Goal: Task Accomplishment & Management: Use online tool/utility

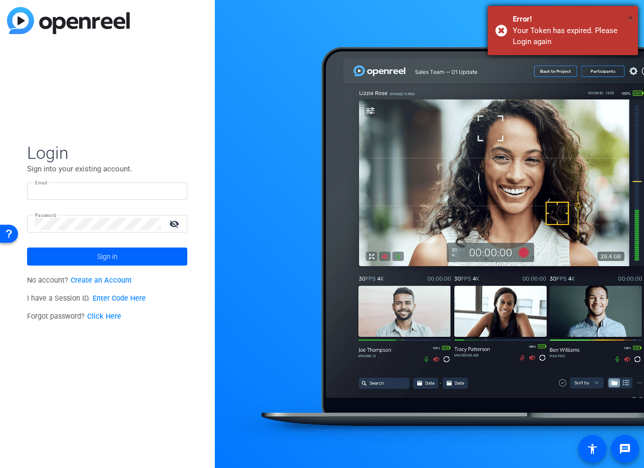
type input "gsmith@xperience-det.com"
click at [632, 16] on span "×" at bounding box center [631, 18] width 6 height 12
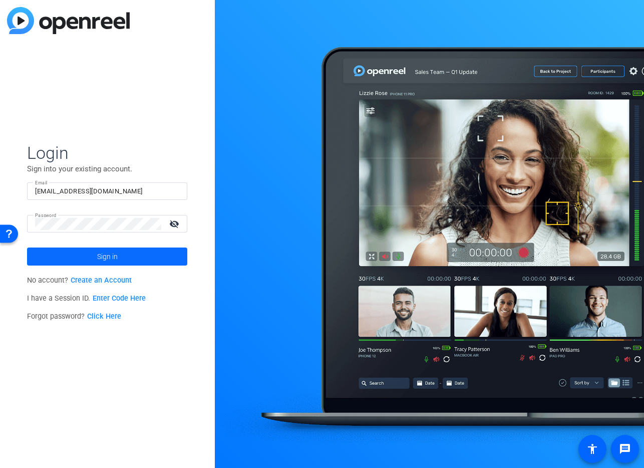
click at [102, 256] on span "Sign in" at bounding box center [107, 256] width 21 height 25
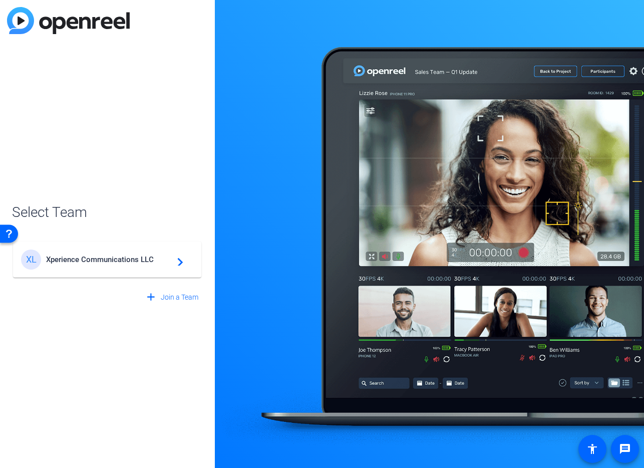
click at [130, 263] on span "Xperience Communications LLC" at bounding box center [108, 259] width 125 height 9
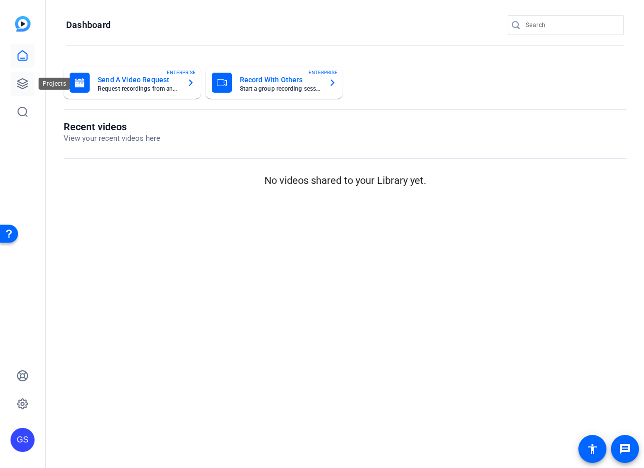
click at [23, 83] on icon at bounding box center [23, 84] width 10 height 10
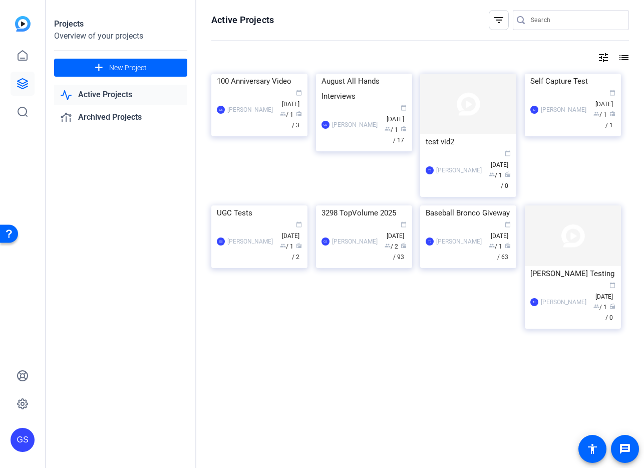
click at [104, 94] on link "Active Projects" at bounding box center [120, 95] width 133 height 21
click at [262, 89] on div "100 Anniversary Video" at bounding box center [259, 81] width 85 height 15
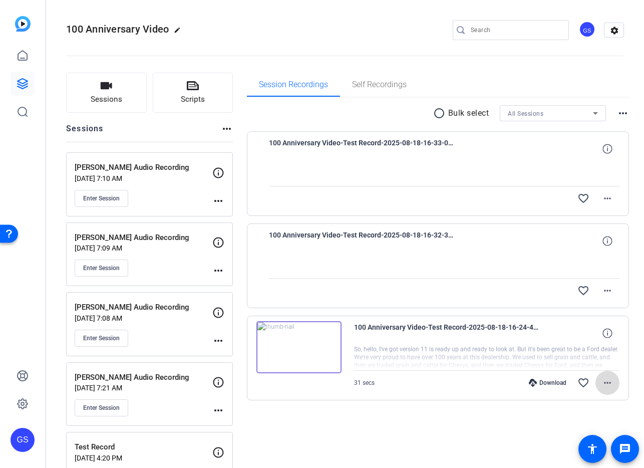
click at [603, 384] on mat-icon "more_horiz" at bounding box center [607, 382] width 12 height 12
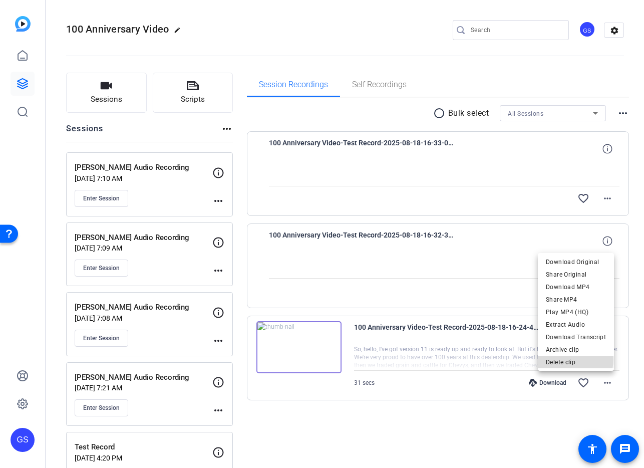
click at [569, 359] on span "Delete clip" at bounding box center [576, 362] width 60 height 12
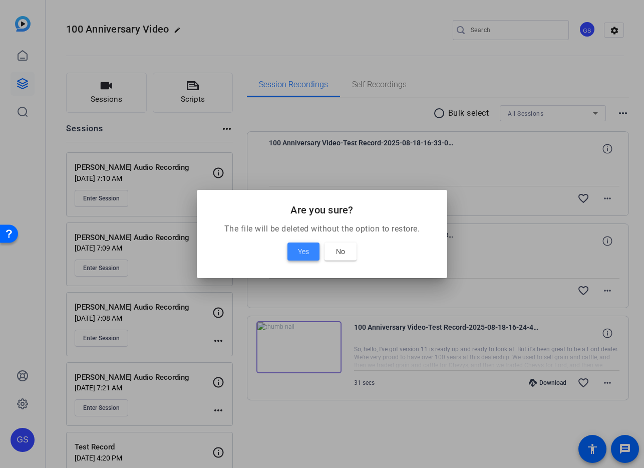
click at [299, 250] on span "Yes" at bounding box center [303, 251] width 11 height 12
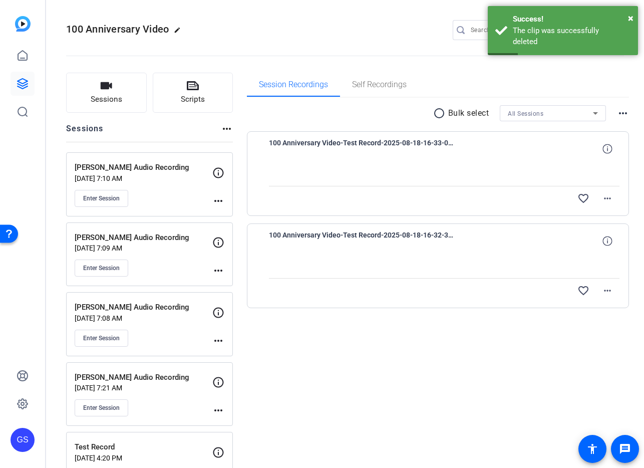
click at [141, 165] on p "Tim Pundmann Audio Recording" at bounding box center [144, 168] width 138 height 12
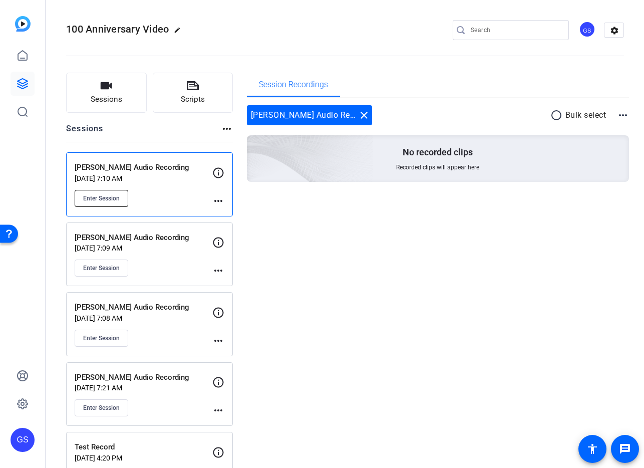
click at [110, 198] on span "Enter Session" at bounding box center [101, 198] width 37 height 8
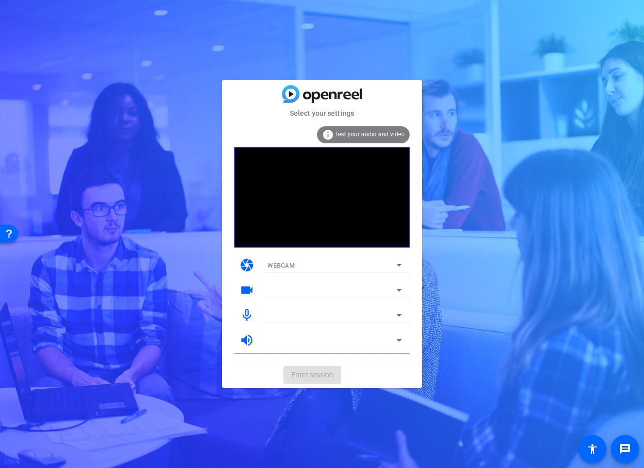
click at [395, 266] on mat-form-field "WEBCAM" at bounding box center [334, 265] width 150 height 16
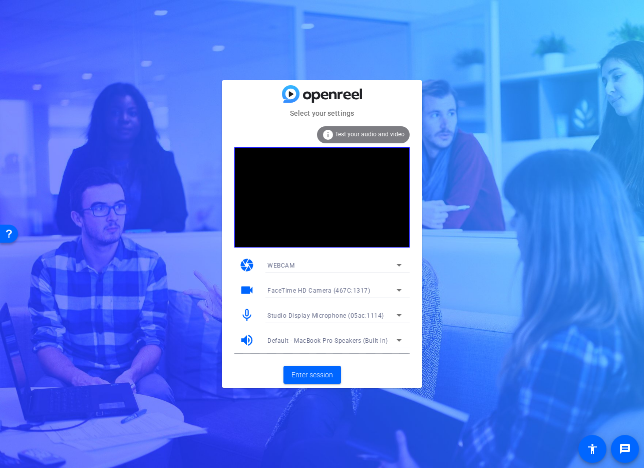
click at [397, 315] on icon at bounding box center [399, 315] width 12 height 12
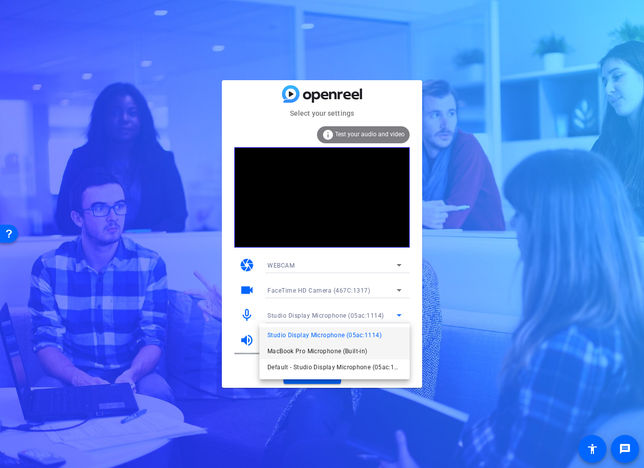
click at [324, 351] on span "MacBook Pro Microphone (Built-in)" at bounding box center [317, 351] width 100 height 12
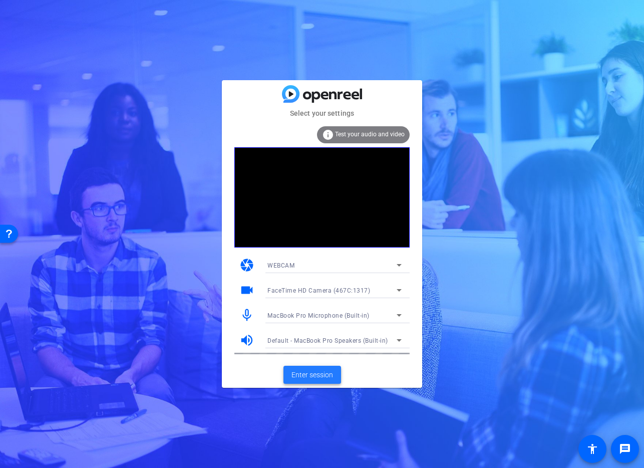
click at [315, 373] on span "Enter session" at bounding box center [312, 374] width 42 height 11
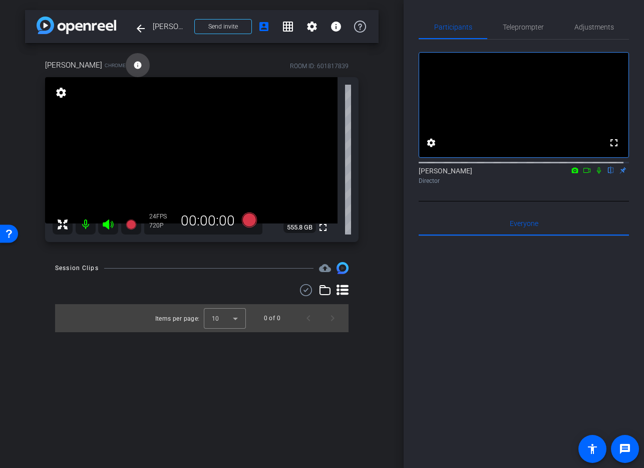
click at [133, 64] on mat-icon "info" at bounding box center [137, 65] width 9 height 9
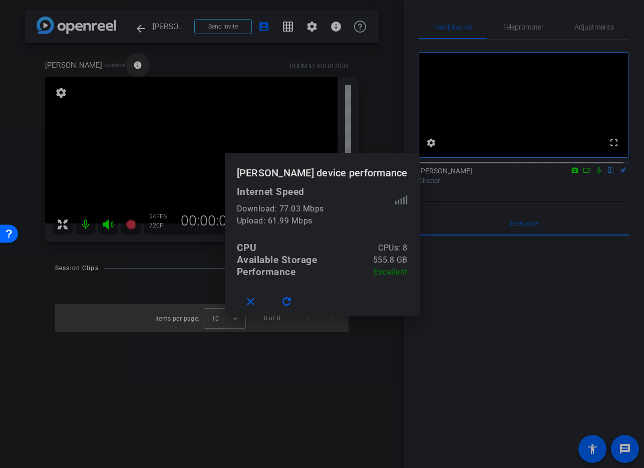
click at [119, 64] on div at bounding box center [322, 234] width 644 height 468
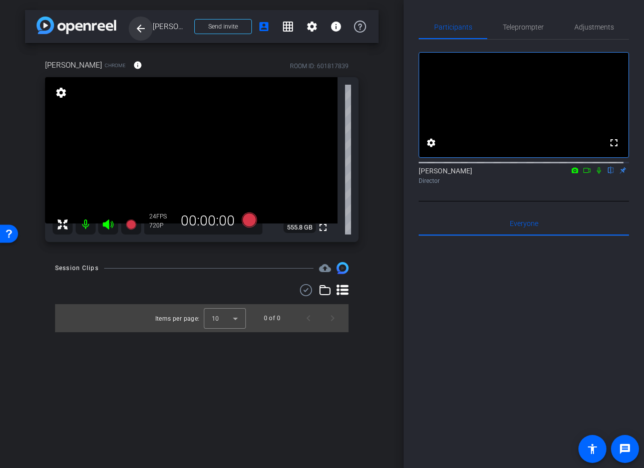
click at [139, 29] on mat-icon "arrow_back" at bounding box center [141, 29] width 12 height 12
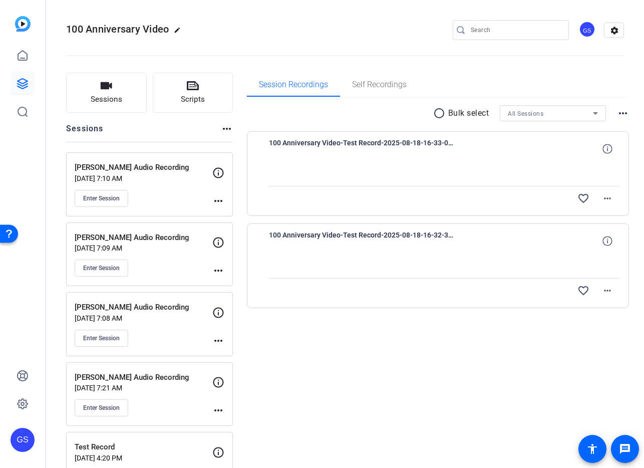
click at [217, 198] on mat-icon "more_horiz" at bounding box center [218, 201] width 12 height 12
drag, startPoint x: 194, startPoint y: 174, endPoint x: 206, endPoint y: 173, distance: 12.1
click at [194, 174] on div at bounding box center [322, 234] width 644 height 468
click at [219, 173] on icon at bounding box center [218, 173] width 12 height 12
click at [184, 183] on div "Tim Pundmann Audio Recording Aug 19, 2025 @ 7:10 AM Enter Session" at bounding box center [144, 184] width 138 height 45
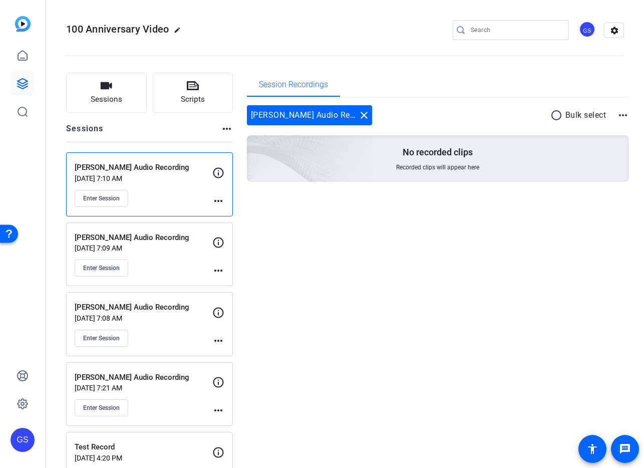
click at [622, 117] on mat-icon "more_horiz" at bounding box center [623, 115] width 12 height 12
click at [489, 248] on div at bounding box center [322, 234] width 644 height 468
click at [218, 200] on mat-icon "more_horiz" at bounding box center [218, 201] width 12 height 12
click at [241, 219] on span "Edit Session" at bounding box center [243, 215] width 46 height 12
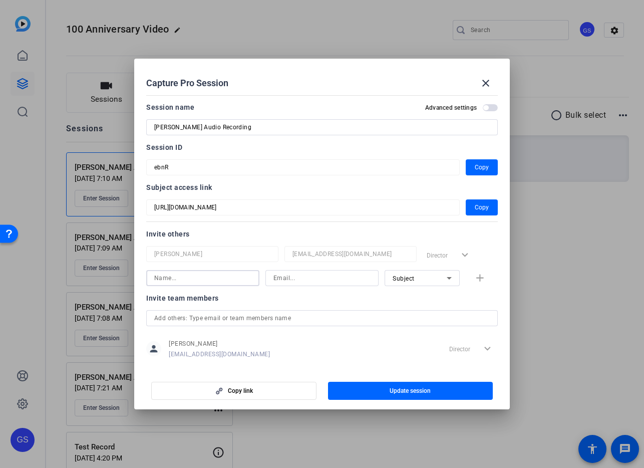
click at [213, 277] on input at bounding box center [202, 278] width 97 height 12
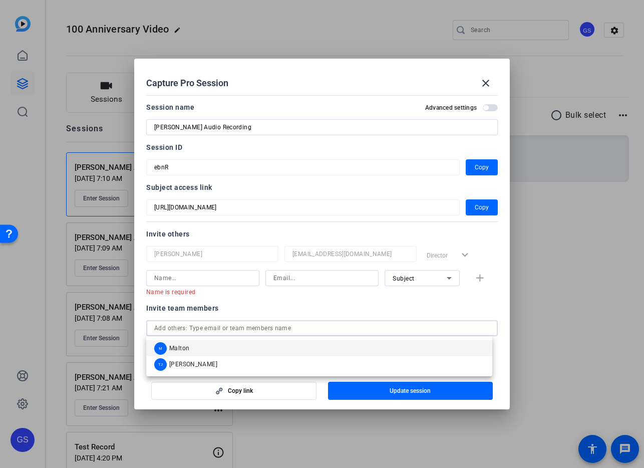
click at [228, 313] on div "Invite team members person Greg Smith gsmith@xperience-det.com Director expand_…" at bounding box center [321, 341] width 351 height 79
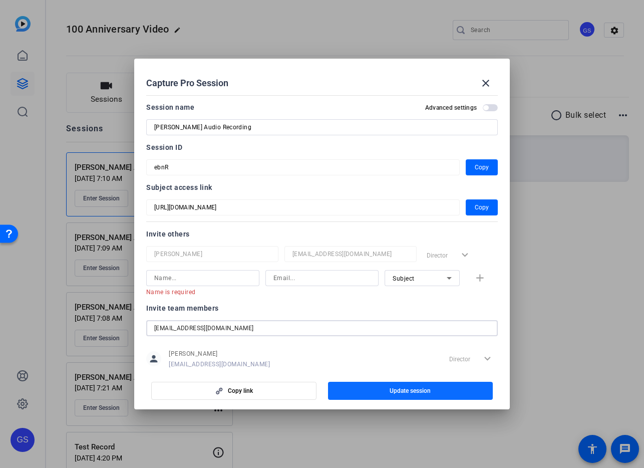
type input "jmoyer@xperience-det.com"
click at [380, 389] on span "button" at bounding box center [410, 390] width 165 height 24
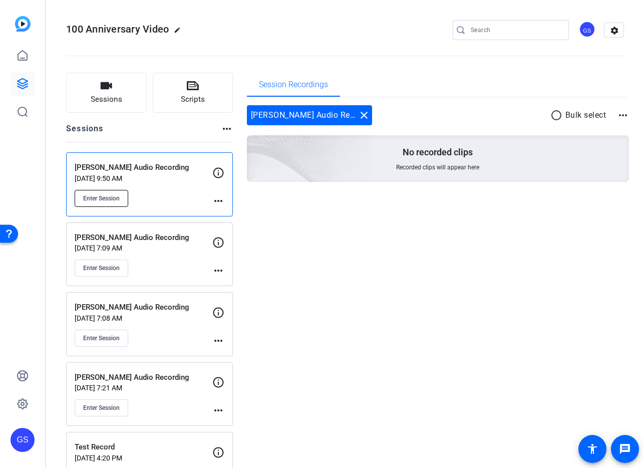
click at [110, 196] on span "Enter Session" at bounding box center [101, 198] width 37 height 8
click at [219, 174] on icon at bounding box center [218, 173] width 12 height 12
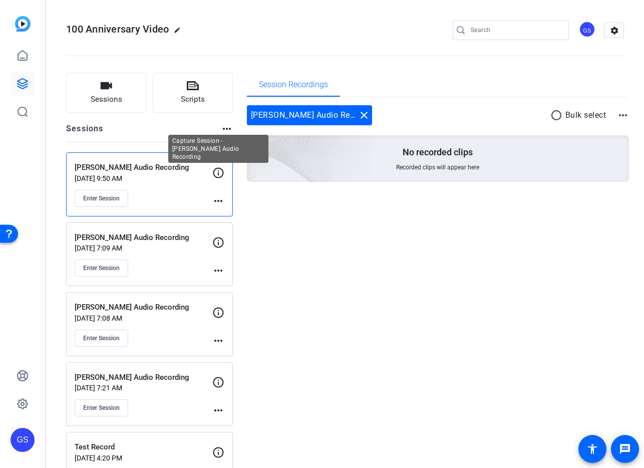
click at [220, 172] on icon at bounding box center [218, 173] width 12 height 12
click at [219, 172] on icon at bounding box center [218, 173] width 12 height 12
click at [219, 199] on mat-icon "more_horiz" at bounding box center [218, 201] width 12 height 12
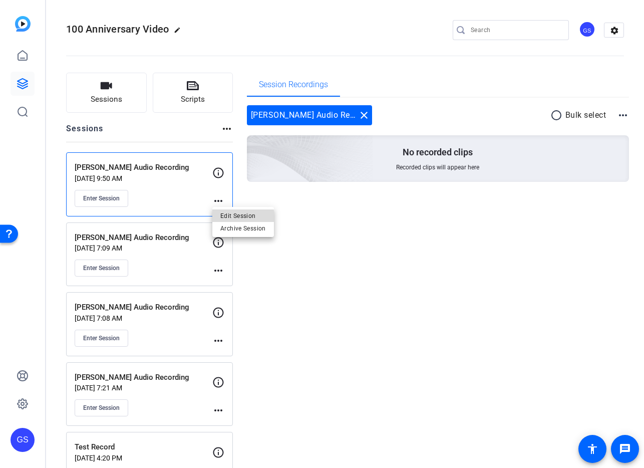
click at [225, 217] on span "Edit Session" at bounding box center [243, 215] width 46 height 12
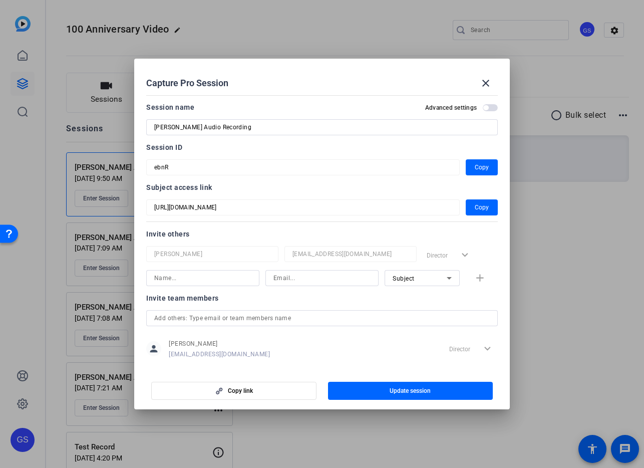
click at [194, 280] on input at bounding box center [202, 278] width 97 height 12
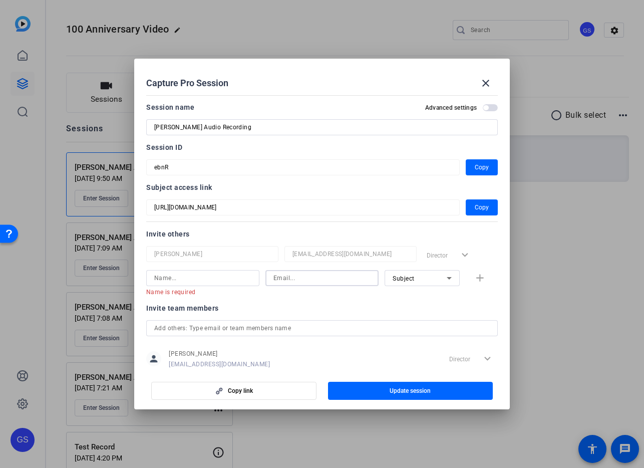
click at [308, 278] on input at bounding box center [321, 278] width 97 height 12
click at [416, 280] on div "Subject" at bounding box center [419, 278] width 54 height 13
click at [410, 310] on mat-option "Watcher" at bounding box center [416, 314] width 75 height 16
click at [197, 277] on input at bounding box center [202, 278] width 97 height 12
type input "j"
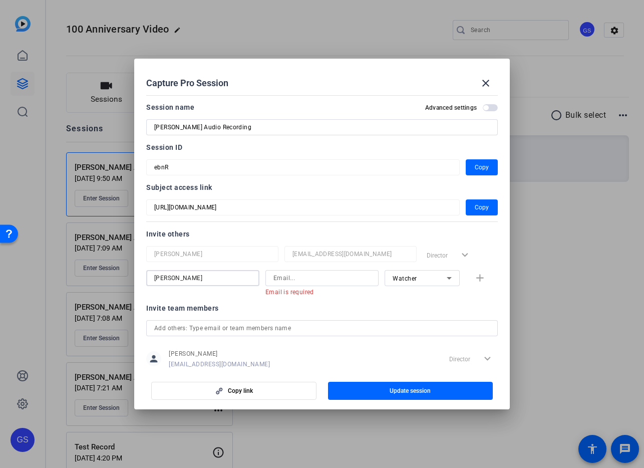
type input "Julie"
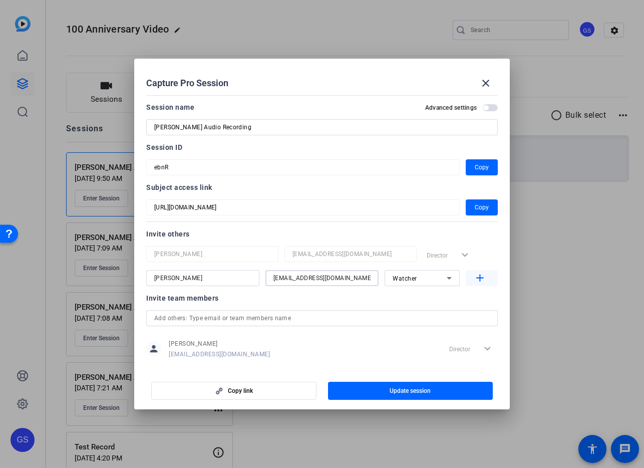
type input "jmoyer@xperience-det.com"
click at [476, 278] on mat-icon "add" at bounding box center [480, 278] width 13 height 13
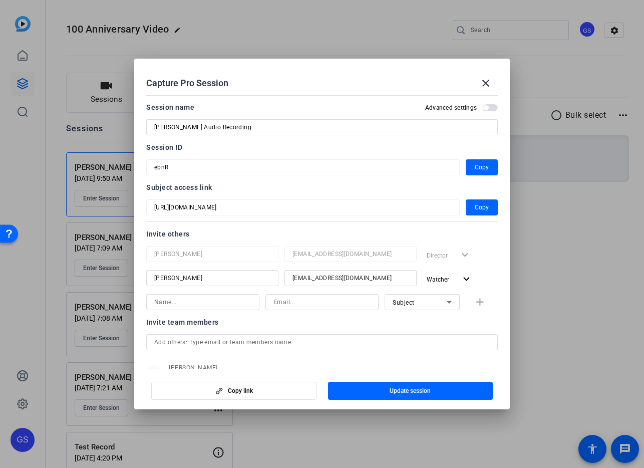
click at [213, 303] on input at bounding box center [202, 302] width 97 height 12
type input "Eric"
type input "eneracher@xperience-det.com"
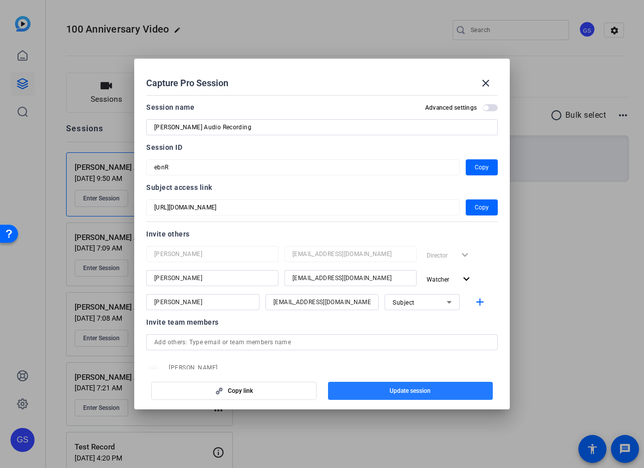
click at [382, 394] on span "button" at bounding box center [410, 390] width 165 height 24
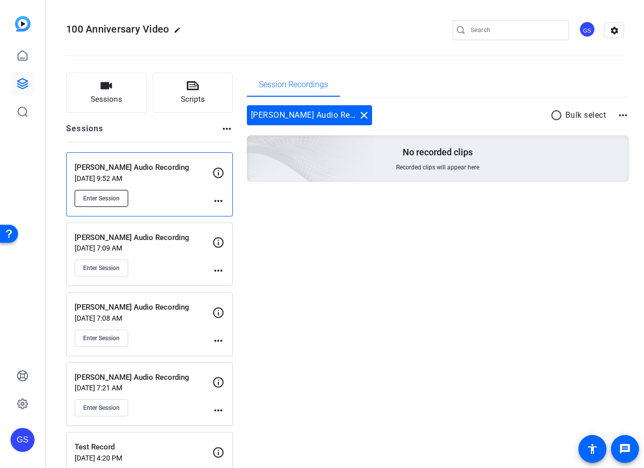
click at [112, 195] on span "Enter Session" at bounding box center [101, 198] width 37 height 8
click at [219, 267] on mat-icon "more_horiz" at bounding box center [218, 270] width 12 height 12
click at [232, 283] on span "Edit Session" at bounding box center [243, 285] width 46 height 12
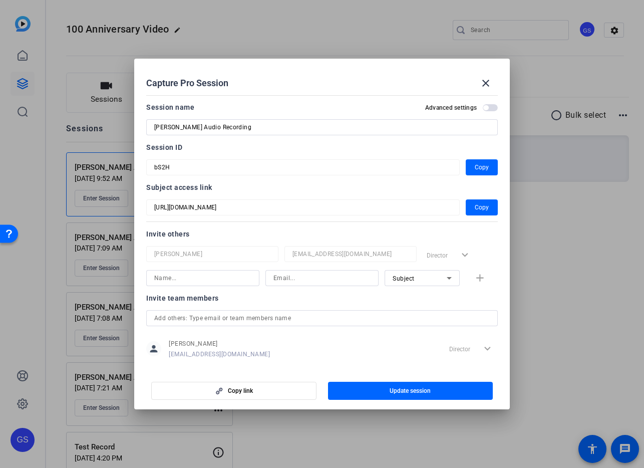
click at [279, 313] on input "text" at bounding box center [321, 318] width 335 height 12
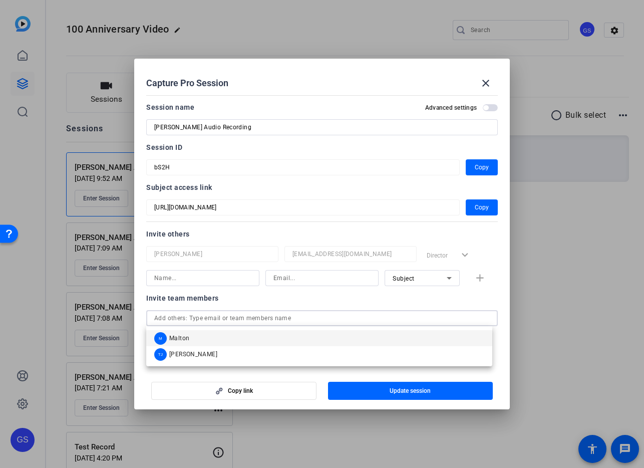
click at [199, 279] on input at bounding box center [202, 278] width 97 height 12
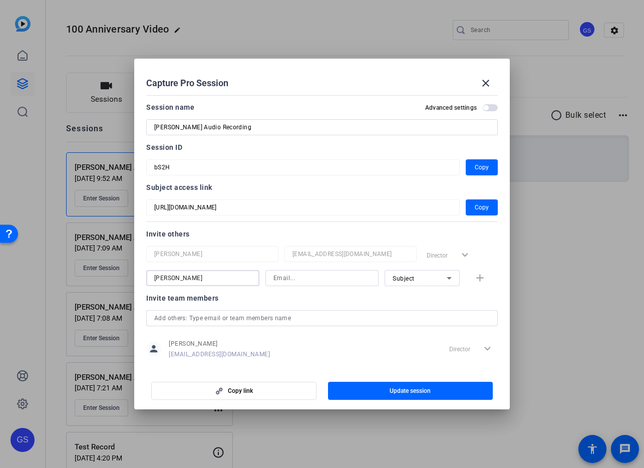
type input "Julie"
type input "jmoyer@xperience-det.com"
drag, startPoint x: 363, startPoint y: 75, endPoint x: 359, endPoint y: 72, distance: 5.3
click at [359, 72] on div "Capture Pro Session close" at bounding box center [321, 83] width 351 height 24
click at [415, 390] on span "Update session" at bounding box center [409, 390] width 41 height 8
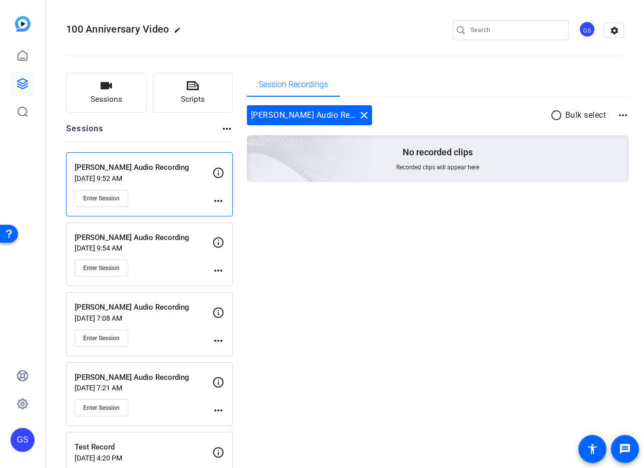
click at [219, 271] on mat-icon "more_horiz" at bounding box center [218, 270] width 12 height 12
click at [239, 286] on span "Edit Session" at bounding box center [243, 285] width 46 height 12
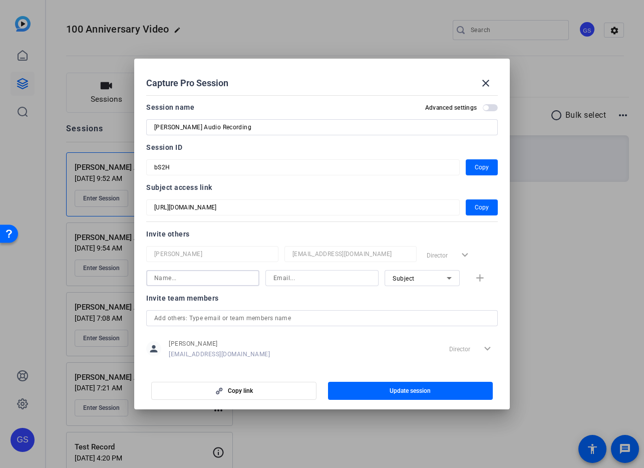
click at [227, 278] on input at bounding box center [202, 278] width 97 height 12
type input "[PERSON_NAME]"
type input "jmoyer@xperience-det.com"
click at [396, 276] on span "Subject" at bounding box center [403, 278] width 22 height 7
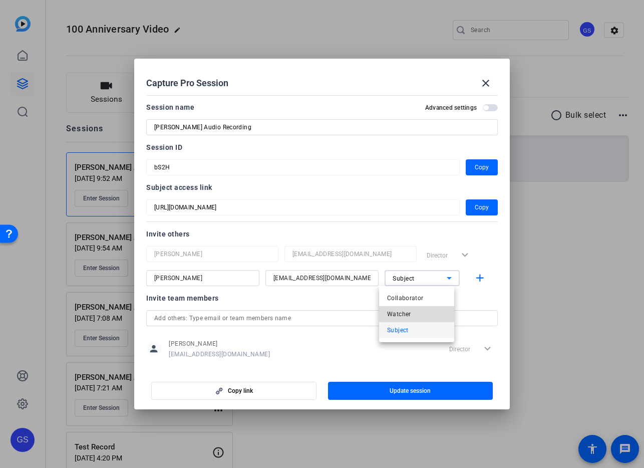
click at [395, 312] on span "Watcher" at bounding box center [399, 314] width 24 height 12
drag, startPoint x: 389, startPoint y: 390, endPoint x: 396, endPoint y: 329, distance: 62.0
click at [380, 337] on openreel-create-edit-capture-pro-session "Capture Pro Session close Session name Advanced settings Steve Bonnell Audio Re…" at bounding box center [321, 234] width 375 height 350
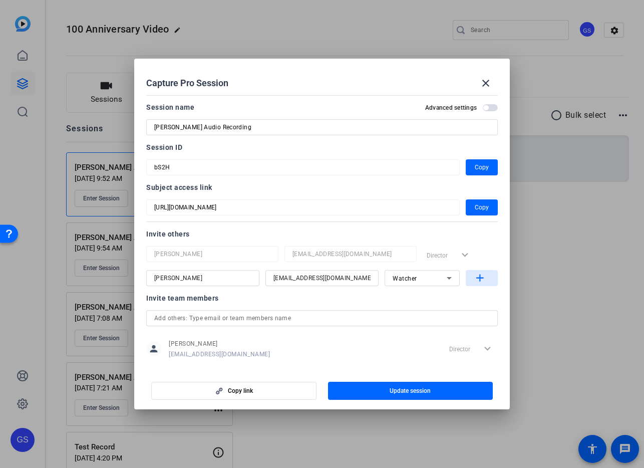
click at [474, 279] on mat-icon "add" at bounding box center [480, 278] width 13 height 13
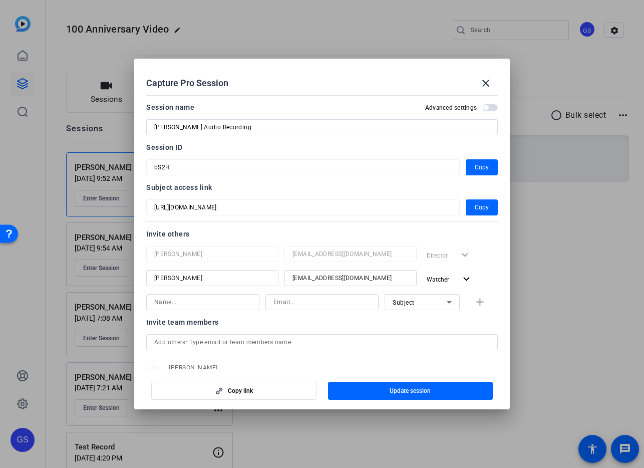
click at [208, 299] on input at bounding box center [202, 302] width 97 height 12
type input "Eric"
type input "eneracher@xperience-det.com"
click at [412, 300] on div "Subject" at bounding box center [419, 302] width 54 height 13
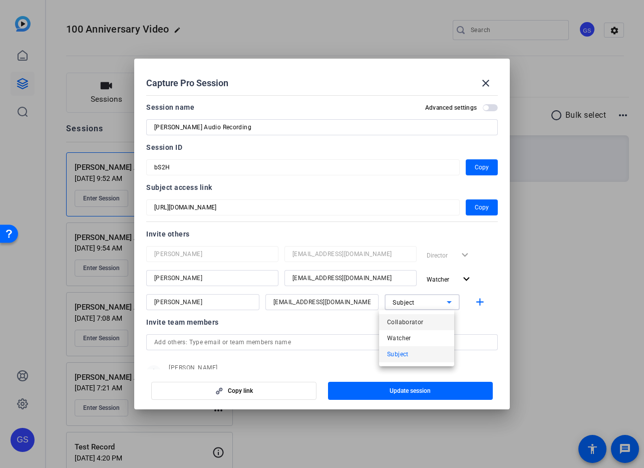
click at [412, 325] on span "Collaborator" at bounding box center [405, 322] width 37 height 12
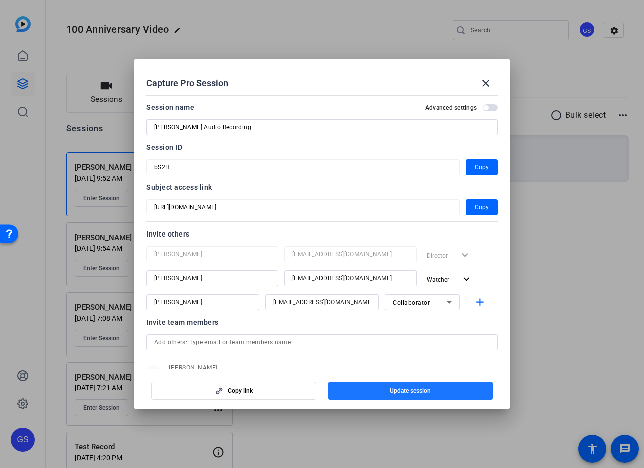
click at [394, 392] on span "Update session" at bounding box center [409, 390] width 41 height 8
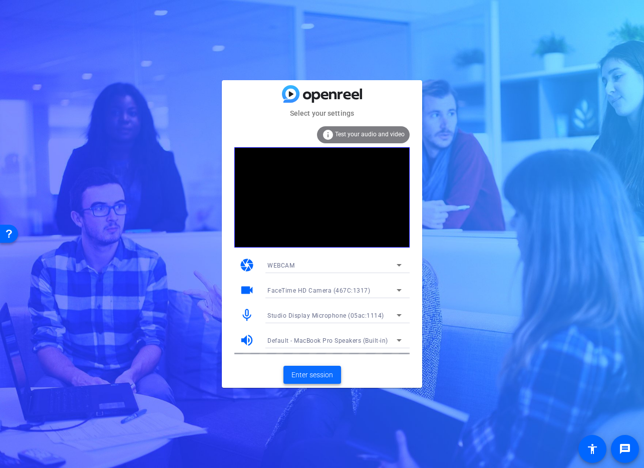
click at [308, 374] on span "Enter session" at bounding box center [312, 374] width 42 height 11
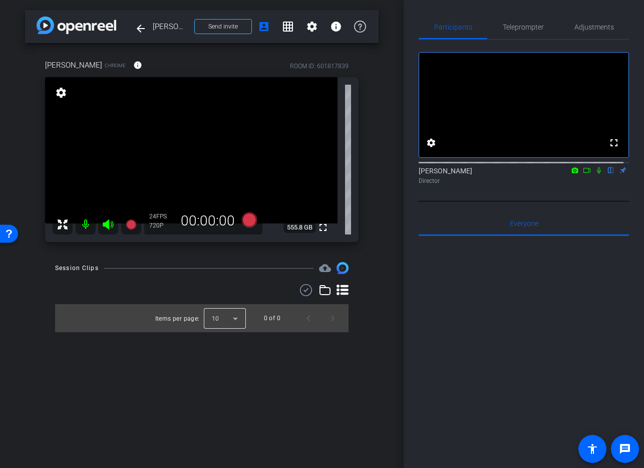
click at [238, 316] on div at bounding box center [225, 318] width 42 height 24
click at [236, 317] on div at bounding box center [322, 234] width 644 height 468
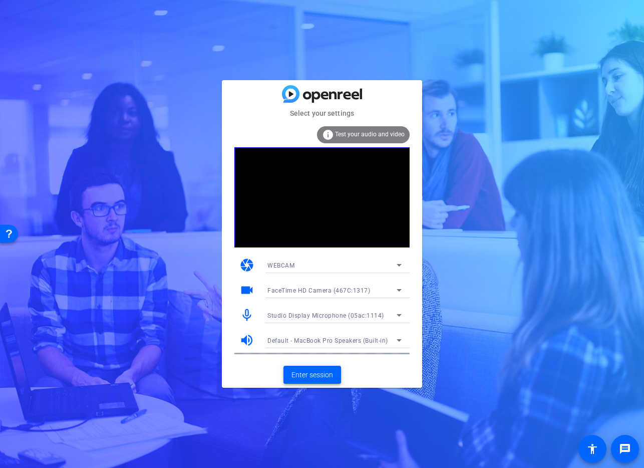
click at [304, 376] on span "Enter session" at bounding box center [312, 374] width 42 height 11
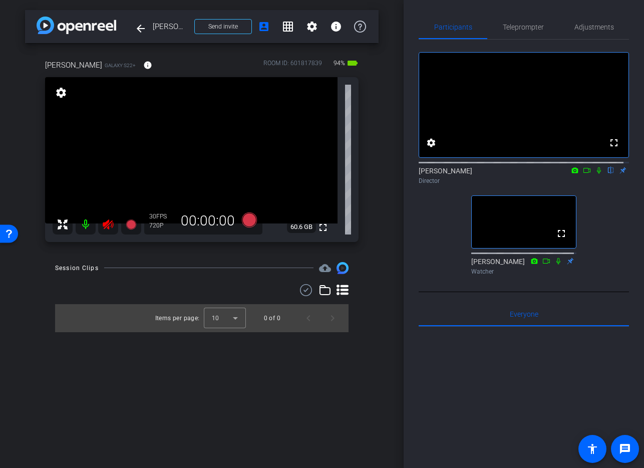
click at [110, 225] on icon at bounding box center [108, 224] width 12 height 12
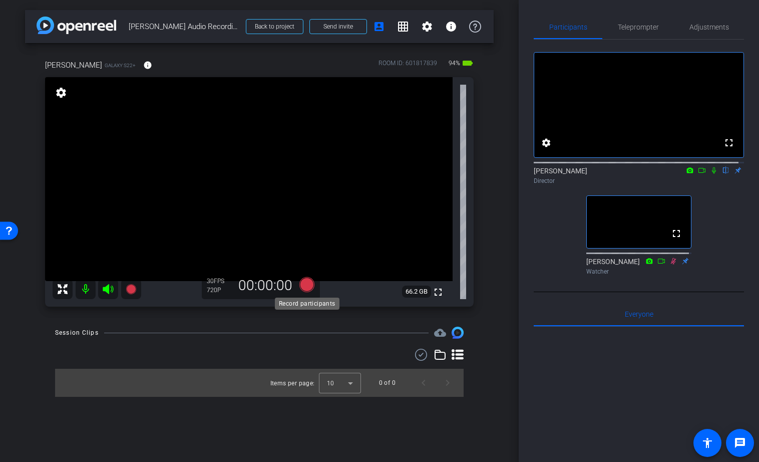
click at [309, 283] on icon at bounding box center [306, 284] width 15 height 15
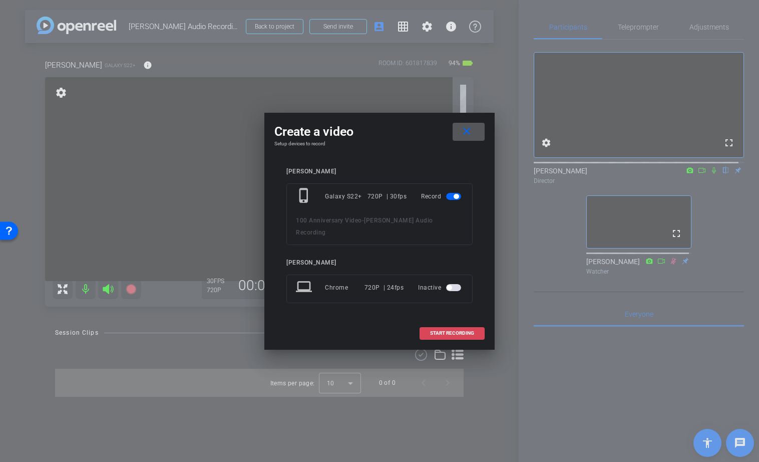
click at [445, 330] on span "START RECORDING" at bounding box center [452, 332] width 44 height 5
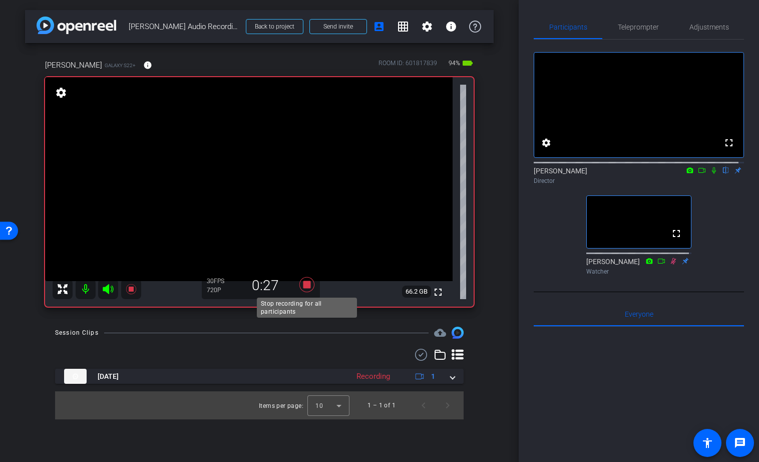
click at [306, 283] on icon at bounding box center [306, 284] width 15 height 15
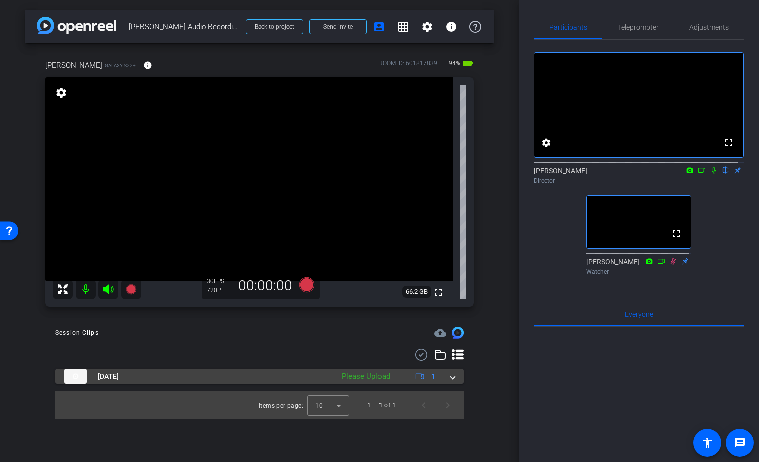
click at [454, 377] on span at bounding box center [453, 376] width 4 height 11
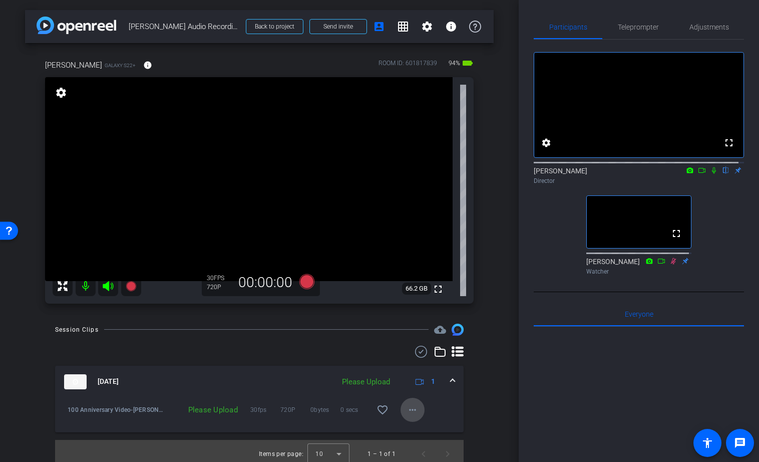
click at [408, 409] on mat-icon "more_horiz" at bounding box center [412, 409] width 12 height 12
click at [421, 361] on span "Upload" at bounding box center [423, 364] width 40 height 12
click at [65, 95] on mat-icon "settings" at bounding box center [61, 93] width 14 height 12
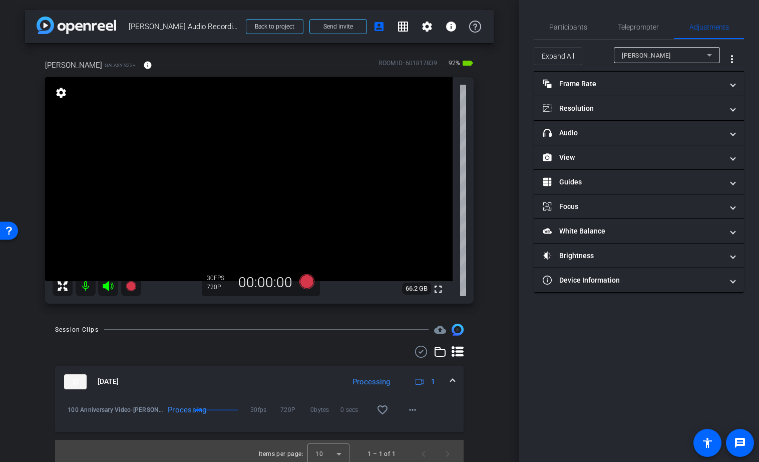
click at [64, 94] on mat-icon "settings" at bounding box center [61, 93] width 14 height 12
click at [143, 66] on mat-icon "info" at bounding box center [147, 65] width 9 height 9
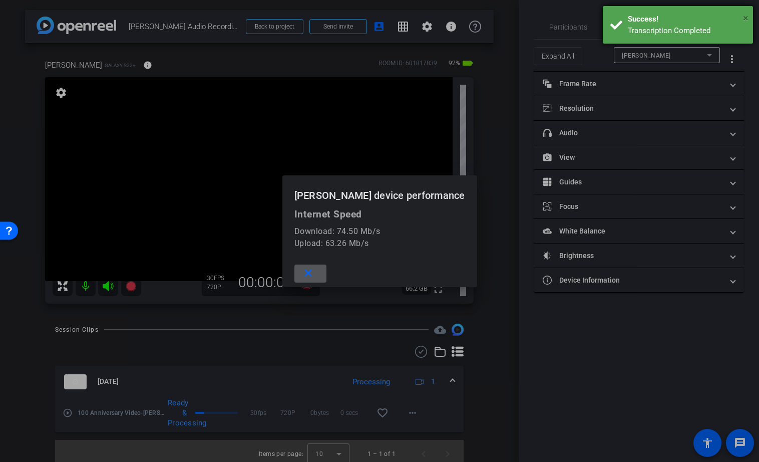
click at [643, 16] on div "× Success! Transcription Completed" at bounding box center [678, 25] width 150 height 38
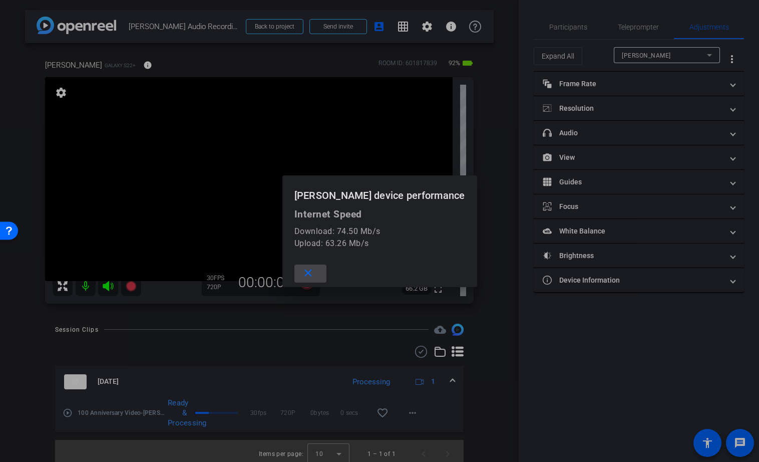
click at [307, 274] on mat-icon "close" at bounding box center [308, 273] width 13 height 13
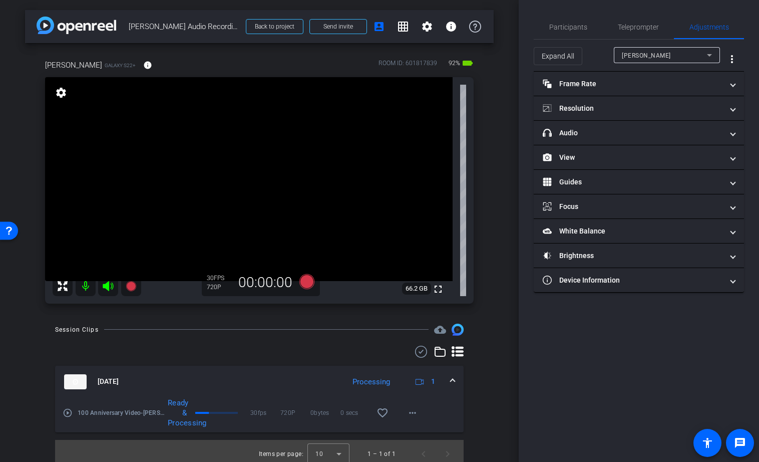
click at [451, 385] on span at bounding box center [453, 381] width 4 height 11
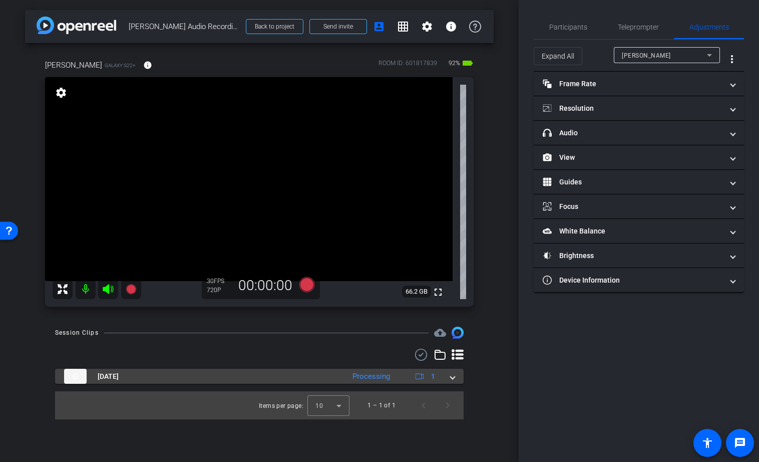
click at [451, 380] on span at bounding box center [453, 376] width 4 height 11
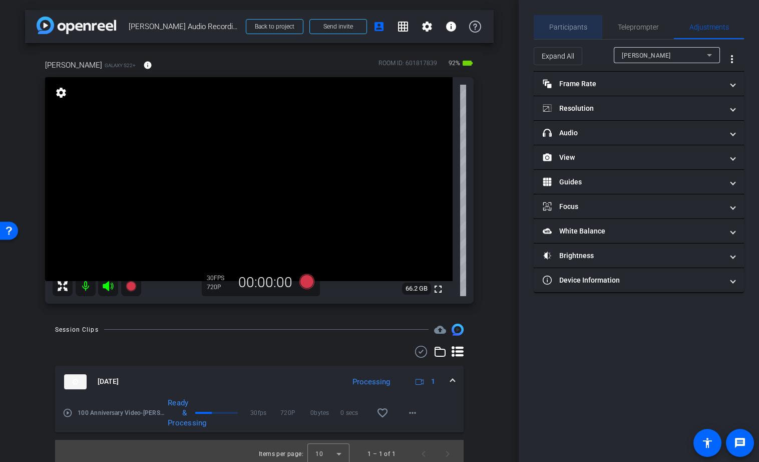
click at [564, 26] on span "Participants" at bounding box center [568, 27] width 38 height 7
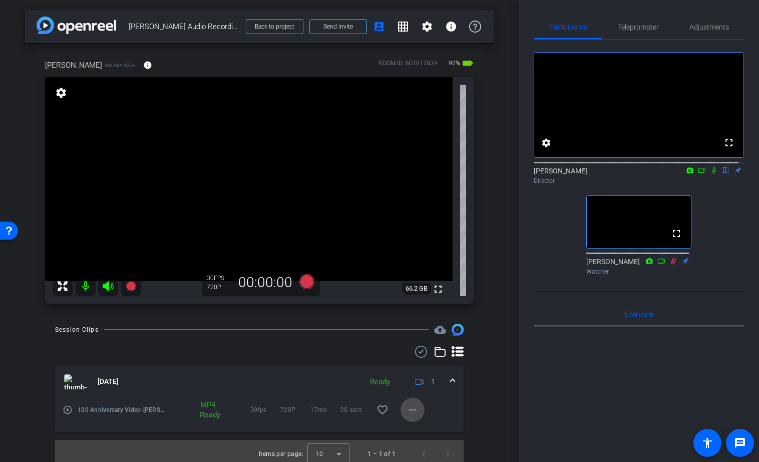
click at [407, 406] on mat-icon "more_horiz" at bounding box center [412, 409] width 12 height 12
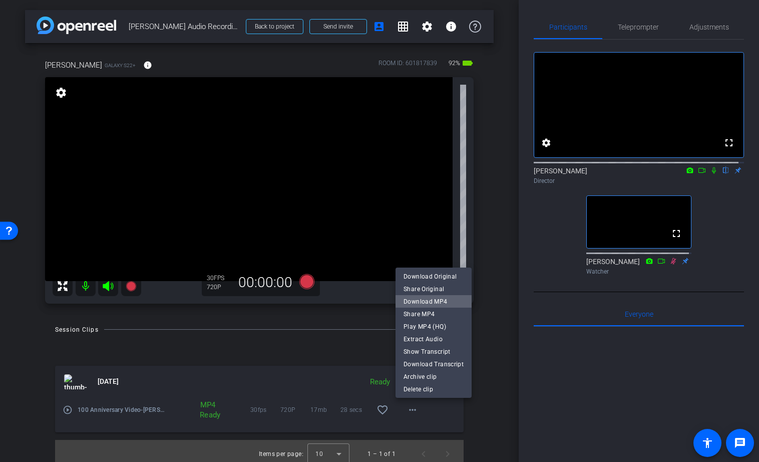
click at [436, 300] on span "Download MP4" at bounding box center [433, 301] width 60 height 12
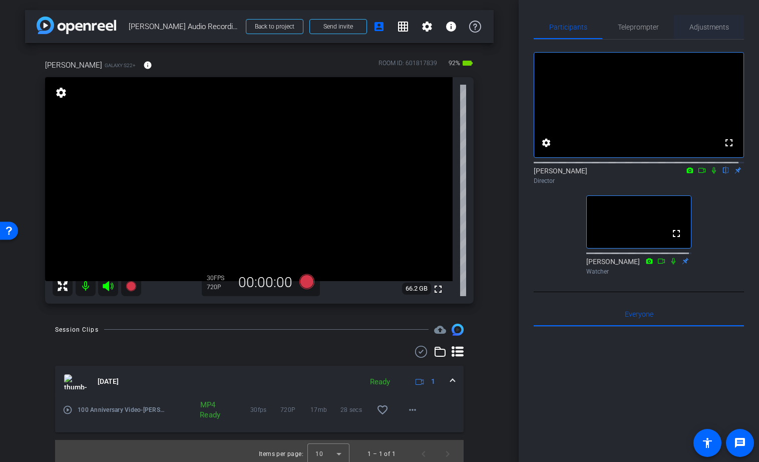
click at [643, 26] on span "Adjustments" at bounding box center [709, 27] width 40 height 7
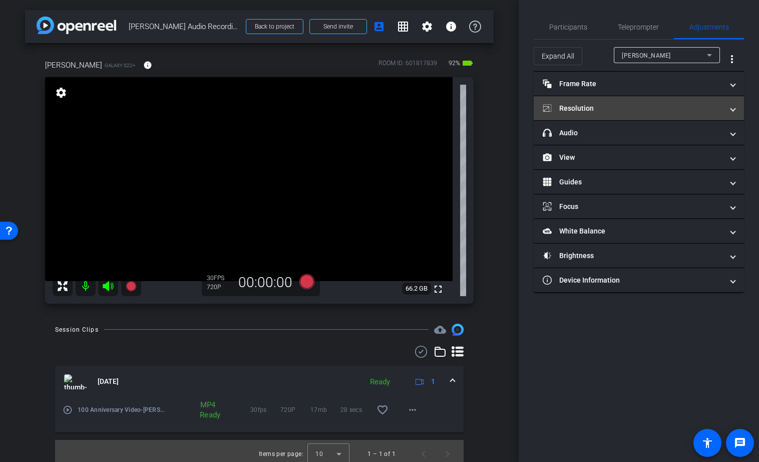
click at [617, 107] on mat-panel-title "Resolution" at bounding box center [633, 108] width 180 height 11
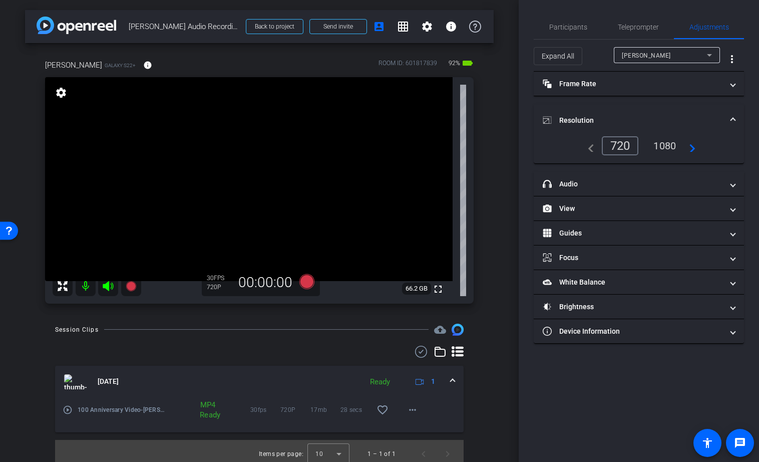
click at [643, 144] on div "1080" at bounding box center [665, 145] width 38 height 17
click at [550, 30] on span "Participants" at bounding box center [568, 27] width 38 height 7
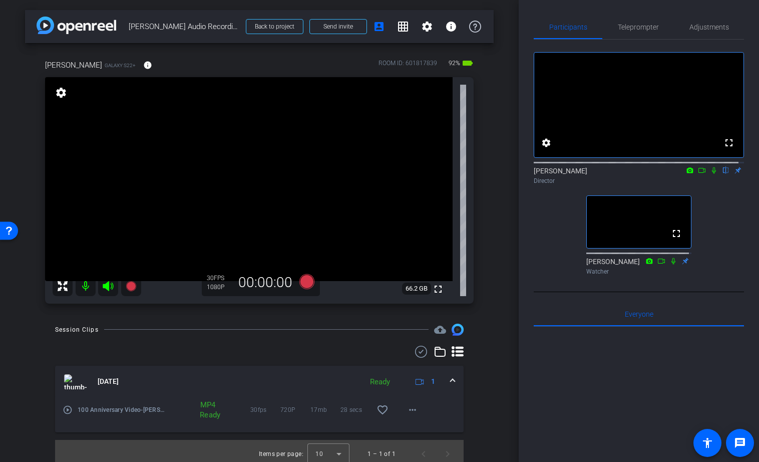
click at [643, 174] on icon at bounding box center [714, 170] width 8 height 7
click at [643, 174] on icon at bounding box center [714, 170] width 6 height 7
click at [303, 278] on icon at bounding box center [306, 281] width 15 height 15
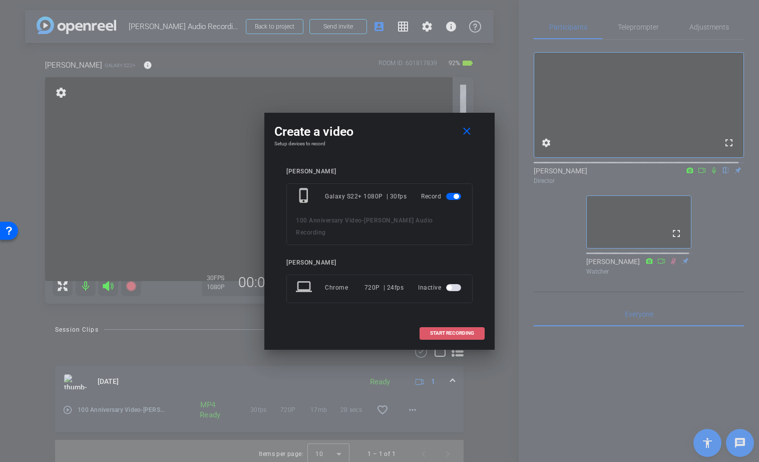
click at [466, 330] on span "START RECORDING" at bounding box center [452, 332] width 44 height 5
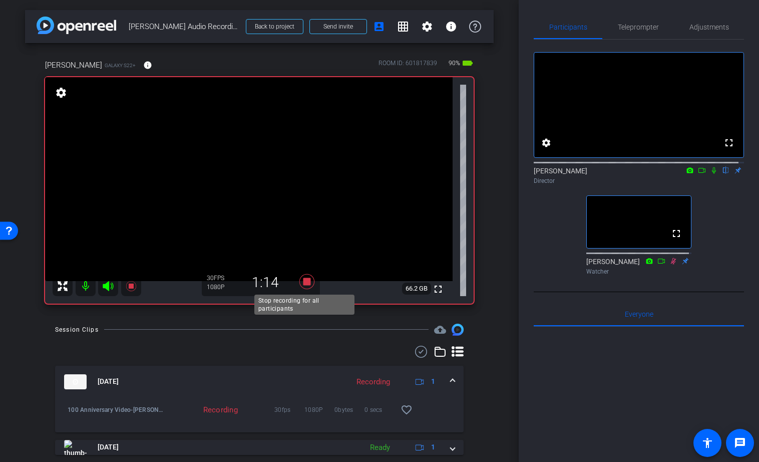
click at [304, 280] on icon at bounding box center [306, 281] width 15 height 15
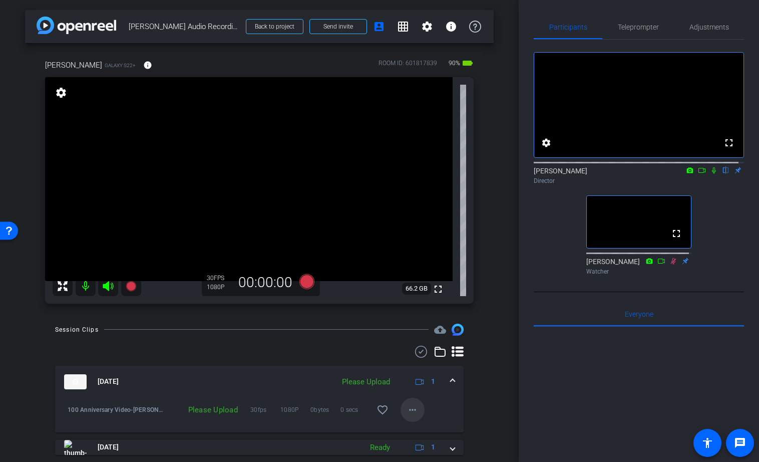
click at [409, 410] on mat-icon "more_horiz" at bounding box center [412, 409] width 12 height 12
click at [425, 362] on span "Upload" at bounding box center [423, 364] width 40 height 12
click at [305, 281] on icon at bounding box center [306, 281] width 15 height 15
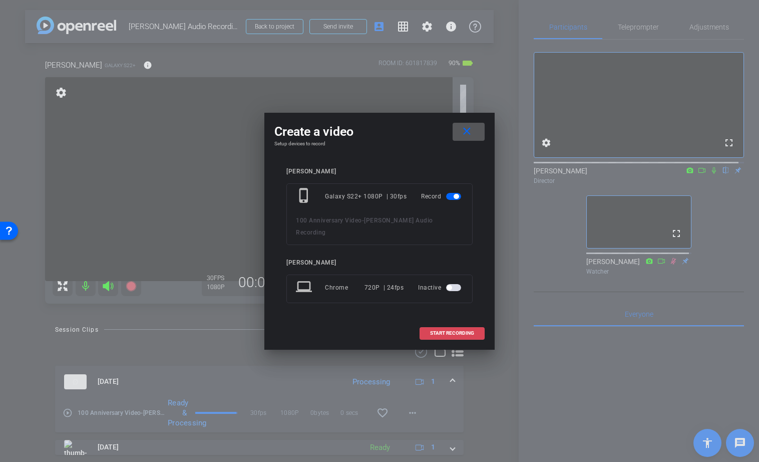
click at [453, 330] on span "START RECORDING" at bounding box center [452, 332] width 44 height 5
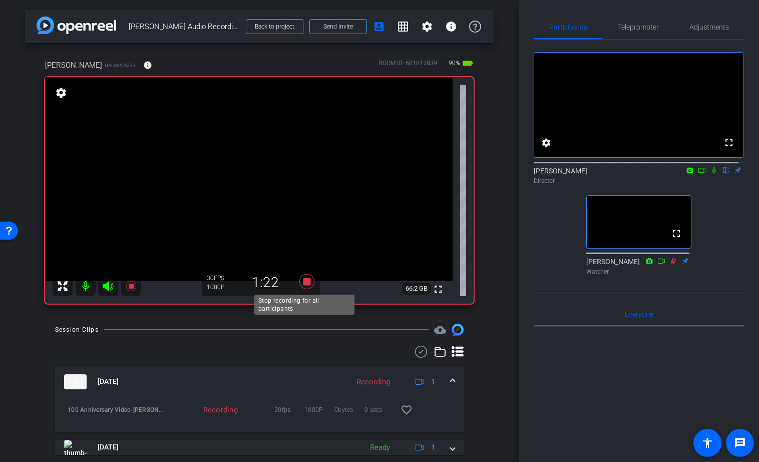
click at [306, 282] on icon at bounding box center [306, 281] width 15 height 15
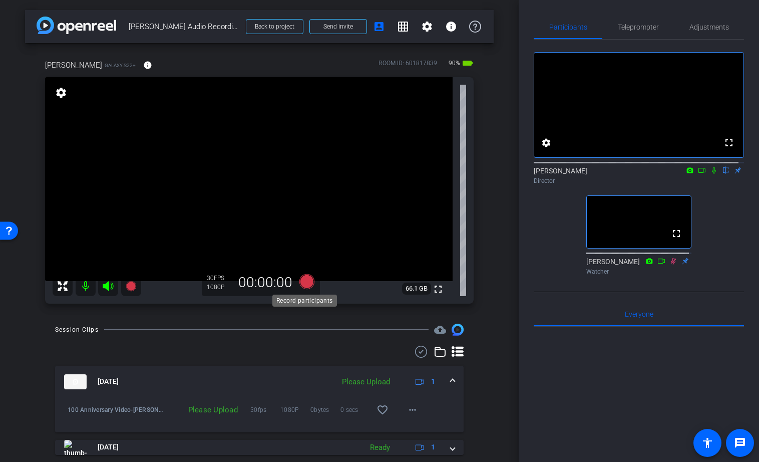
click at [305, 280] on icon at bounding box center [306, 281] width 15 height 15
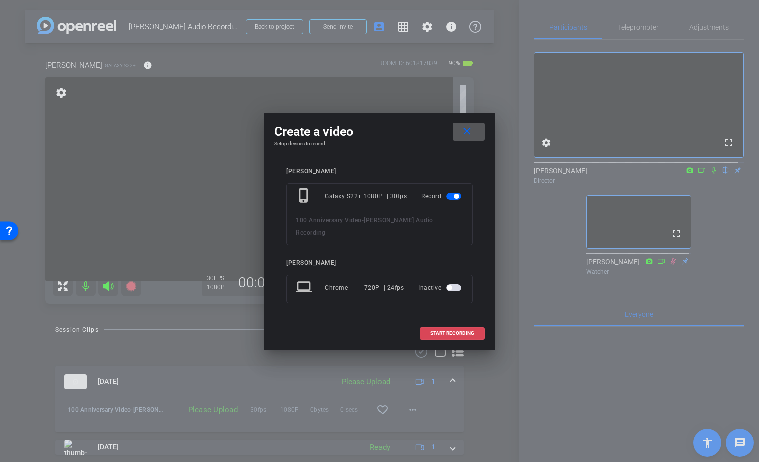
click at [440, 330] on span "START RECORDING" at bounding box center [452, 332] width 44 height 5
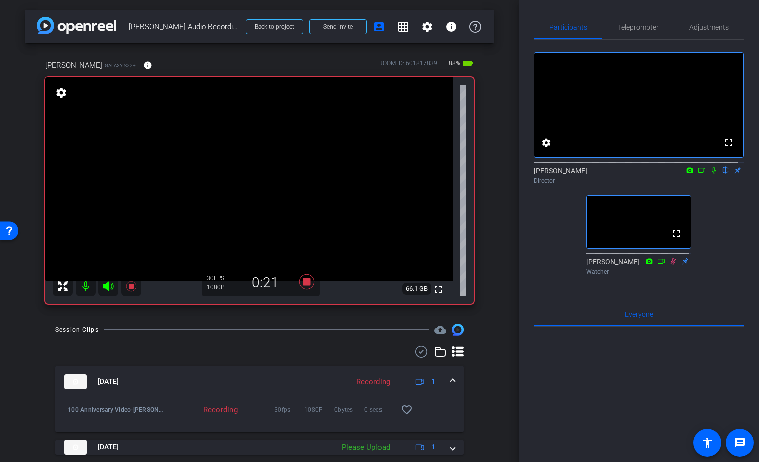
scroll to position [74, 0]
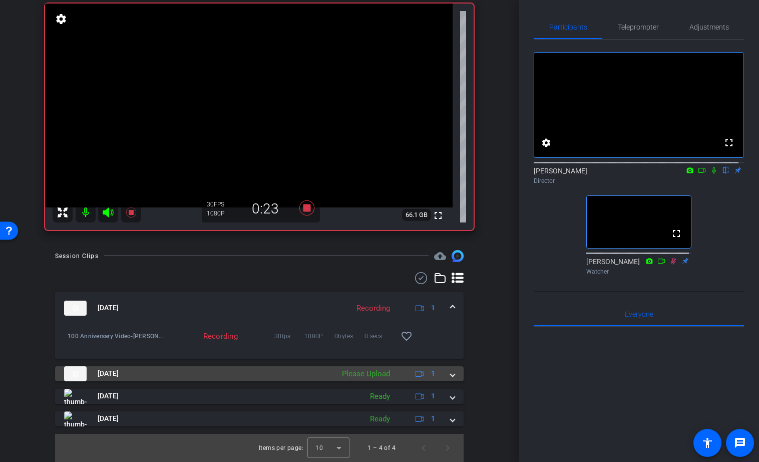
click at [451, 373] on span at bounding box center [453, 373] width 4 height 11
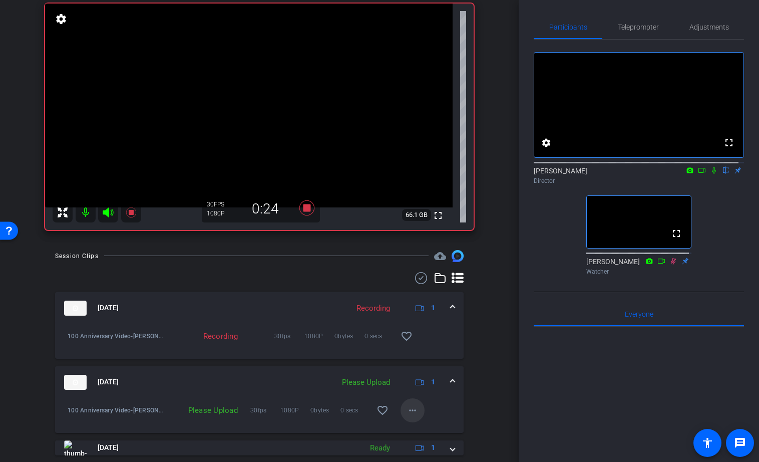
click at [409, 411] on mat-icon "more_horiz" at bounding box center [412, 410] width 12 height 12
click at [421, 363] on span "Upload" at bounding box center [423, 364] width 40 height 12
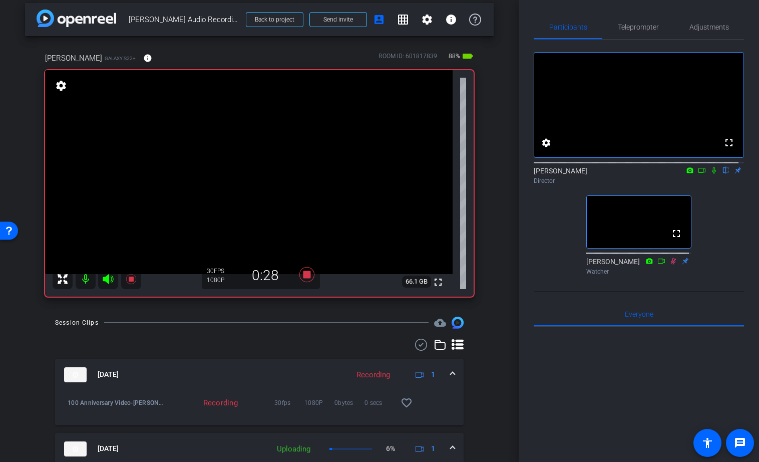
scroll to position [0, 0]
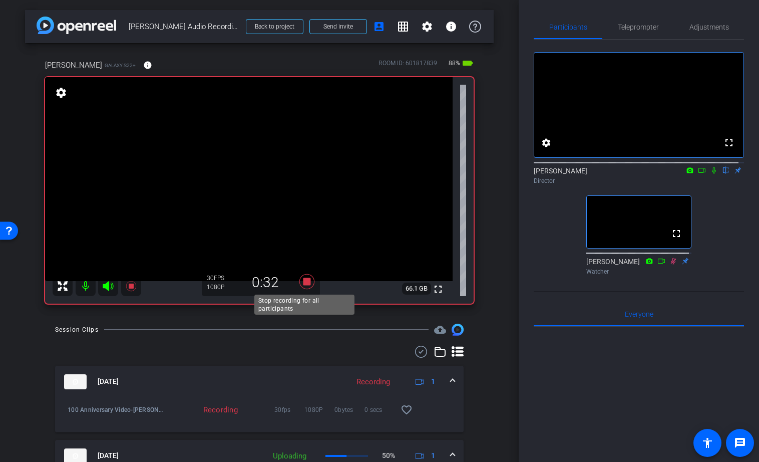
click at [303, 282] on icon at bounding box center [306, 281] width 15 height 15
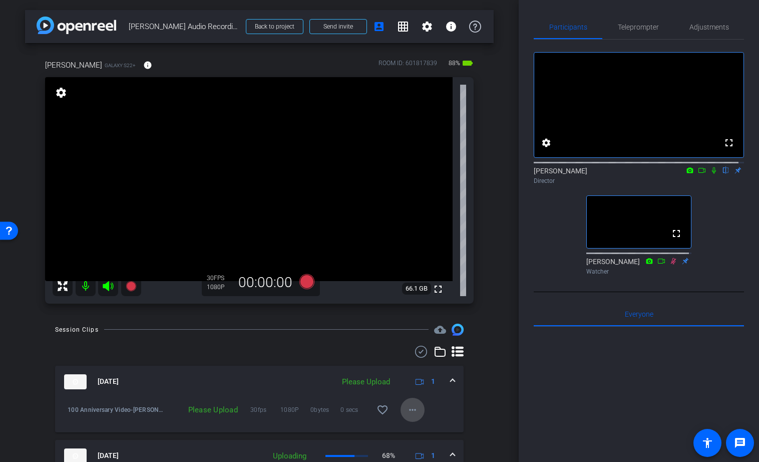
click at [408, 410] on mat-icon "more_horiz" at bounding box center [412, 409] width 12 height 12
click at [424, 390] on span "Delete clip" at bounding box center [423, 389] width 40 height 12
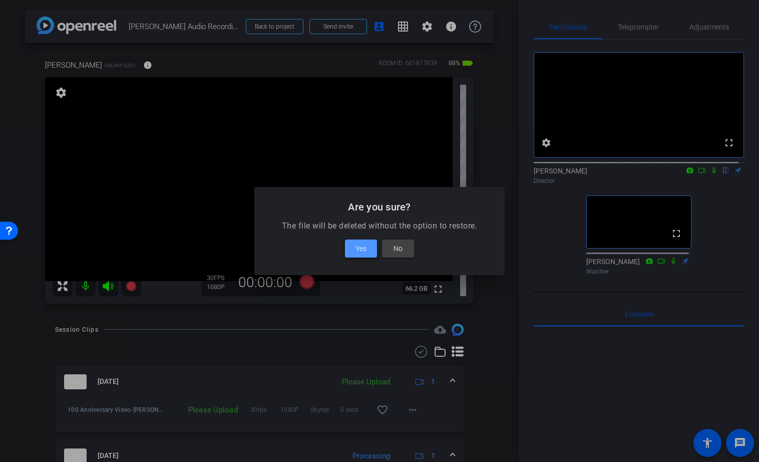
click at [361, 246] on span "Yes" at bounding box center [360, 248] width 11 height 12
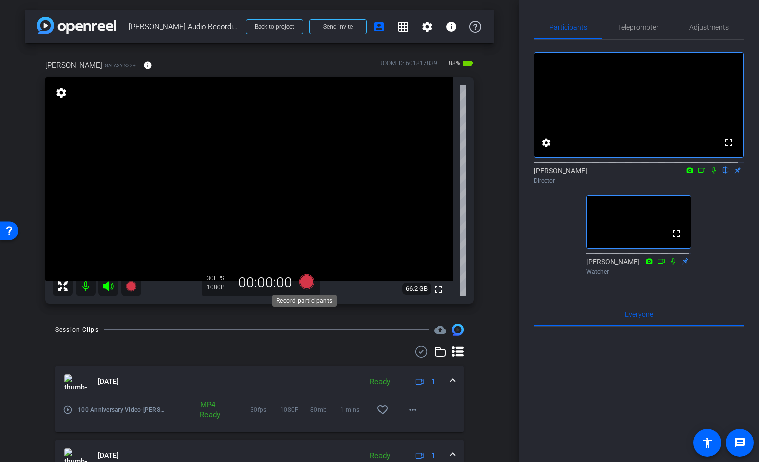
click at [305, 282] on icon at bounding box center [306, 281] width 15 height 15
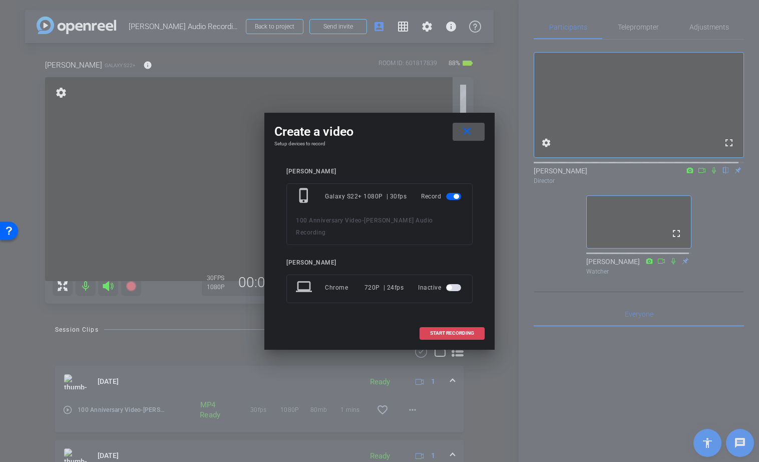
drag, startPoint x: 449, startPoint y: 327, endPoint x: 445, endPoint y: 332, distance: 5.7
click at [449, 330] on span "START RECORDING" at bounding box center [452, 332] width 44 height 5
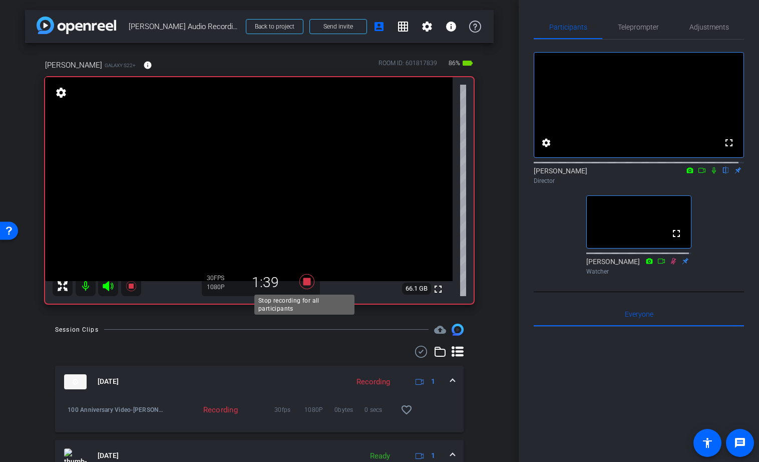
click at [311, 278] on icon at bounding box center [307, 281] width 24 height 18
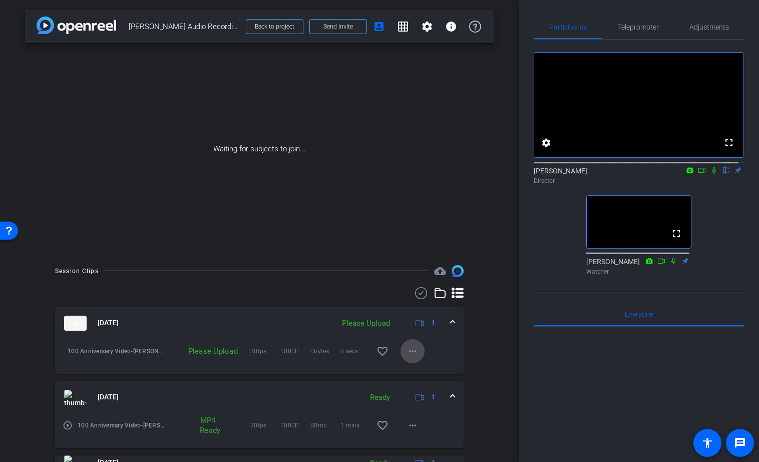
click at [407, 352] on mat-icon "more_horiz" at bounding box center [412, 351] width 12 height 12
click at [414, 371] on span "Upload" at bounding box center [423, 372] width 40 height 12
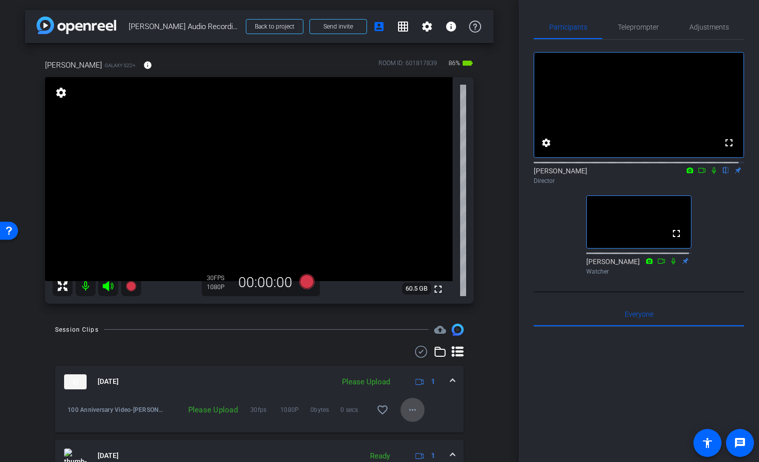
click at [411, 409] on mat-icon "more_horiz" at bounding box center [412, 409] width 12 height 12
click at [417, 362] on span "Upload" at bounding box center [423, 364] width 40 height 12
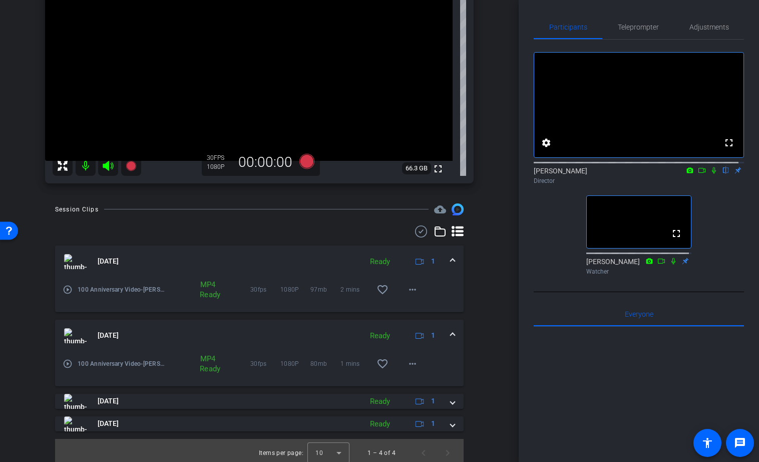
scroll to position [125, 0]
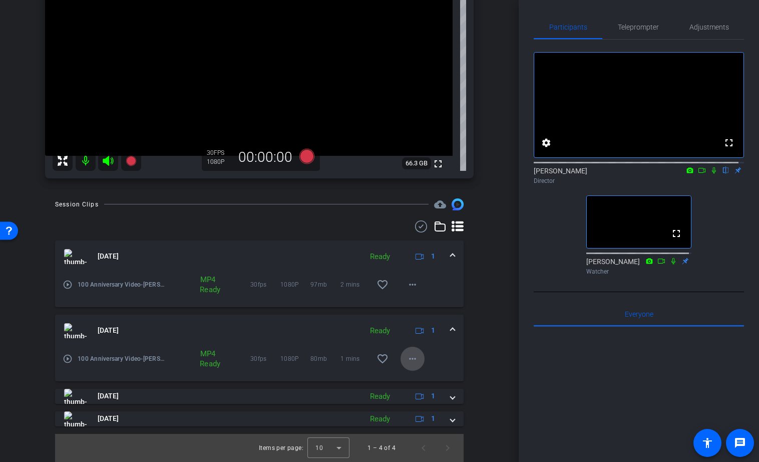
click at [407, 357] on mat-icon "more_horiz" at bounding box center [412, 358] width 12 height 12
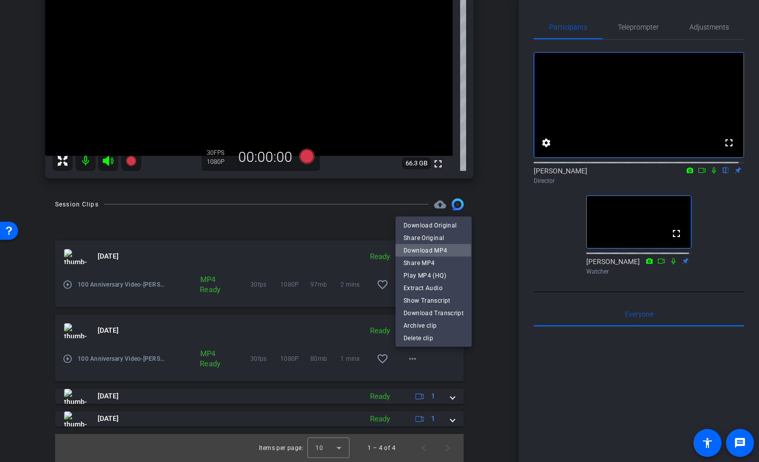
click at [423, 250] on span "Download MP4" at bounding box center [433, 250] width 60 height 12
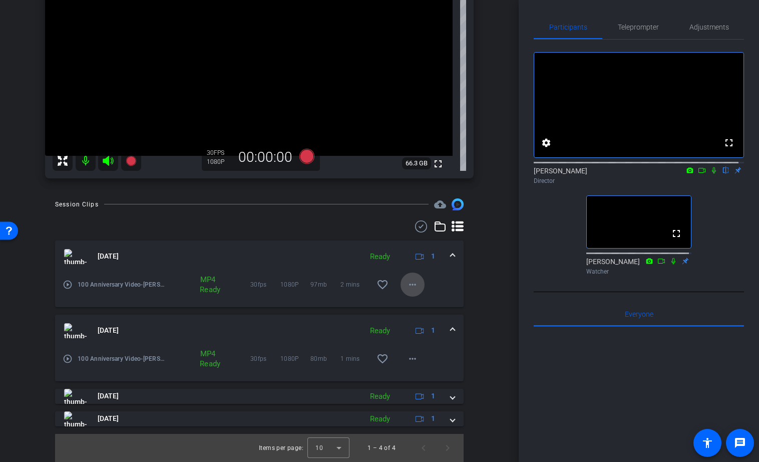
click at [407, 284] on mat-icon "more_horiz" at bounding box center [412, 284] width 12 height 12
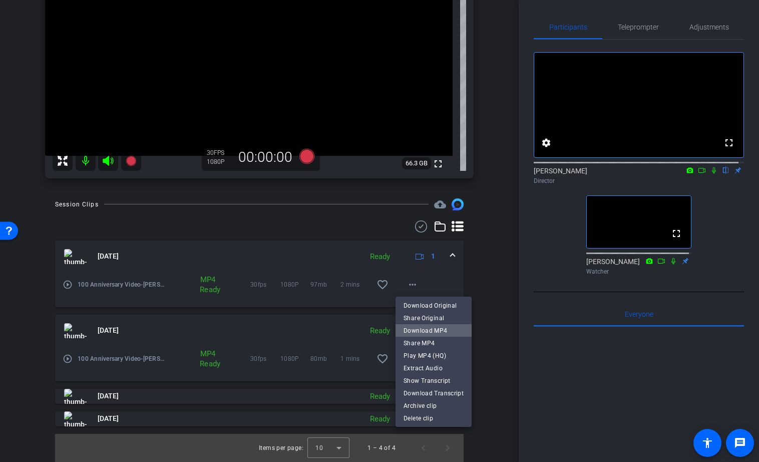
click at [435, 328] on span "Download MP4" at bounding box center [433, 330] width 60 height 12
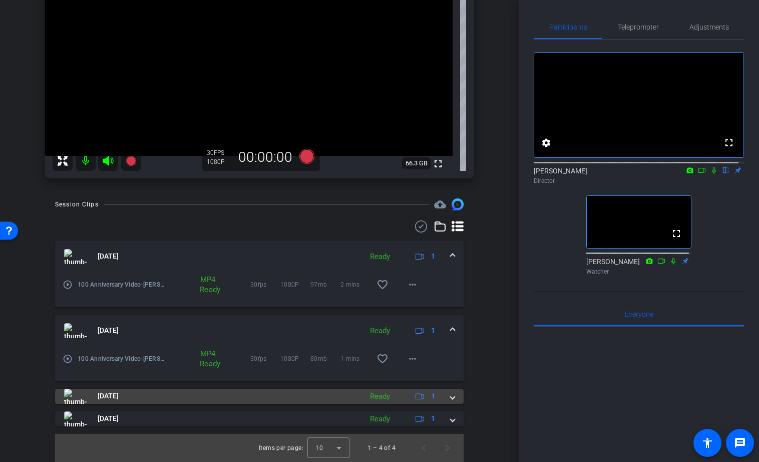
click at [451, 396] on span at bounding box center [453, 395] width 4 height 11
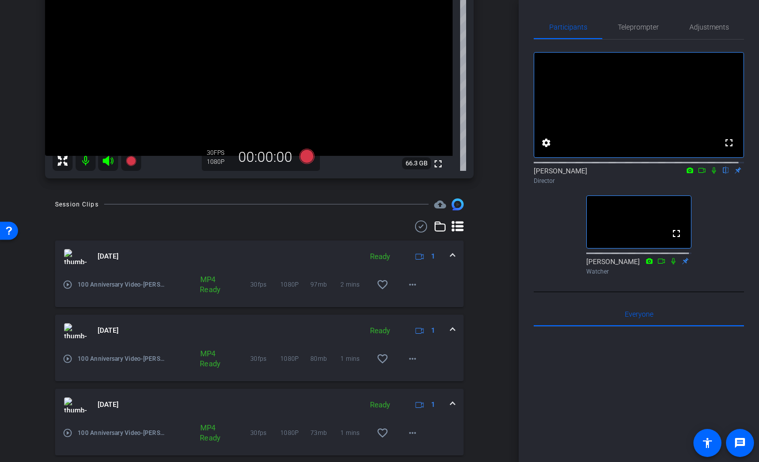
scroll to position [126, 0]
click at [407, 432] on mat-icon "more_horiz" at bounding box center [412, 431] width 12 height 12
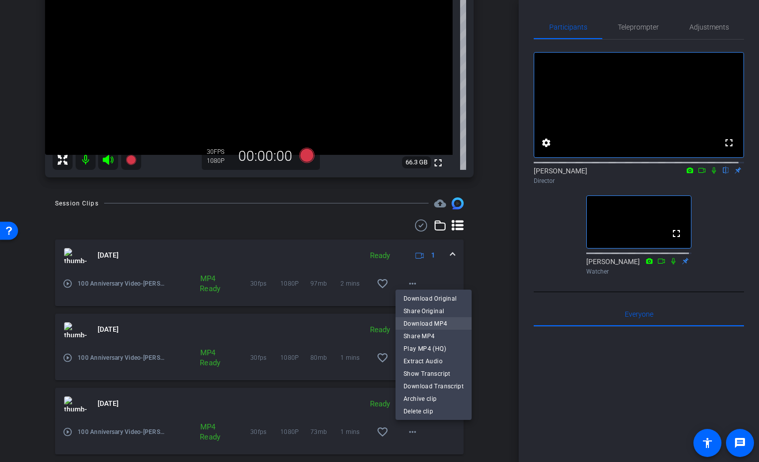
click at [425, 323] on span "Download MP4" at bounding box center [433, 323] width 60 height 12
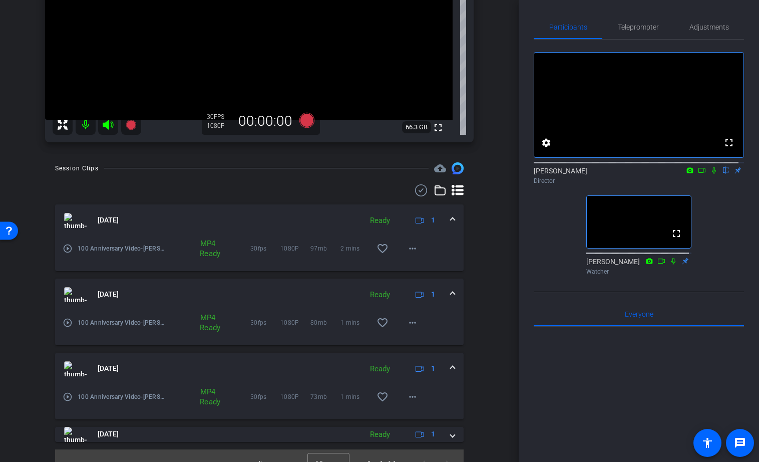
scroll to position [177, 0]
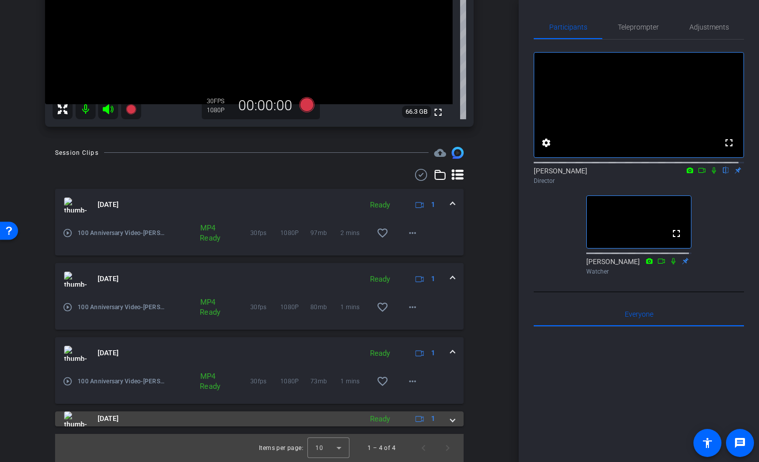
click at [451, 419] on span at bounding box center [453, 418] width 4 height 11
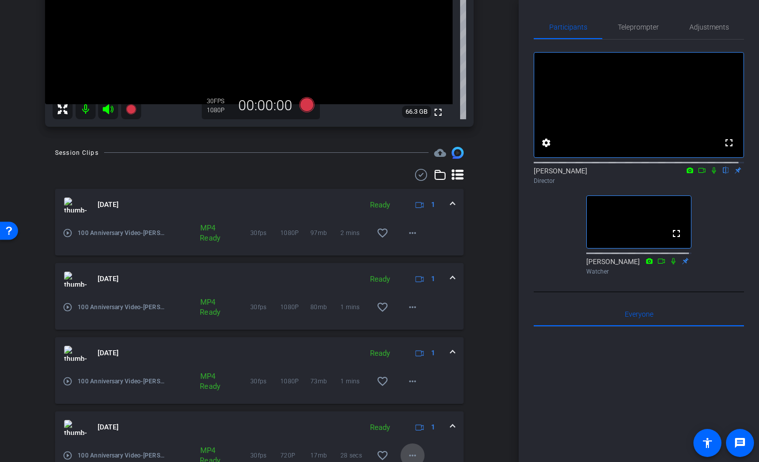
click at [407, 453] on mat-icon "more_horiz" at bounding box center [412, 455] width 12 height 12
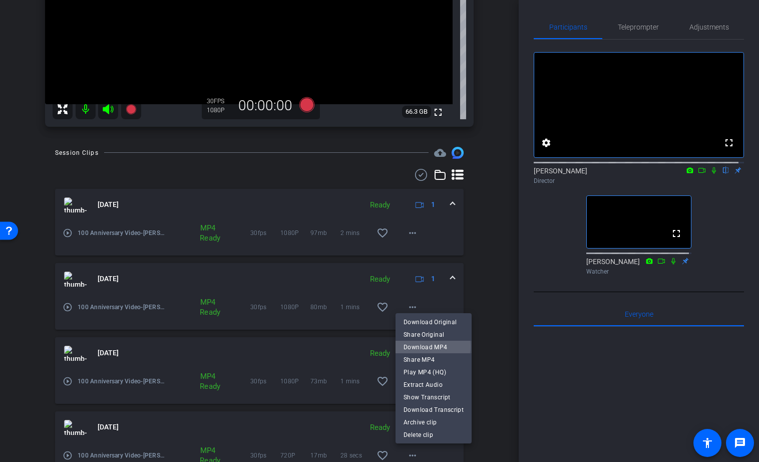
click at [431, 346] on span "Download MP4" at bounding box center [433, 347] width 60 height 12
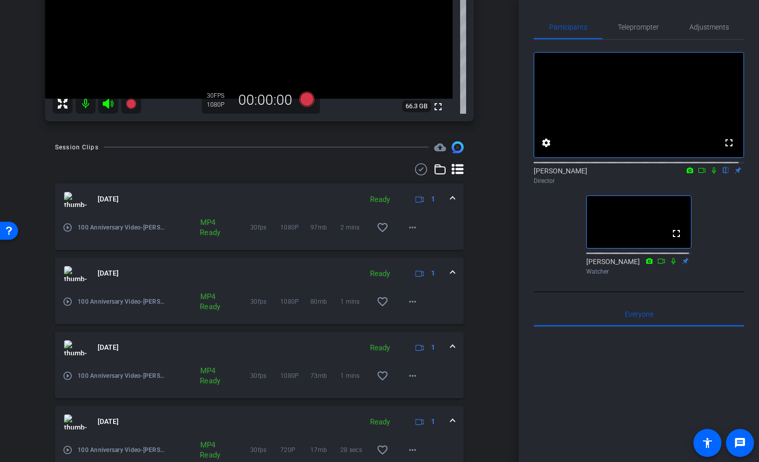
scroll to position [0, 0]
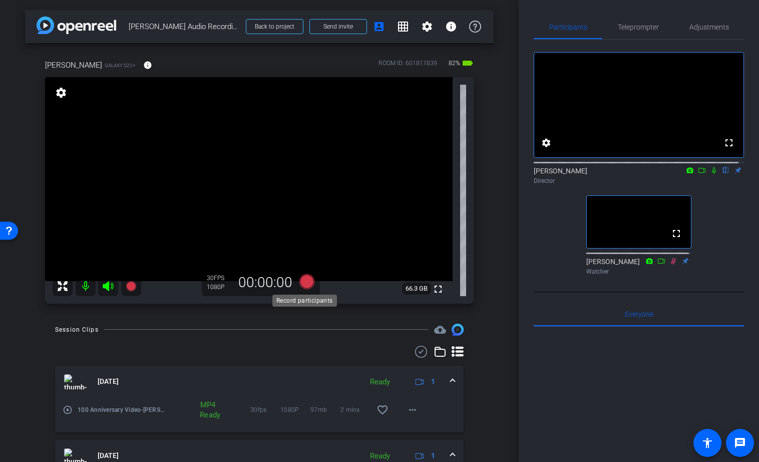
click at [308, 282] on icon at bounding box center [306, 281] width 15 height 15
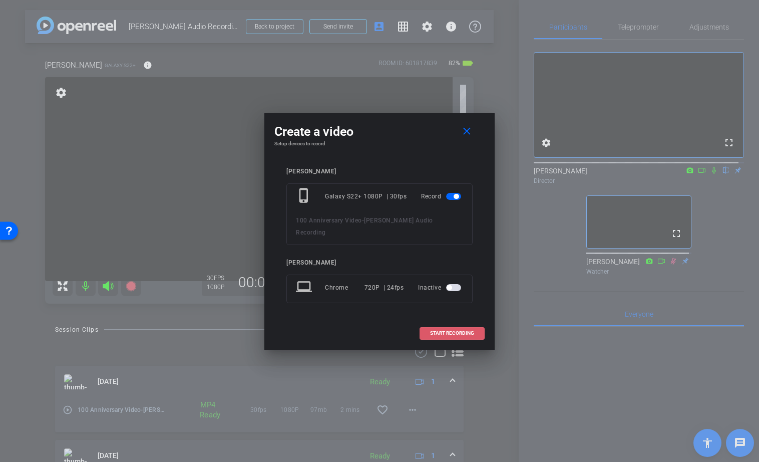
click at [451, 330] on span "START RECORDING" at bounding box center [452, 332] width 44 height 5
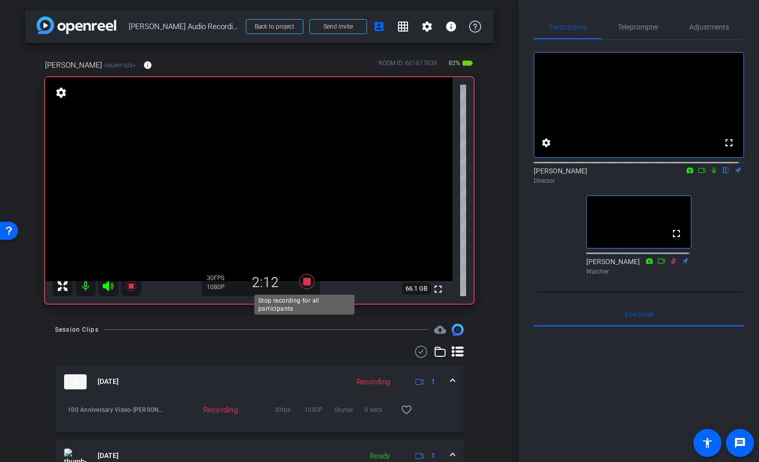
click at [308, 284] on icon at bounding box center [307, 281] width 24 height 18
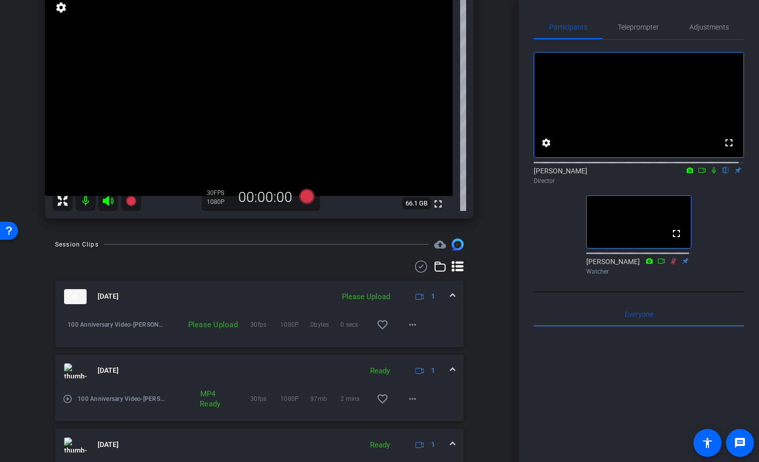
scroll to position [99, 0]
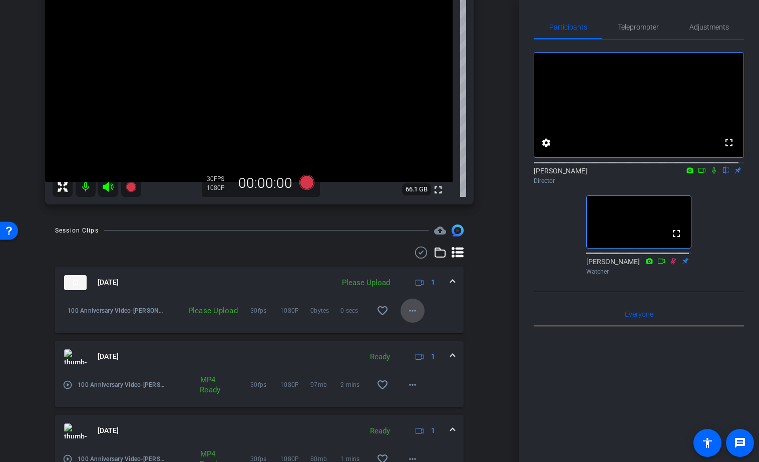
click at [407, 309] on mat-icon "more_horiz" at bounding box center [412, 310] width 12 height 12
click at [413, 331] on span "Upload" at bounding box center [423, 331] width 40 height 12
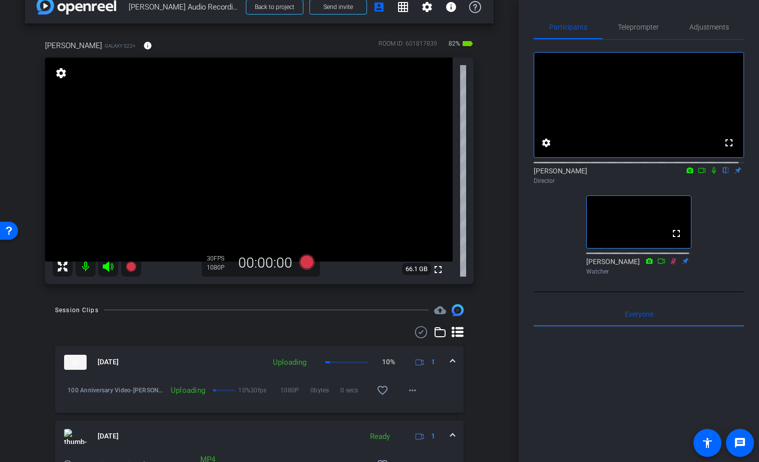
scroll to position [19, 0]
click at [408, 391] on mat-icon "more_horiz" at bounding box center [412, 390] width 12 height 12
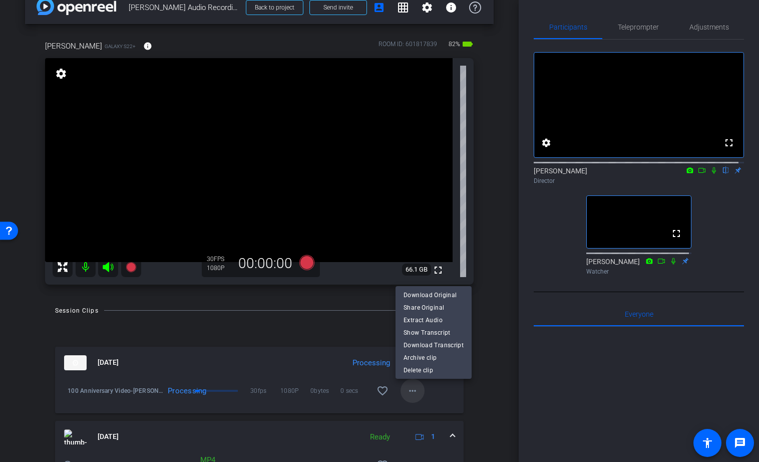
click at [408, 391] on div at bounding box center [379, 231] width 759 height 462
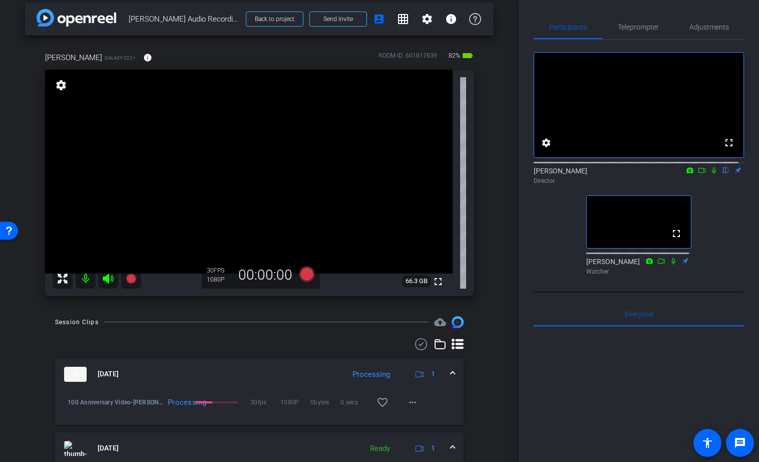
scroll to position [0, 0]
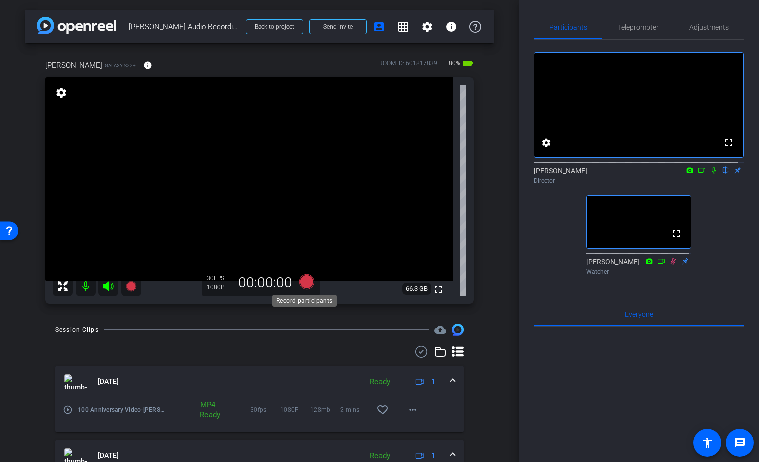
click at [306, 281] on icon at bounding box center [306, 281] width 15 height 15
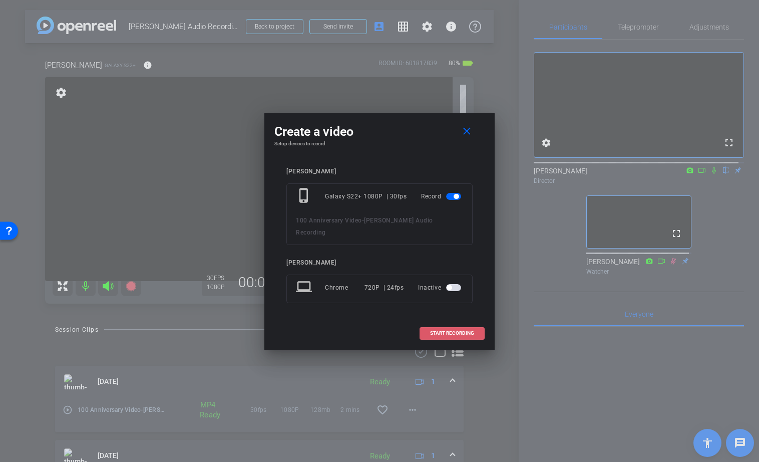
click at [458, 330] on span "START RECORDING" at bounding box center [452, 332] width 44 height 5
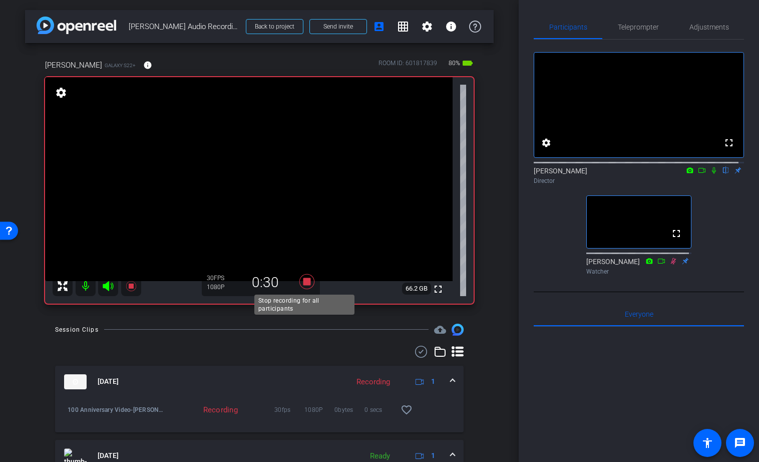
click at [305, 280] on icon at bounding box center [306, 281] width 15 height 15
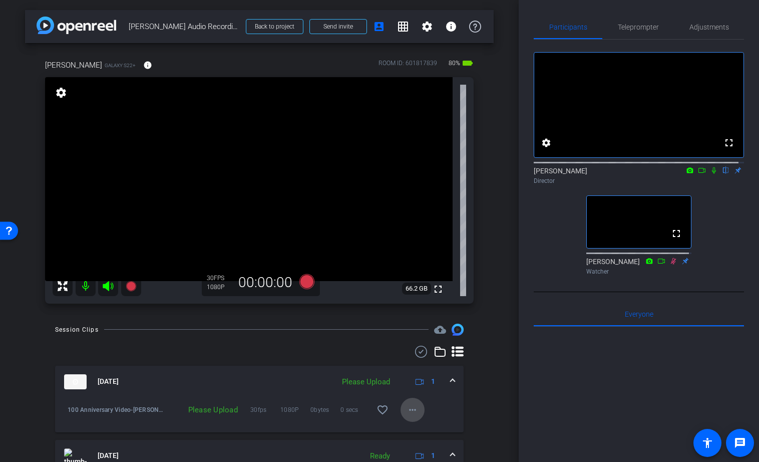
click at [406, 411] on mat-icon "more_horiz" at bounding box center [412, 409] width 12 height 12
click at [418, 388] on span "Delete clip" at bounding box center [423, 389] width 40 height 12
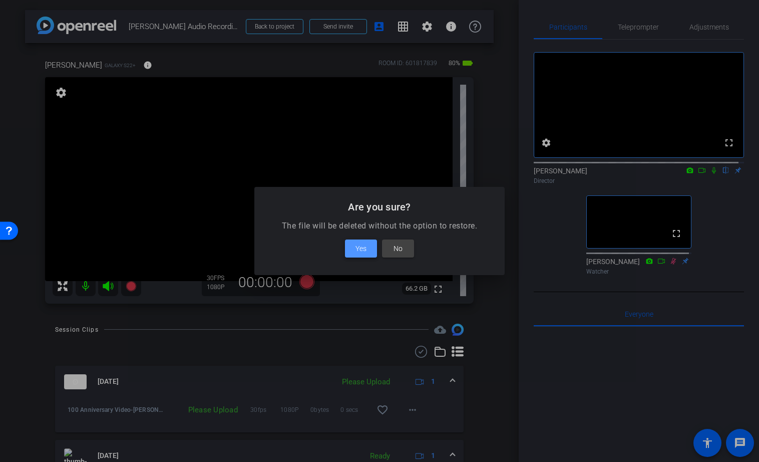
click at [360, 249] on span "Yes" at bounding box center [360, 248] width 11 height 12
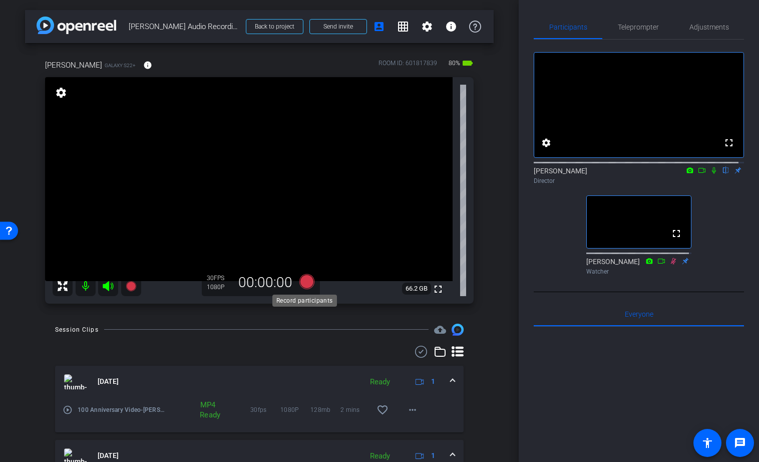
click at [308, 280] on icon at bounding box center [306, 281] width 15 height 15
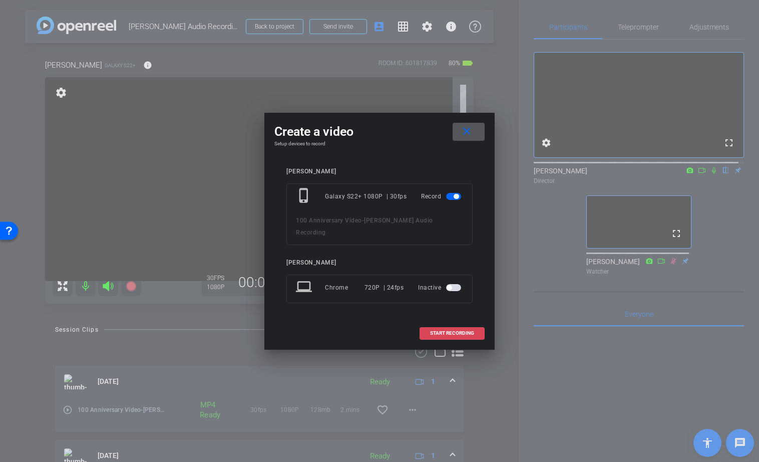
click at [436, 330] on span "START RECORDING" at bounding box center [452, 332] width 44 height 5
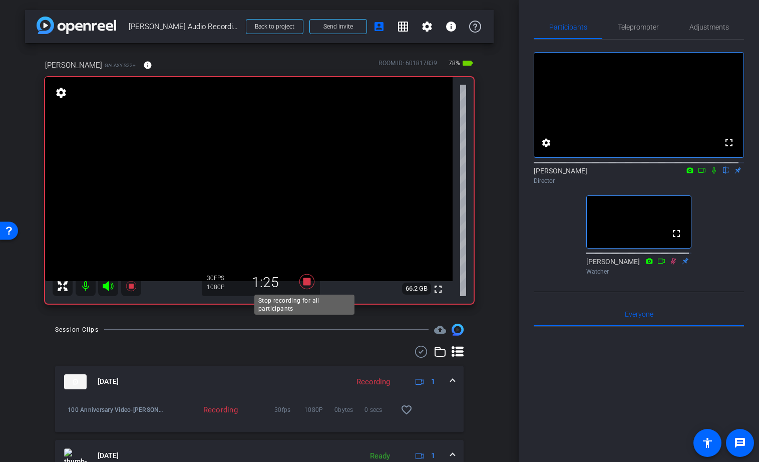
click at [302, 279] on icon at bounding box center [306, 281] width 15 height 15
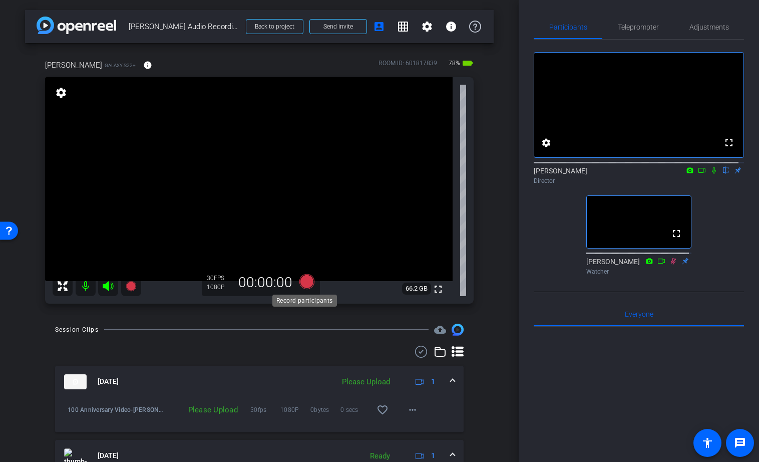
click at [305, 281] on icon at bounding box center [306, 281] width 15 height 15
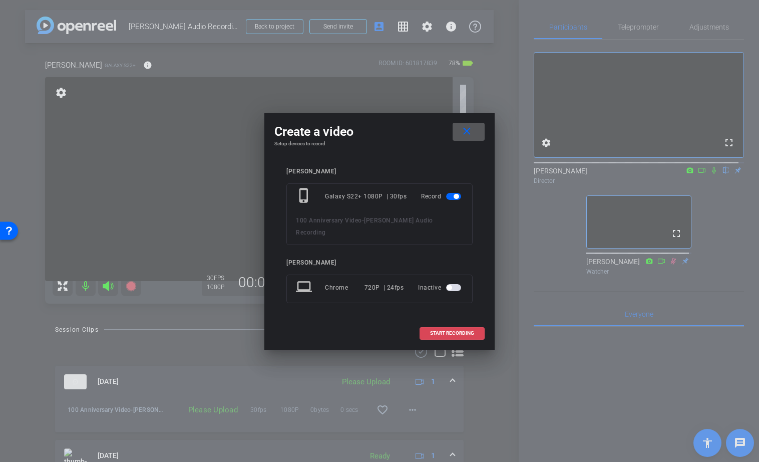
click at [449, 330] on span "START RECORDING" at bounding box center [452, 332] width 44 height 5
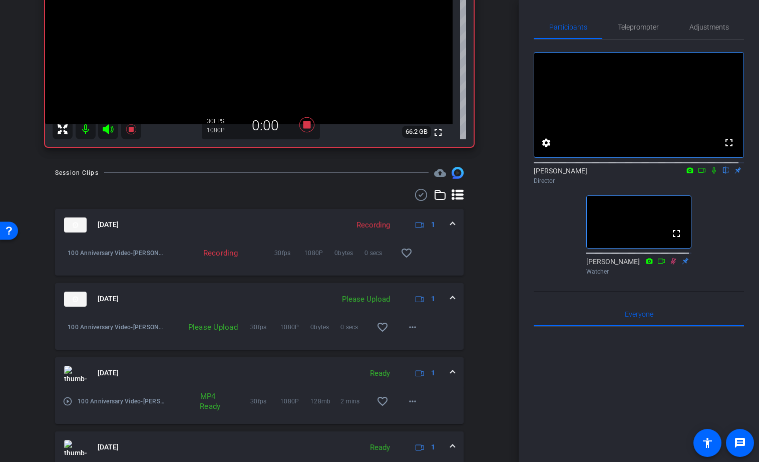
scroll to position [157, 0]
click at [407, 324] on mat-icon "more_horiz" at bounding box center [412, 326] width 12 height 12
click at [418, 345] on span "Upload" at bounding box center [423, 347] width 40 height 12
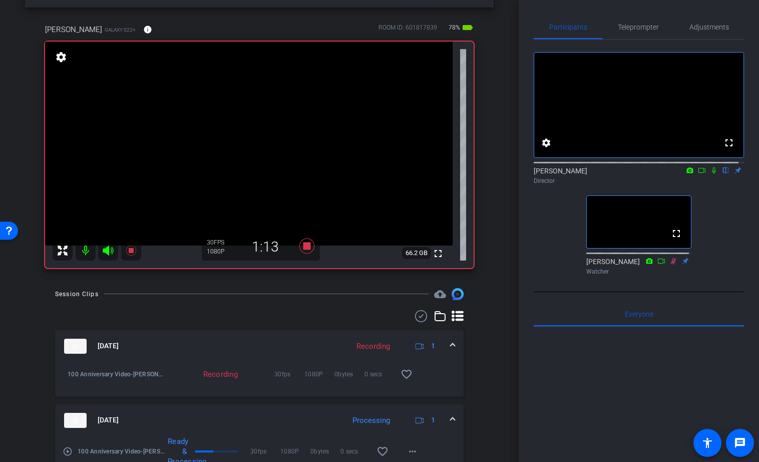
scroll to position [35, 0]
click at [306, 249] on icon at bounding box center [306, 246] width 15 height 15
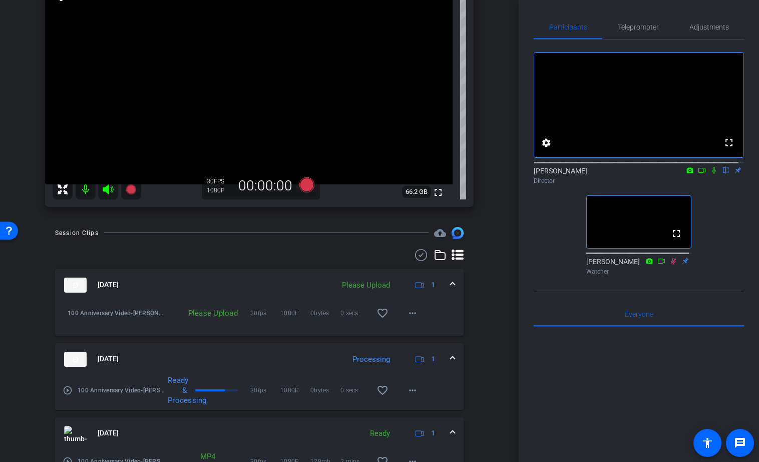
scroll to position [112, 0]
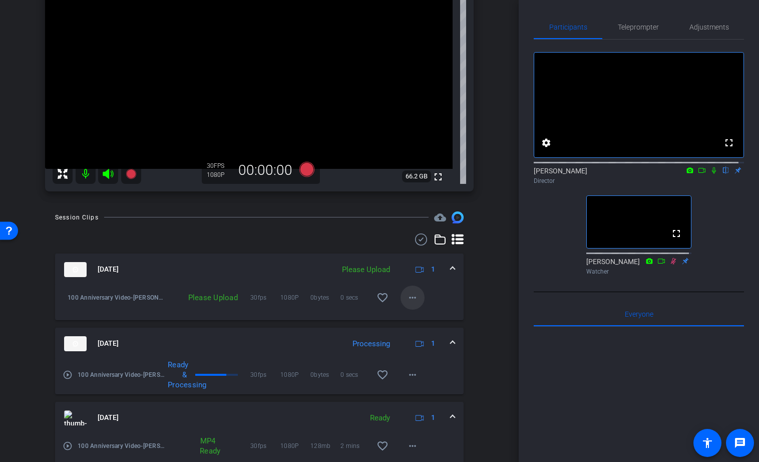
click at [411, 299] on mat-icon "more_horiz" at bounding box center [412, 297] width 12 height 12
click at [424, 316] on span "Upload" at bounding box center [423, 318] width 40 height 12
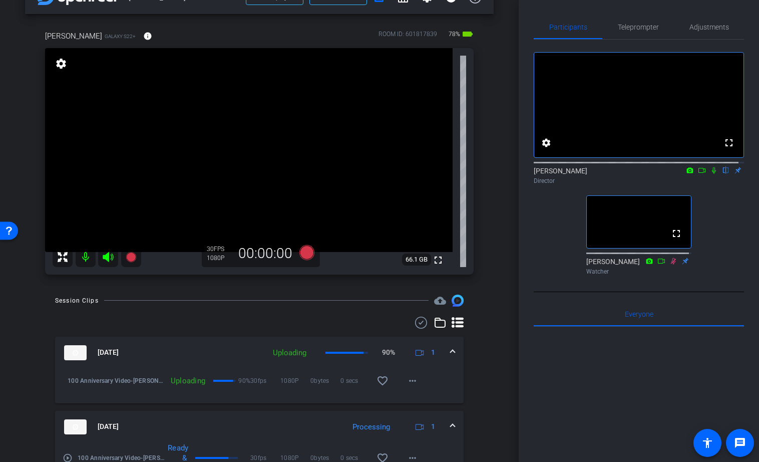
scroll to position [28, 0]
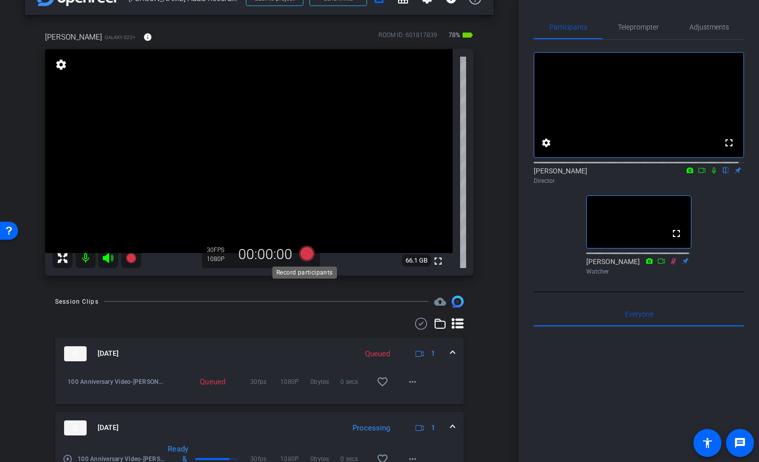
click at [305, 252] on icon at bounding box center [306, 253] width 15 height 15
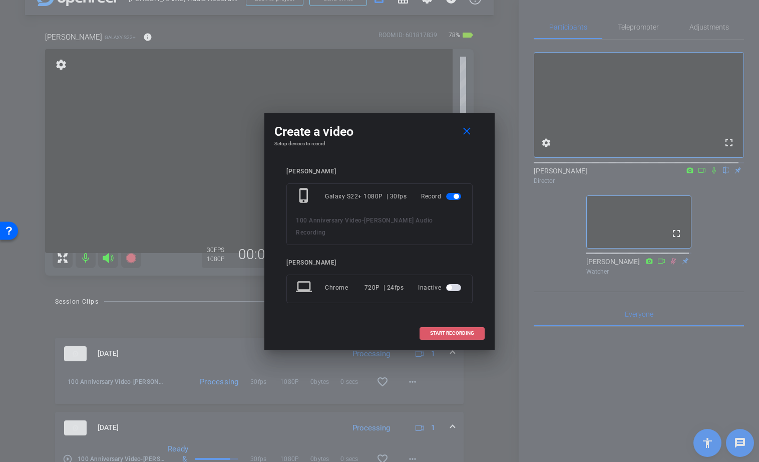
click at [444, 330] on span "START RECORDING" at bounding box center [452, 332] width 44 height 5
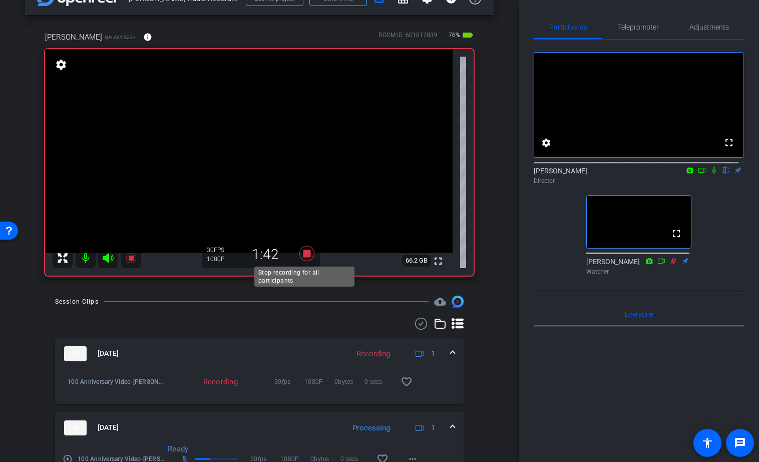
click at [305, 252] on icon at bounding box center [306, 253] width 15 height 15
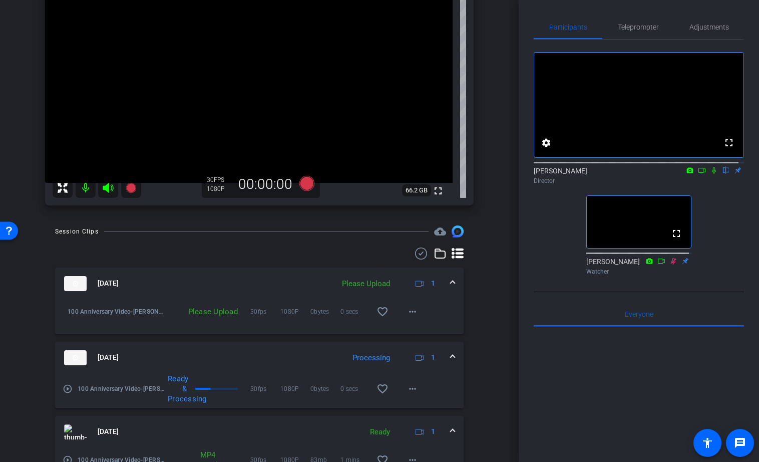
scroll to position [107, 0]
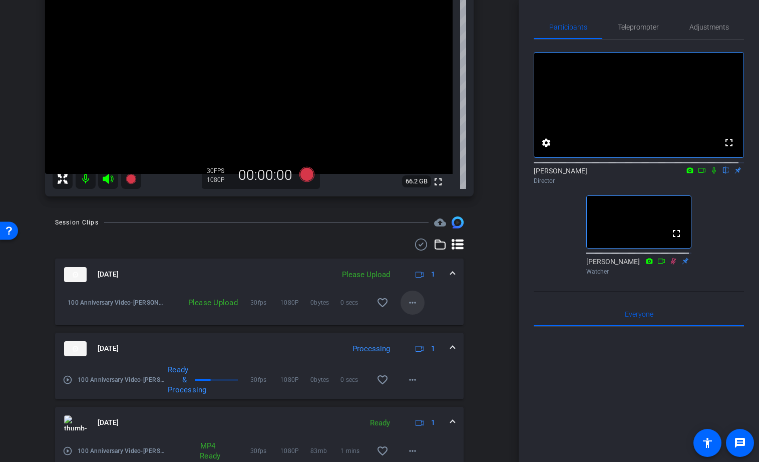
click at [409, 297] on mat-icon "more_horiz" at bounding box center [412, 302] width 12 height 12
click at [412, 325] on span "Upload" at bounding box center [423, 323] width 40 height 12
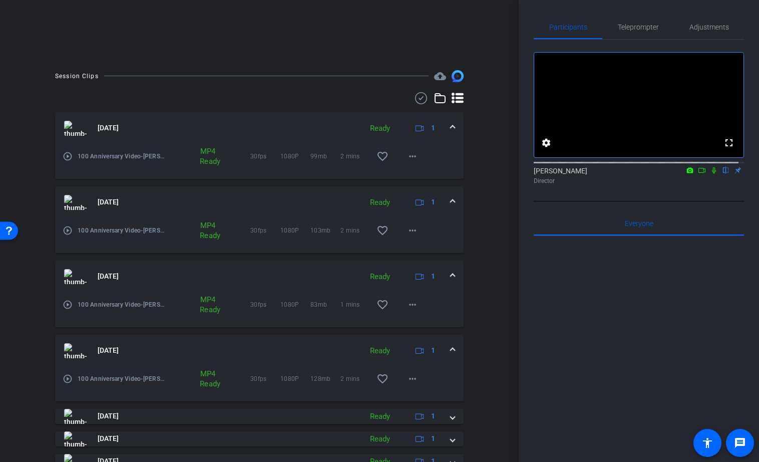
scroll to position [204, 0]
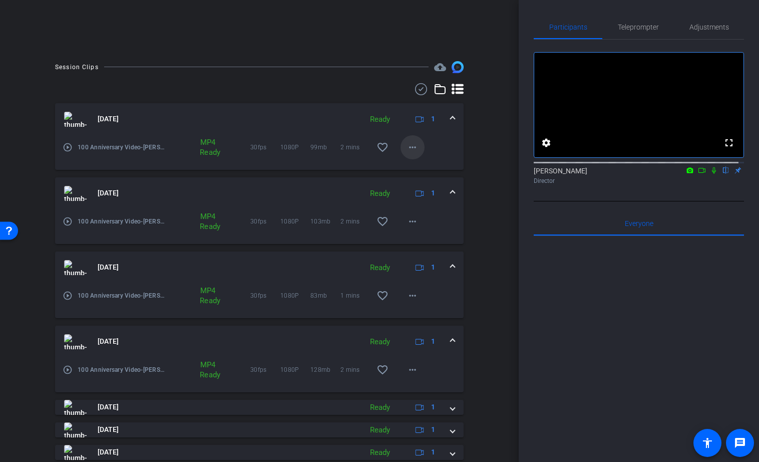
click at [409, 147] on mat-icon "more_horiz" at bounding box center [412, 147] width 12 height 12
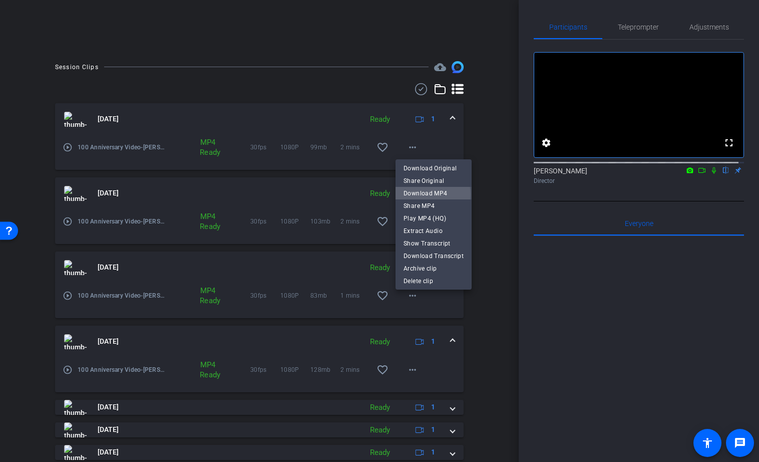
click at [425, 194] on span "Download MP4" at bounding box center [433, 193] width 60 height 12
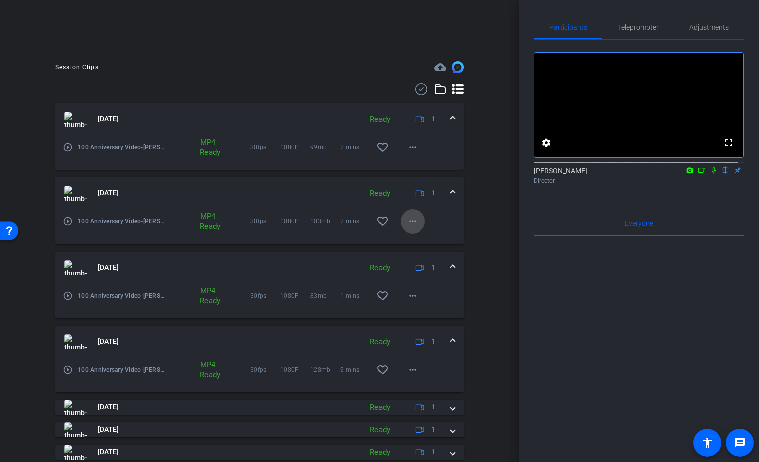
click at [407, 221] on mat-icon "more_horiz" at bounding box center [412, 221] width 12 height 12
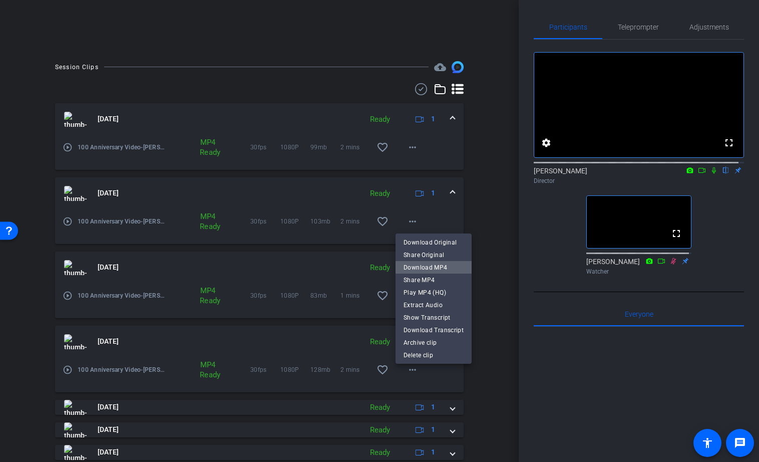
click at [435, 266] on span "Download MP4" at bounding box center [433, 267] width 60 height 12
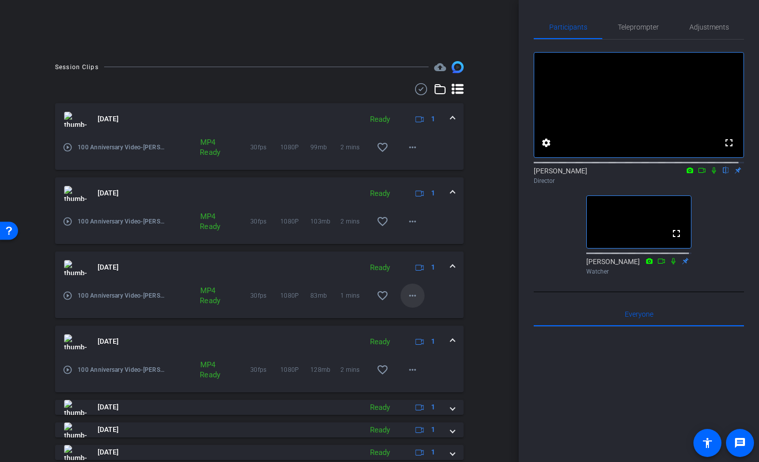
click at [407, 295] on mat-icon "more_horiz" at bounding box center [412, 295] width 12 height 12
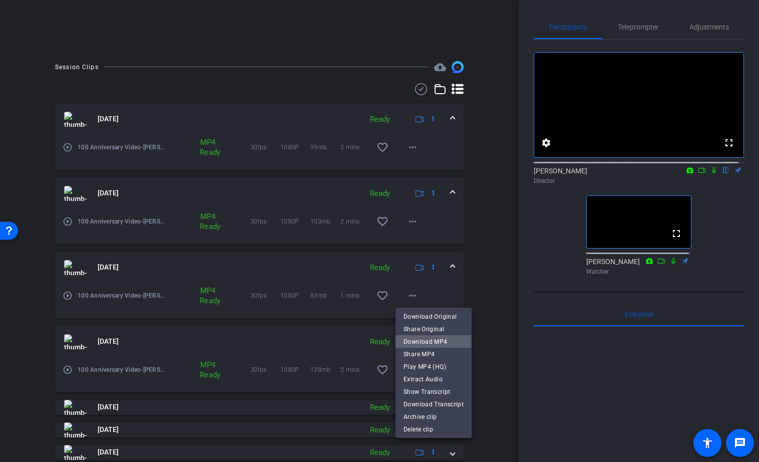
click at [416, 340] on span "Download MP4" at bounding box center [433, 341] width 60 height 12
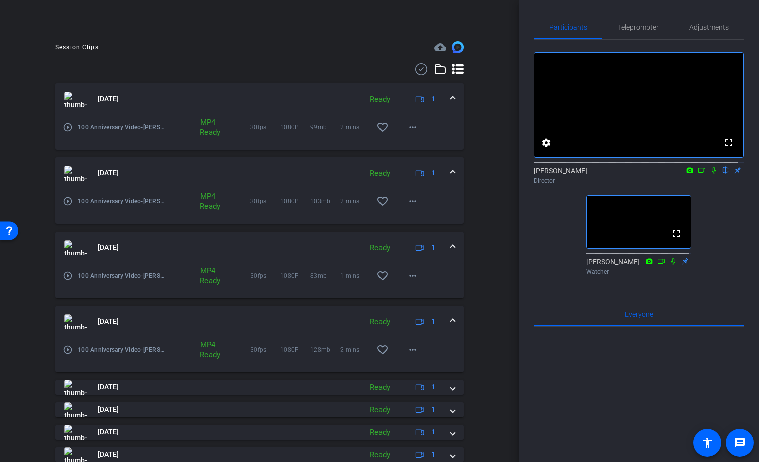
scroll to position [225, 0]
click at [643, 174] on icon at bounding box center [714, 170] width 4 height 7
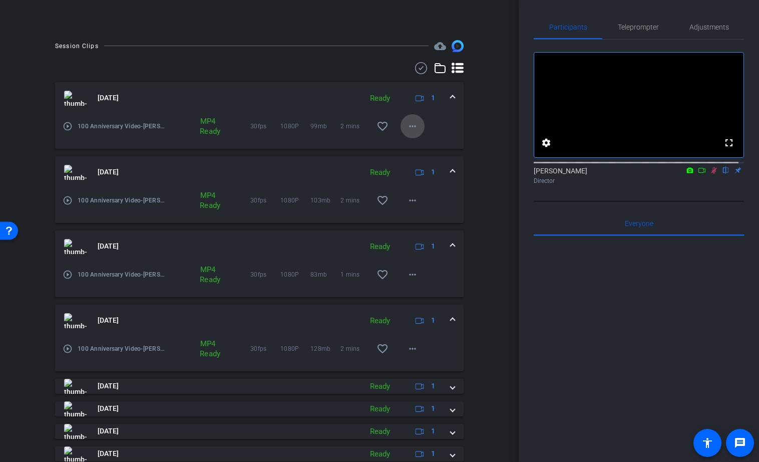
click at [408, 126] on mat-icon "more_horiz" at bounding box center [412, 126] width 12 height 12
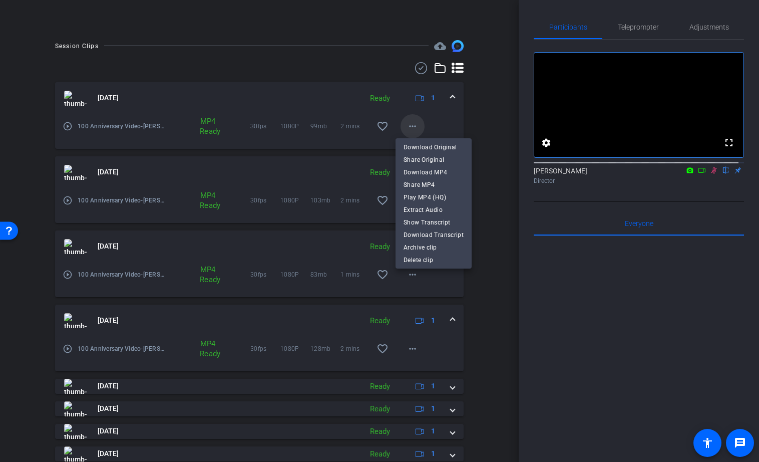
click at [408, 126] on div at bounding box center [379, 231] width 759 height 462
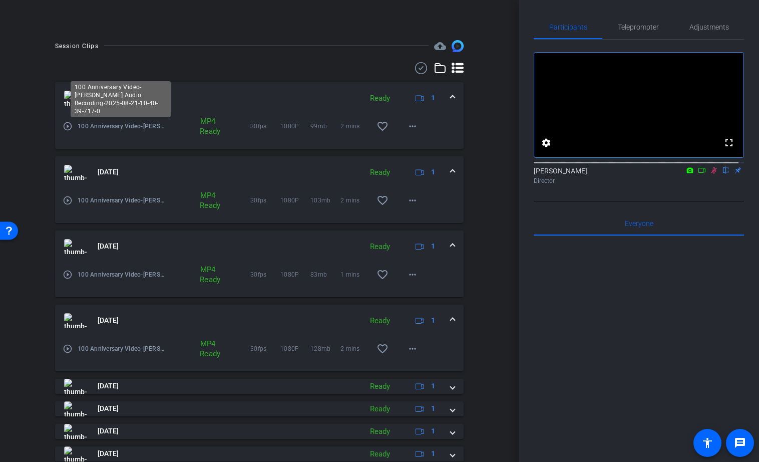
click at [119, 121] on span "100 Anniversary Video-Tim Pundmann Audio Recording-2025-08-21-10-40-39-717-0" at bounding box center [121, 126] width 87 height 10
click at [406, 347] on mat-icon "more_horiz" at bounding box center [412, 348] width 12 height 12
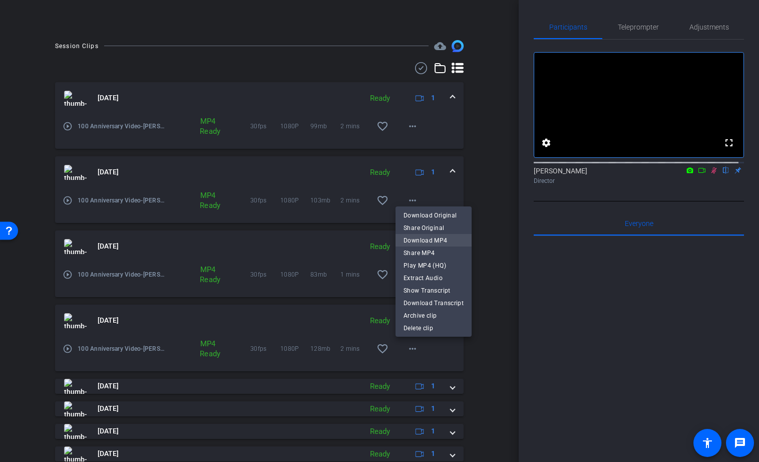
click at [426, 239] on span "Download MP4" at bounding box center [433, 240] width 60 height 12
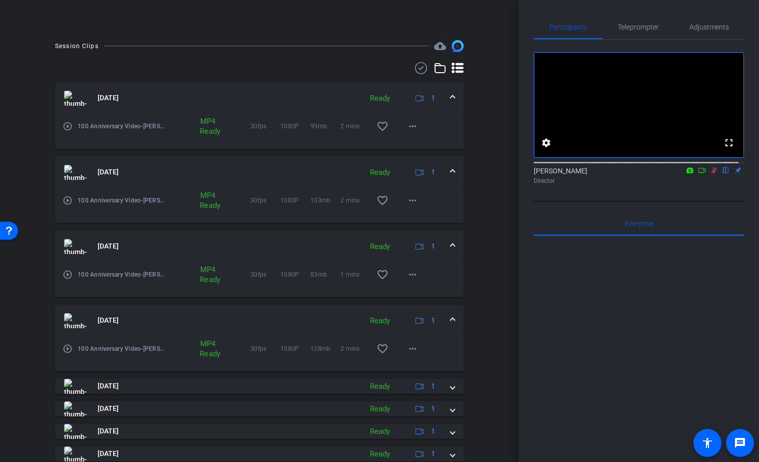
scroll to position [260, 0]
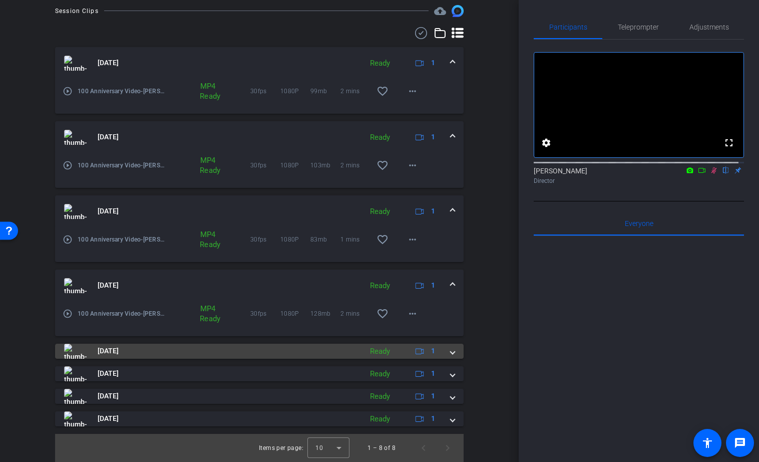
click at [451, 353] on span at bounding box center [453, 350] width 4 height 11
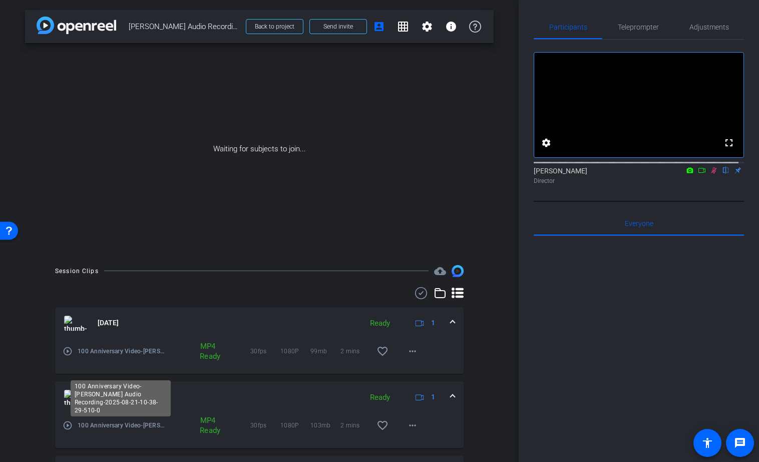
scroll to position [311, 0]
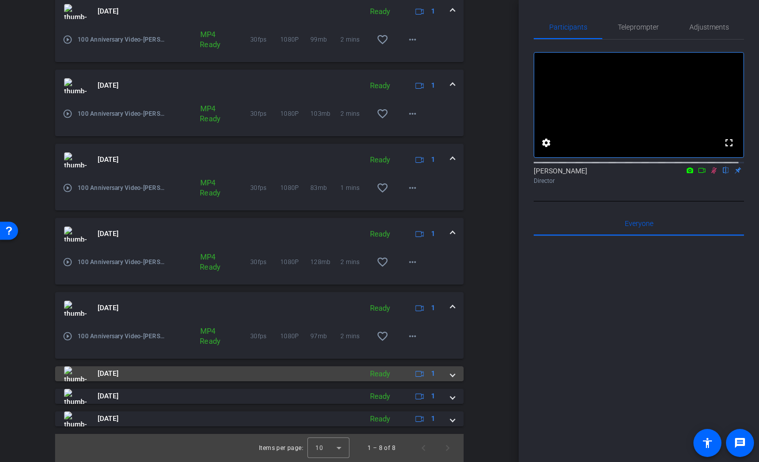
click at [450, 375] on mat-expansion-panel-header "[DATE] Ready 1" at bounding box center [259, 373] width 408 height 15
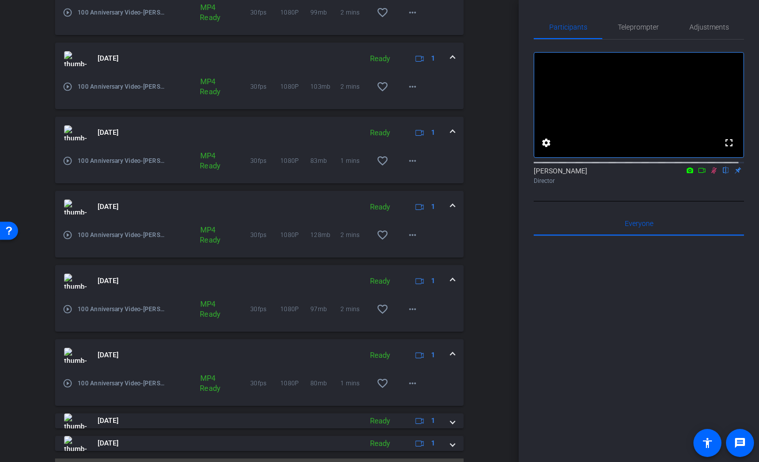
scroll to position [363, 0]
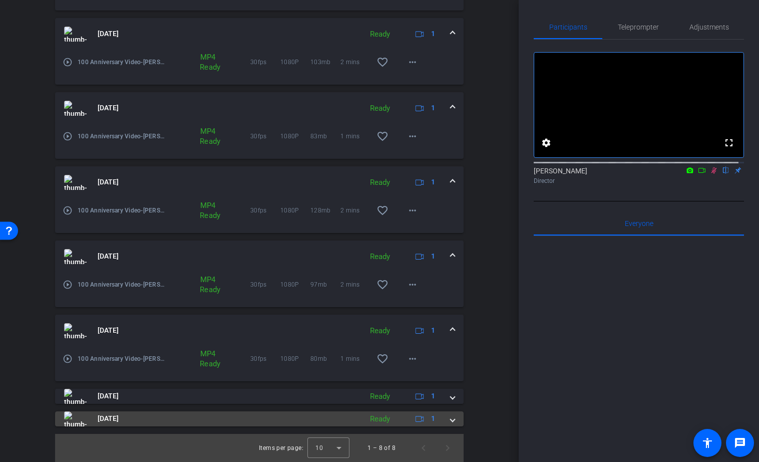
drag, startPoint x: 443, startPoint y: 418, endPoint x: 435, endPoint y: 418, distance: 8.0
click at [443, 418] on div "[DATE] Ready 1" at bounding box center [257, 418] width 386 height 15
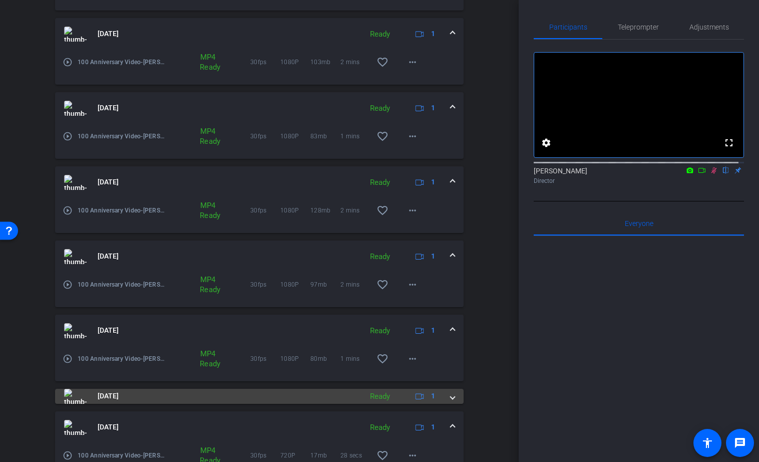
drag, startPoint x: 448, startPoint y: 394, endPoint x: 320, endPoint y: 402, distance: 128.4
click at [451, 394] on span at bounding box center [453, 395] width 4 height 11
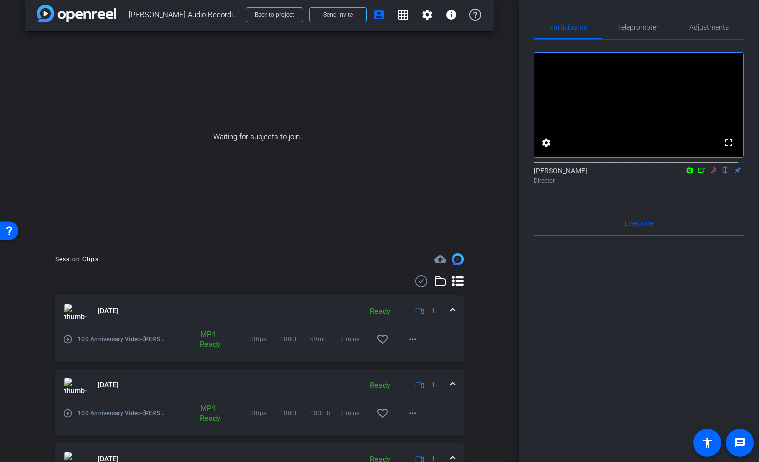
scroll to position [0, 0]
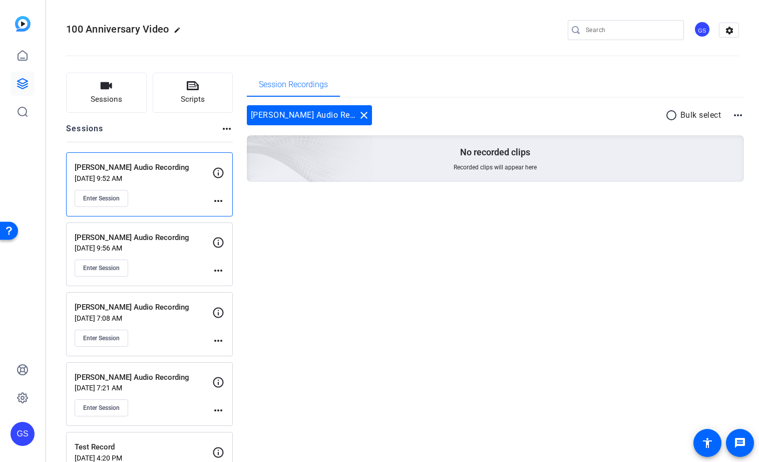
click at [134, 232] on p "[PERSON_NAME] Audio Recording" at bounding box center [144, 238] width 138 height 12
click at [109, 266] on span "Enter Session" at bounding box center [101, 268] width 37 height 8
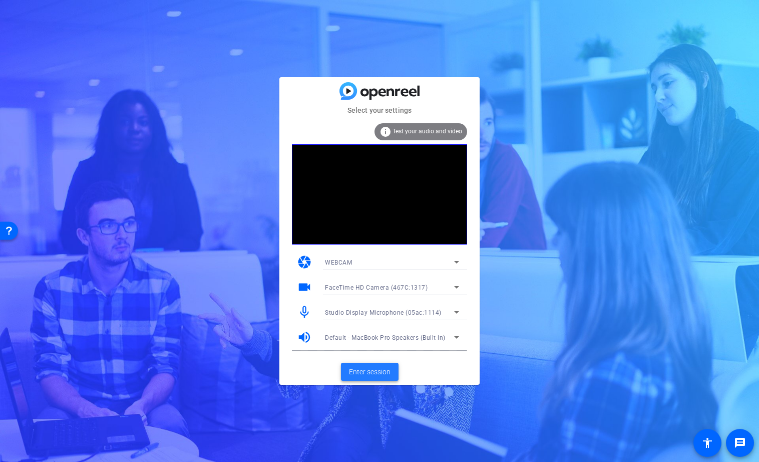
click at [362, 374] on span "Enter session" at bounding box center [370, 371] width 42 height 11
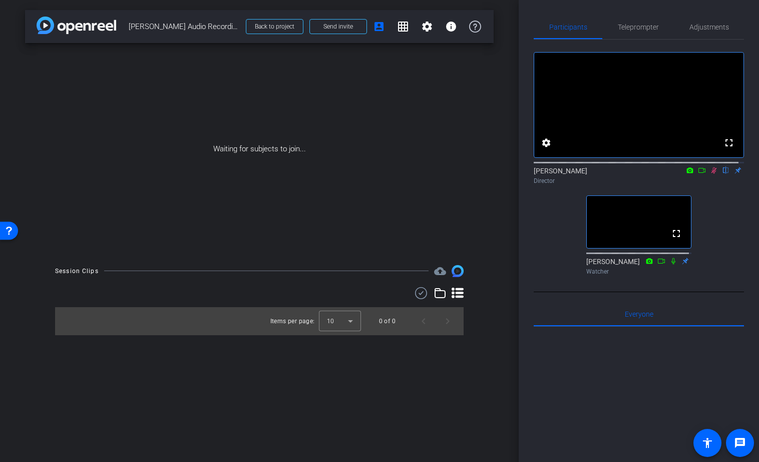
click at [710, 174] on icon at bounding box center [714, 170] width 8 height 7
click at [711, 174] on icon at bounding box center [714, 170] width 6 height 7
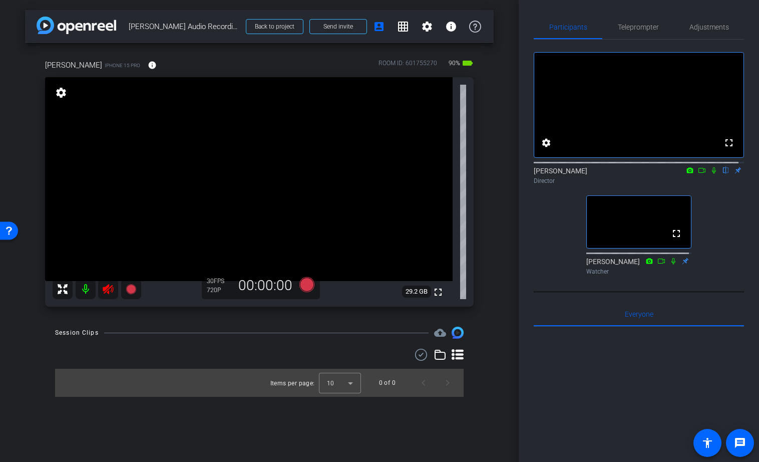
click at [107, 289] on icon at bounding box center [108, 289] width 11 height 10
click at [703, 24] on span "Adjustments" at bounding box center [709, 27] width 40 height 7
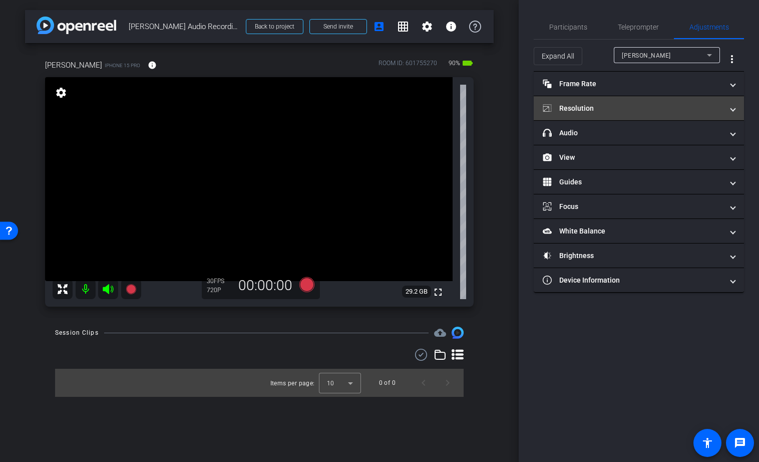
click at [615, 107] on mat-panel-title "Resolution" at bounding box center [633, 108] width 180 height 11
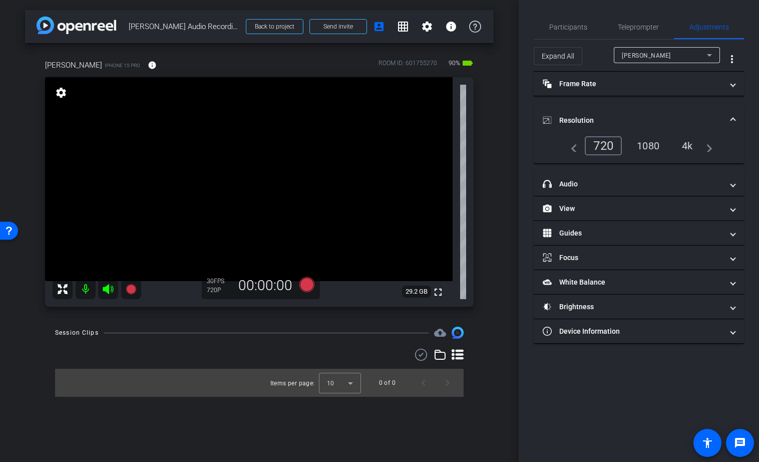
click at [650, 145] on div "1080" at bounding box center [648, 145] width 38 height 17
click at [566, 27] on span "Participants" at bounding box center [568, 27] width 38 height 7
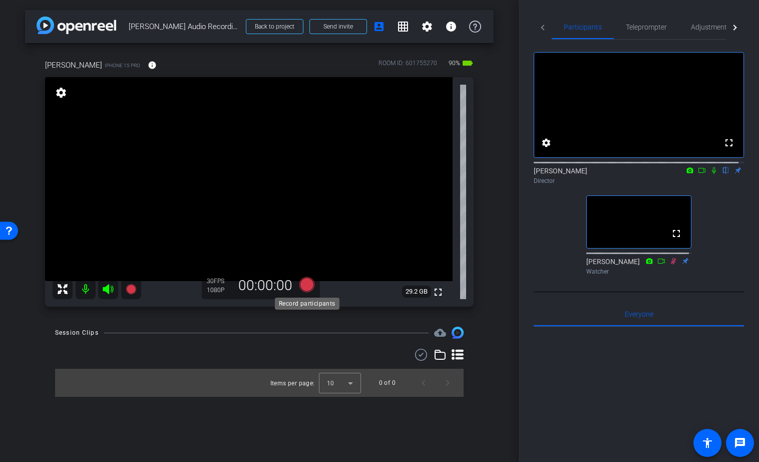
click at [302, 287] on icon at bounding box center [306, 284] width 15 height 15
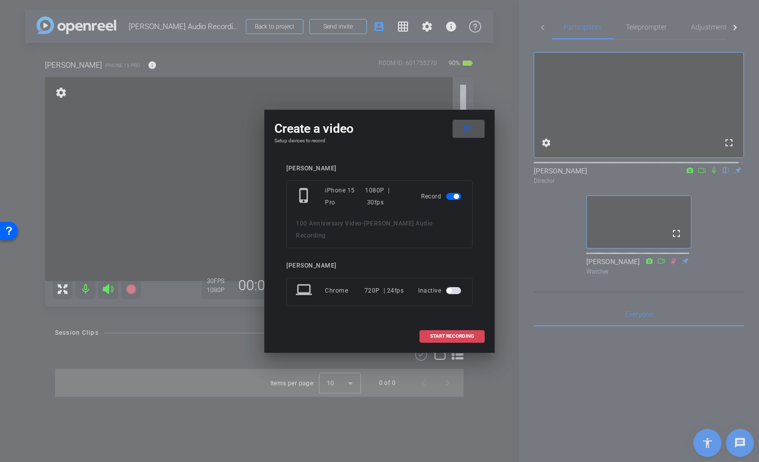
click at [453, 333] on span "START RECORDING" at bounding box center [452, 335] width 44 height 5
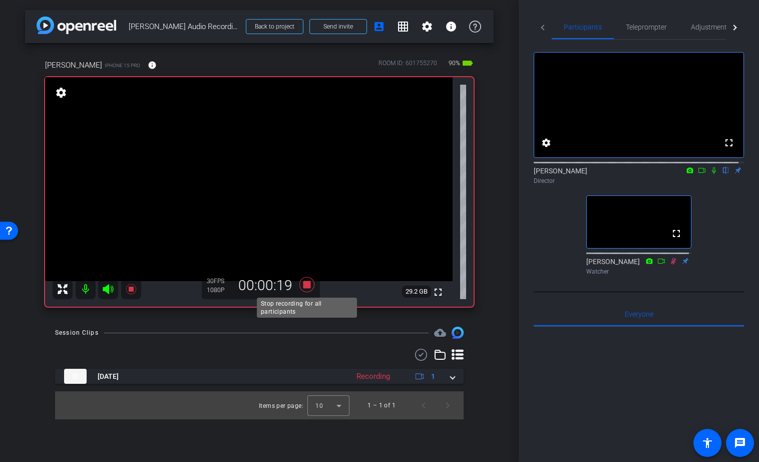
click at [304, 285] on icon at bounding box center [306, 284] width 15 height 15
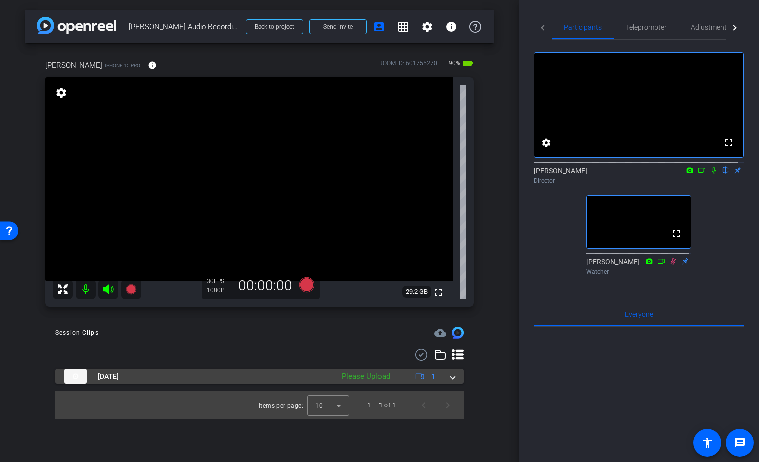
click at [456, 375] on mat-expansion-panel-header "[DATE] Please Upload 1" at bounding box center [259, 375] width 408 height 15
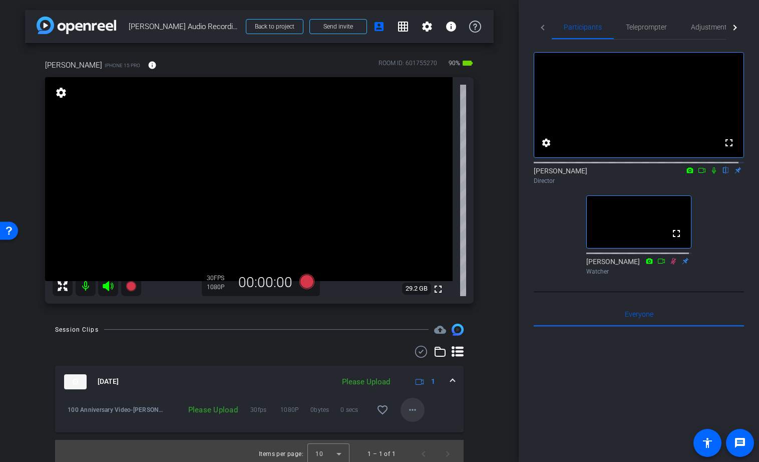
click at [410, 409] on mat-icon "more_horiz" at bounding box center [412, 409] width 12 height 12
click at [422, 363] on span "Upload" at bounding box center [423, 364] width 40 height 12
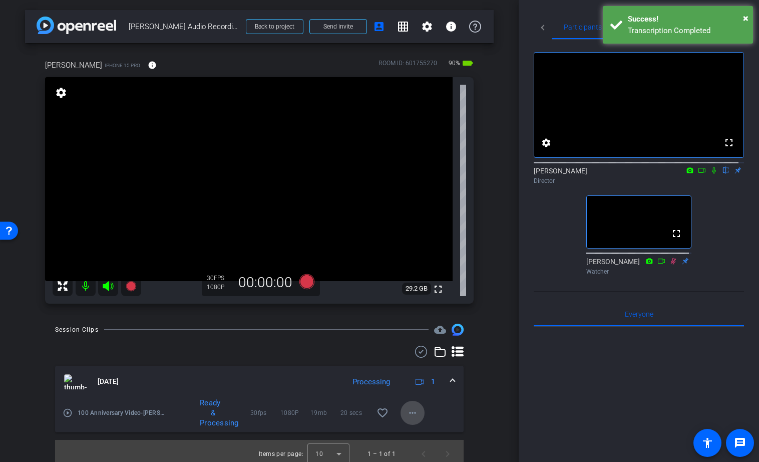
click at [409, 413] on mat-icon "more_horiz" at bounding box center [412, 412] width 12 height 12
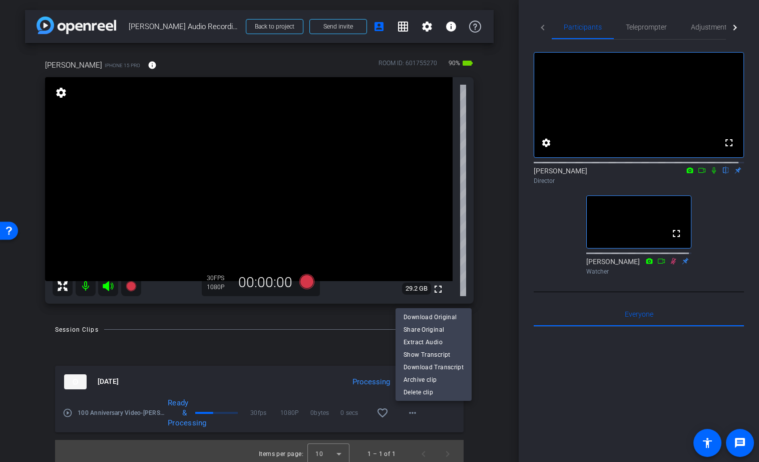
click at [488, 359] on div at bounding box center [379, 231] width 759 height 462
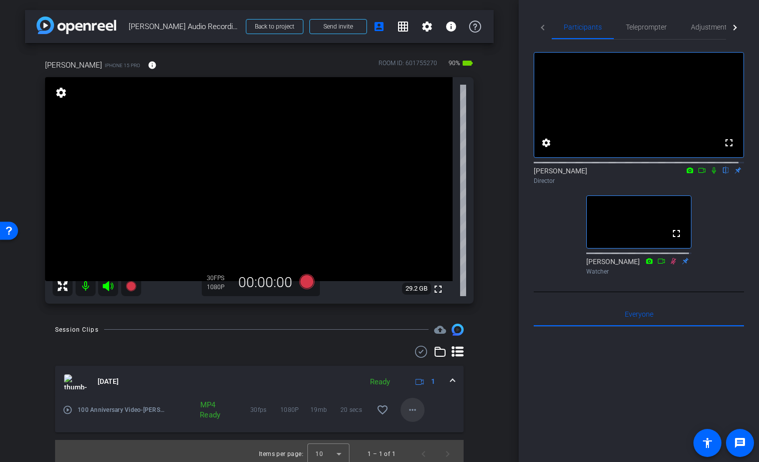
click at [408, 408] on mat-icon "more_horiz" at bounding box center [412, 409] width 12 height 12
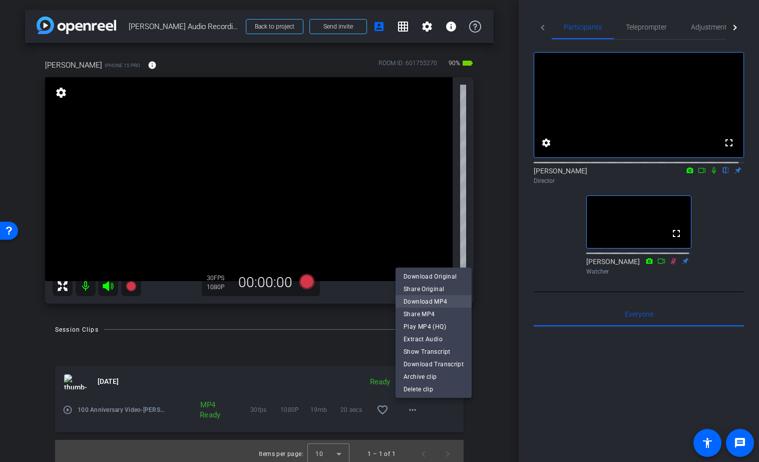
click at [430, 300] on span "Download MP4" at bounding box center [433, 301] width 60 height 12
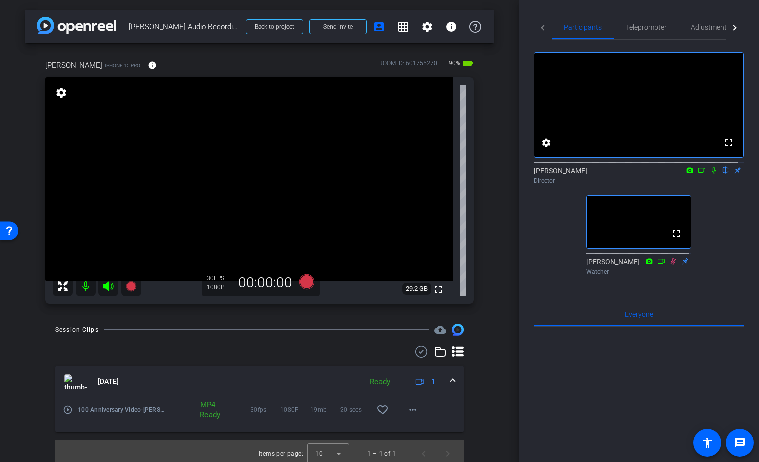
click at [710, 174] on icon at bounding box center [714, 170] width 8 height 7
click at [711, 174] on icon at bounding box center [714, 170] width 6 height 7
click at [304, 279] on icon at bounding box center [306, 281] width 15 height 15
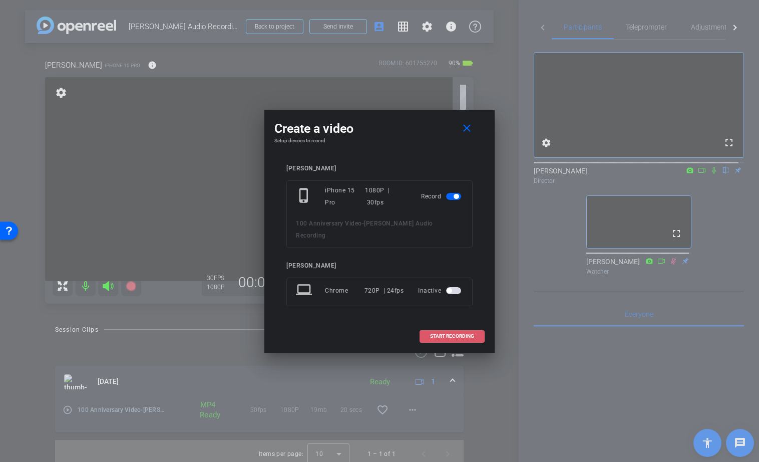
click at [440, 333] on span "START RECORDING" at bounding box center [452, 335] width 44 height 5
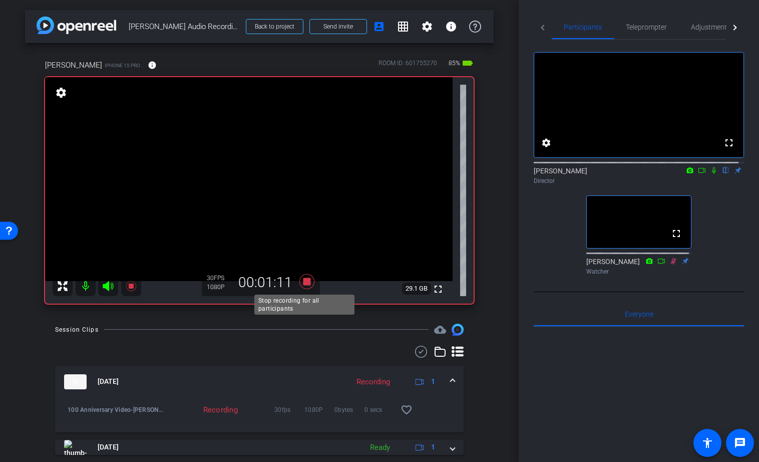
click at [306, 279] on icon at bounding box center [306, 281] width 15 height 15
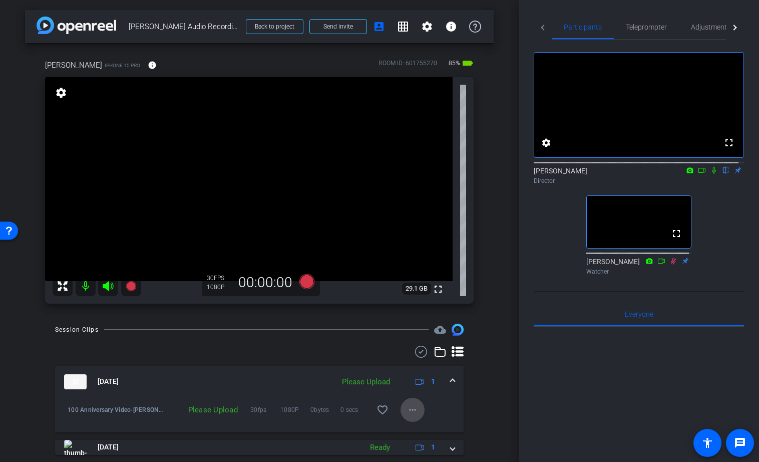
click at [409, 406] on mat-icon "more_horiz" at bounding box center [412, 409] width 12 height 12
click at [414, 363] on span "Upload" at bounding box center [423, 364] width 40 height 12
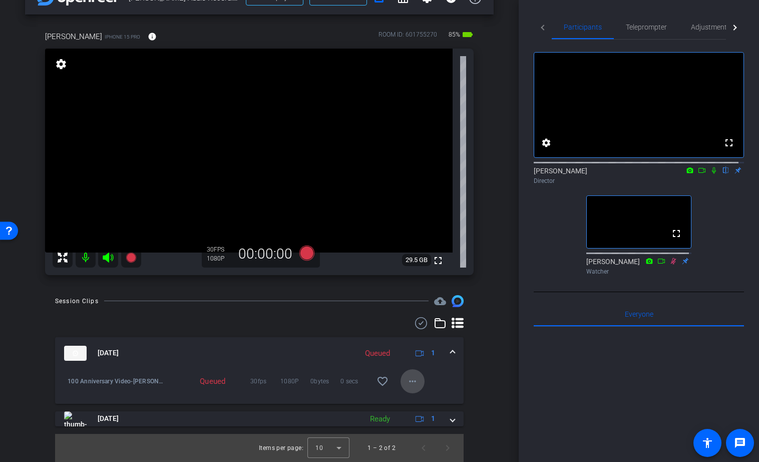
click at [407, 382] on mat-icon "more_horiz" at bounding box center [412, 381] width 12 height 12
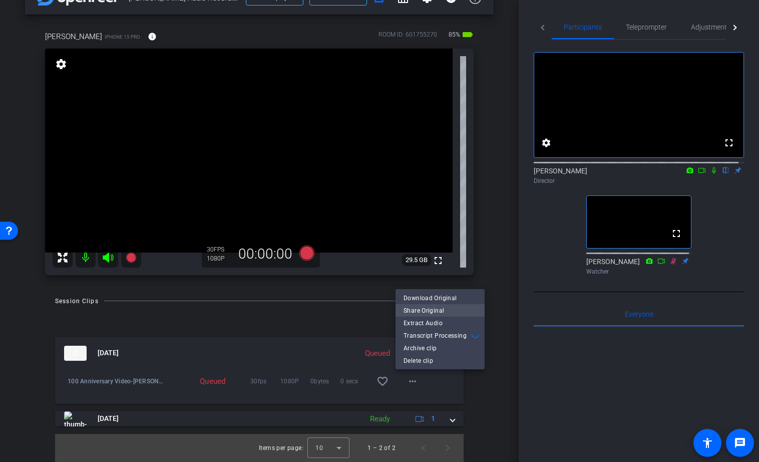
scroll to position [0, 0]
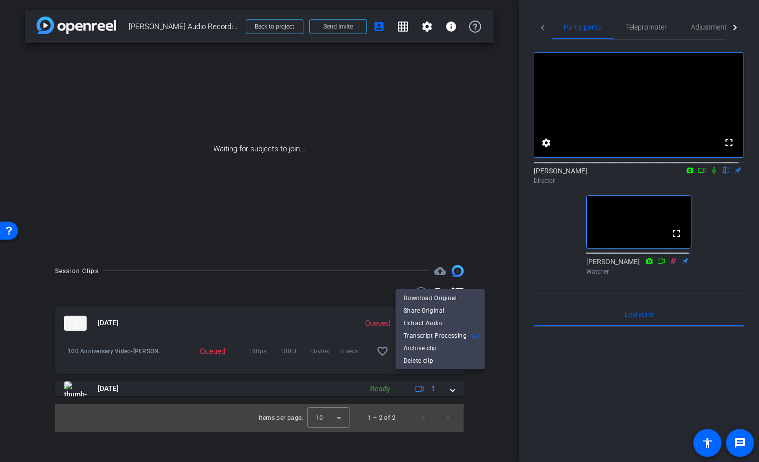
click at [493, 390] on div at bounding box center [379, 231] width 759 height 462
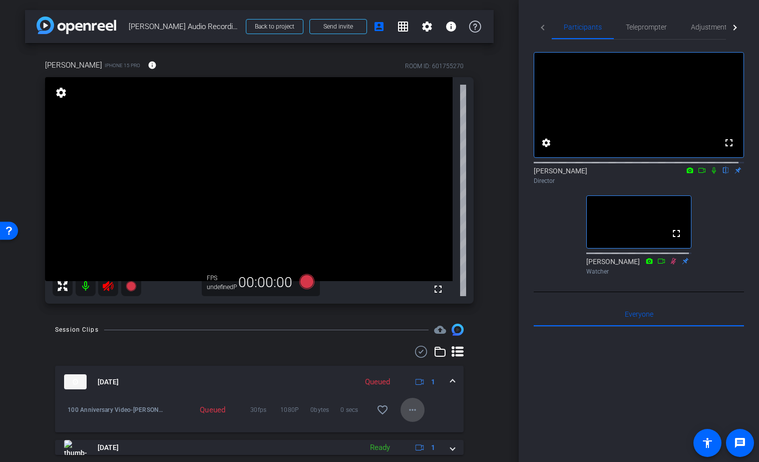
click at [409, 410] on mat-icon "more_horiz" at bounding box center [412, 409] width 12 height 12
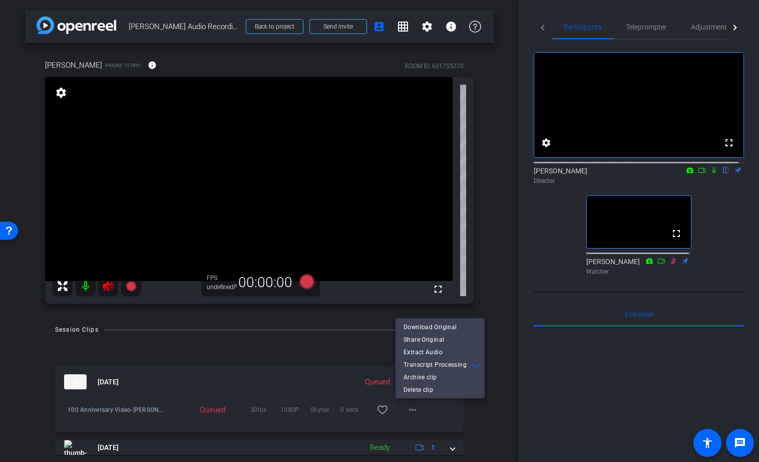
click at [485, 417] on div at bounding box center [379, 231] width 759 height 462
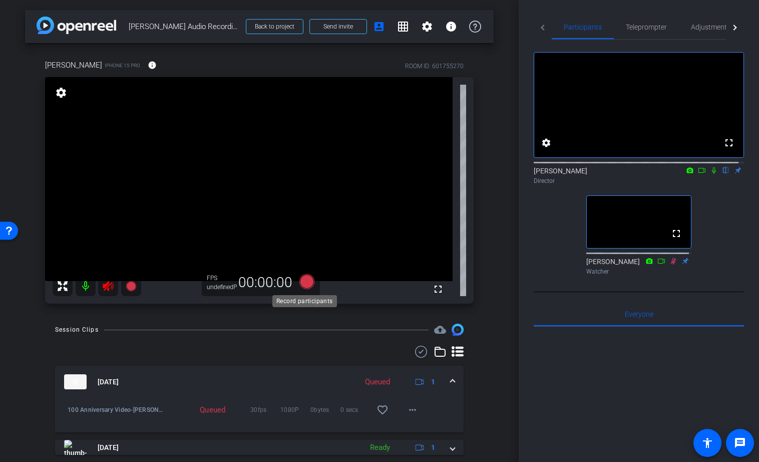
click at [303, 282] on icon at bounding box center [306, 281] width 15 height 15
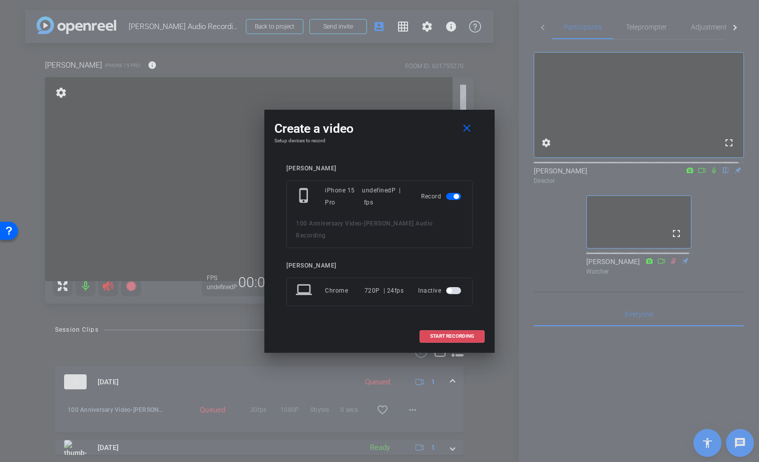
drag, startPoint x: 457, startPoint y: 329, endPoint x: 469, endPoint y: 308, distance: 24.2
click at [457, 333] on span "START RECORDING" at bounding box center [452, 335] width 44 height 5
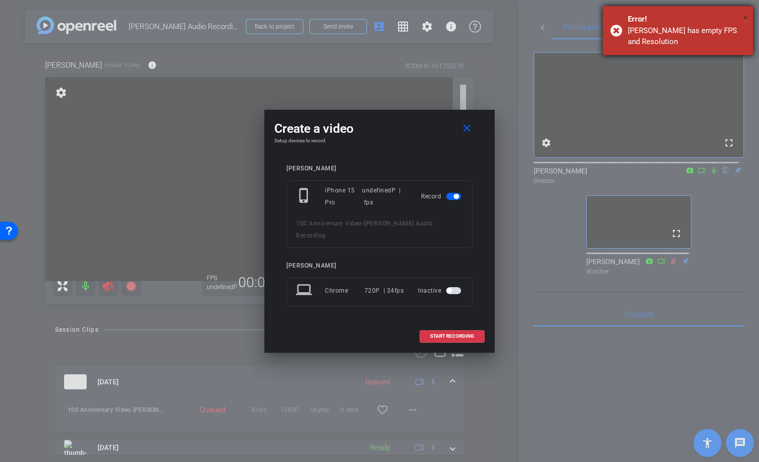
click at [746, 17] on span "×" at bounding box center [746, 18] width 6 height 12
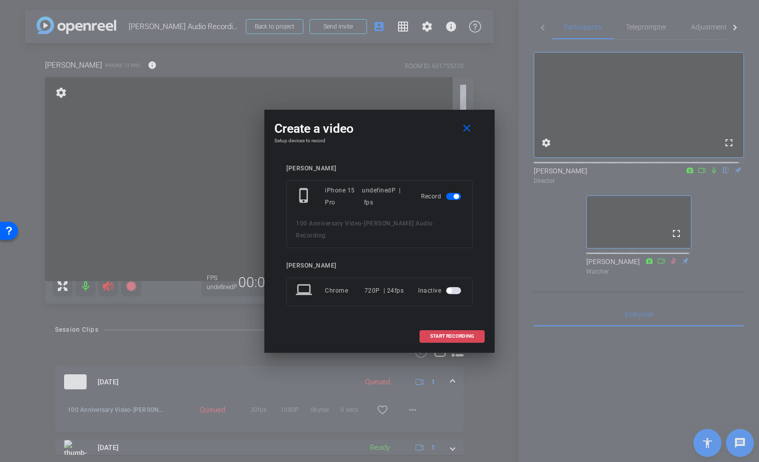
click at [444, 333] on span "START RECORDING" at bounding box center [452, 335] width 44 height 5
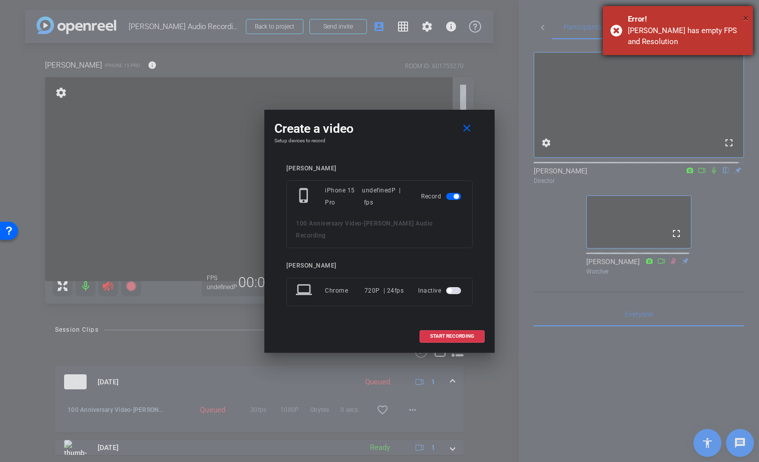
click at [745, 17] on span "×" at bounding box center [746, 18] width 6 height 12
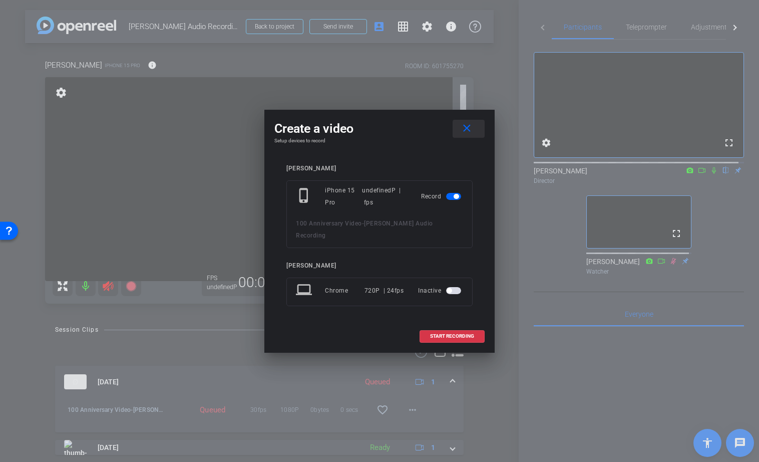
click at [464, 135] on mat-icon "close" at bounding box center [467, 128] width 13 height 13
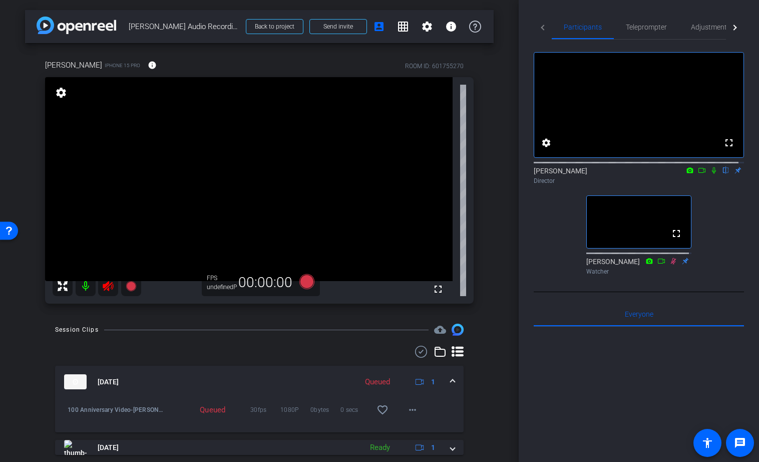
click at [107, 286] on icon at bounding box center [108, 286] width 12 height 12
click at [109, 284] on div at bounding box center [97, 286] width 89 height 20
click at [108, 282] on div at bounding box center [97, 286] width 89 height 20
drag, startPoint x: 111, startPoint y: 283, endPoint x: 120, endPoint y: 222, distance: 62.3
click at [111, 282] on div at bounding box center [97, 286] width 89 height 20
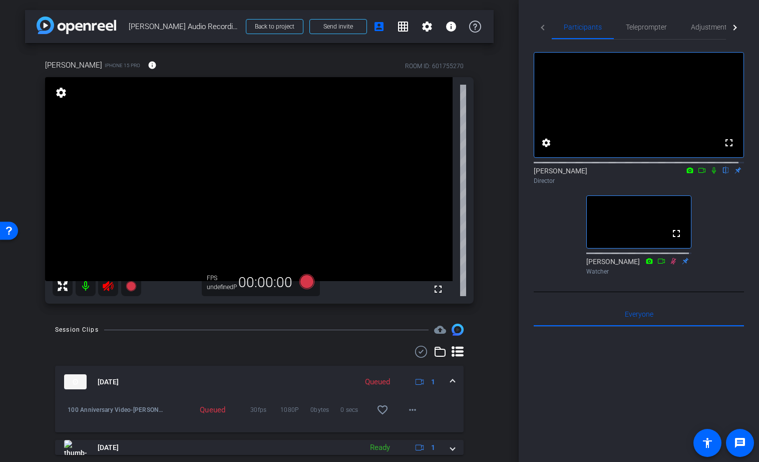
click at [64, 93] on mat-icon "settings" at bounding box center [61, 93] width 14 height 12
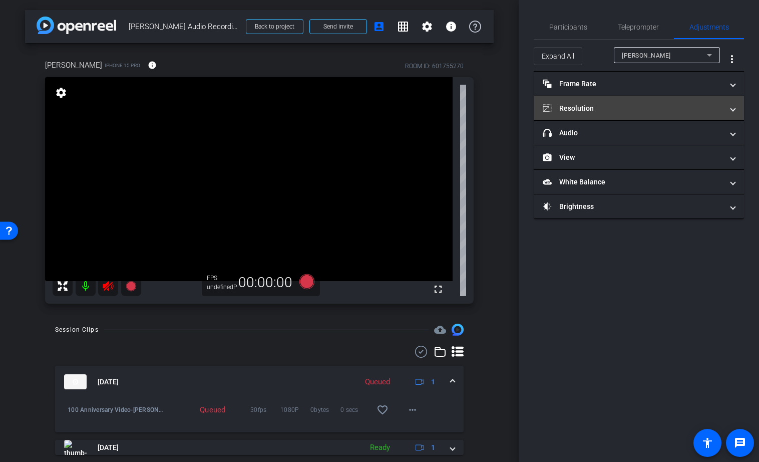
click at [601, 109] on mat-panel-title "Resolution" at bounding box center [633, 108] width 180 height 11
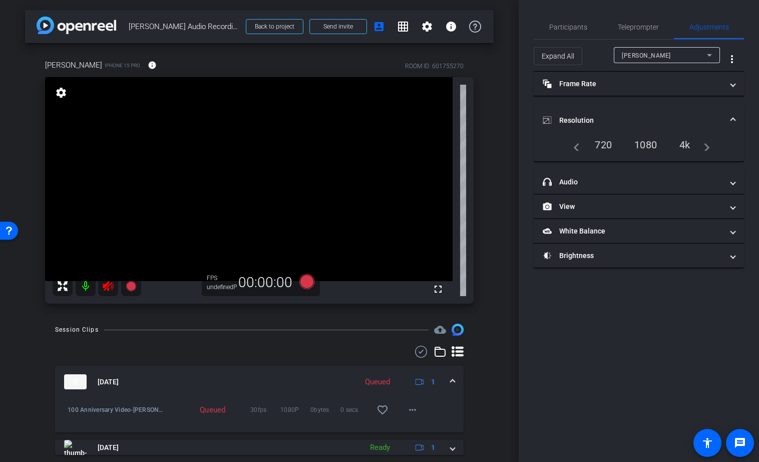
click at [648, 144] on div "1080" at bounding box center [646, 144] width 38 height 17
click at [647, 144] on div "1080" at bounding box center [646, 144] width 38 height 17
click at [734, 120] on span at bounding box center [733, 120] width 4 height 11
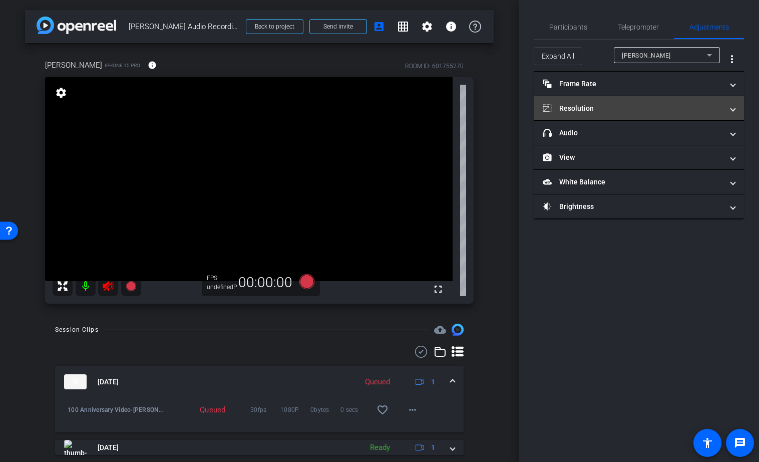
drag, startPoint x: 721, startPoint y: 112, endPoint x: 668, endPoint y: 118, distance: 52.9
click at [720, 112] on mat-panel-title "Resolution" at bounding box center [633, 108] width 180 height 11
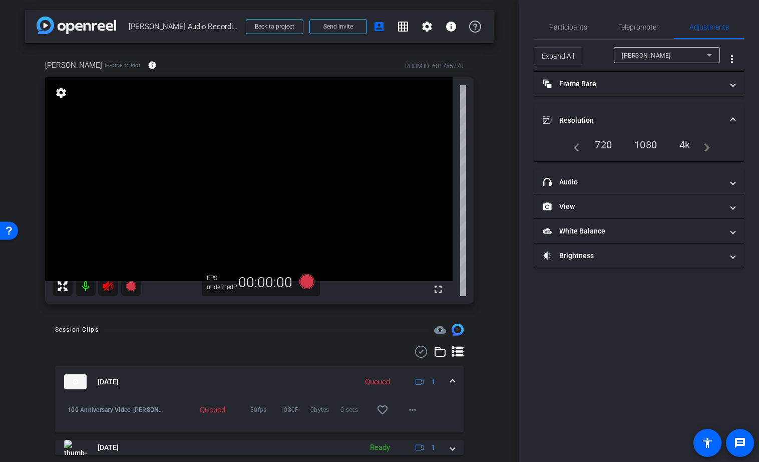
click at [639, 142] on div "1080" at bounding box center [646, 144] width 38 height 17
click at [111, 287] on icon at bounding box center [108, 286] width 11 height 10
click at [566, 28] on span "Participants" at bounding box center [568, 27] width 38 height 7
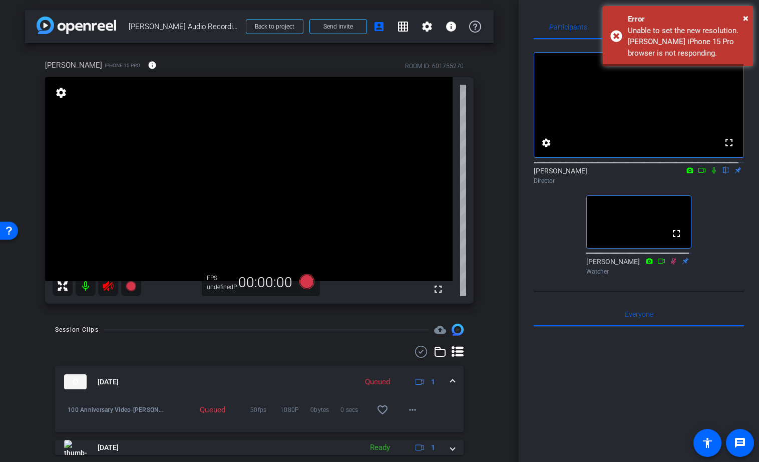
click at [105, 283] on div at bounding box center [97, 286] width 89 height 20
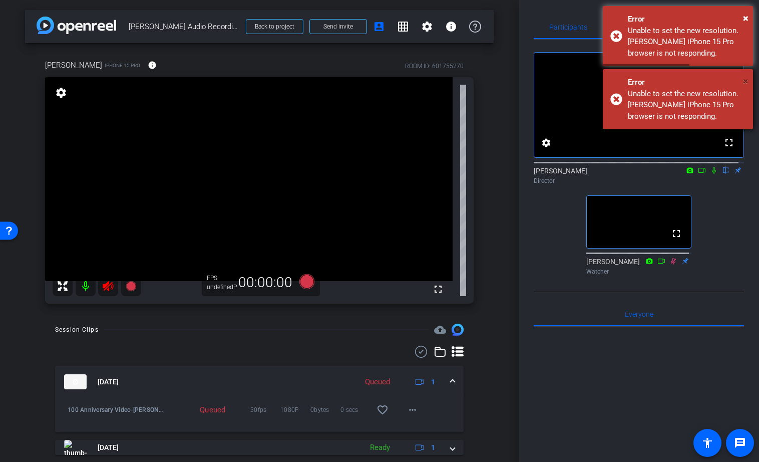
click at [744, 80] on span "×" at bounding box center [746, 81] width 6 height 12
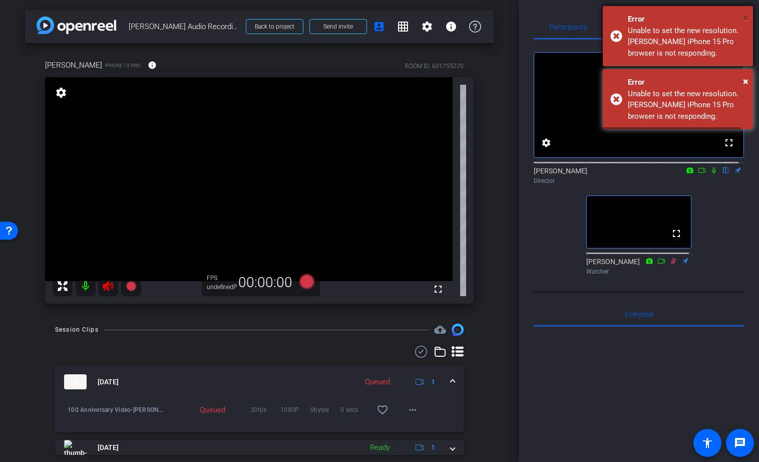
click at [743, 19] on span "×" at bounding box center [746, 18] width 6 height 12
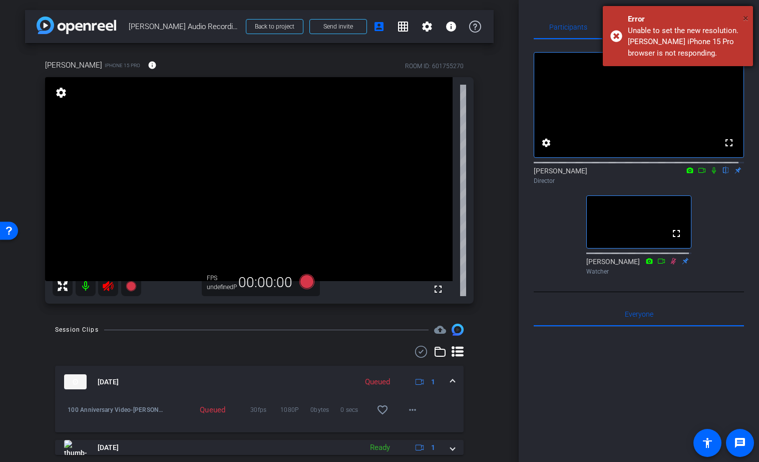
click at [745, 16] on span "×" at bounding box center [746, 18] width 6 height 12
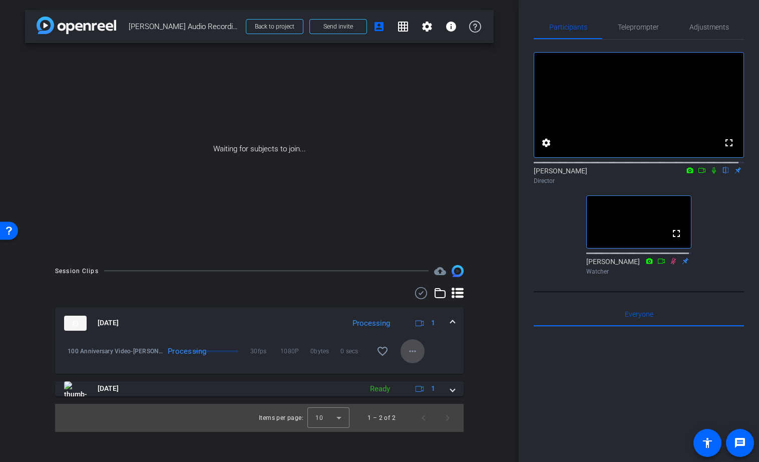
click at [412, 350] on mat-icon "more_horiz" at bounding box center [412, 351] width 12 height 12
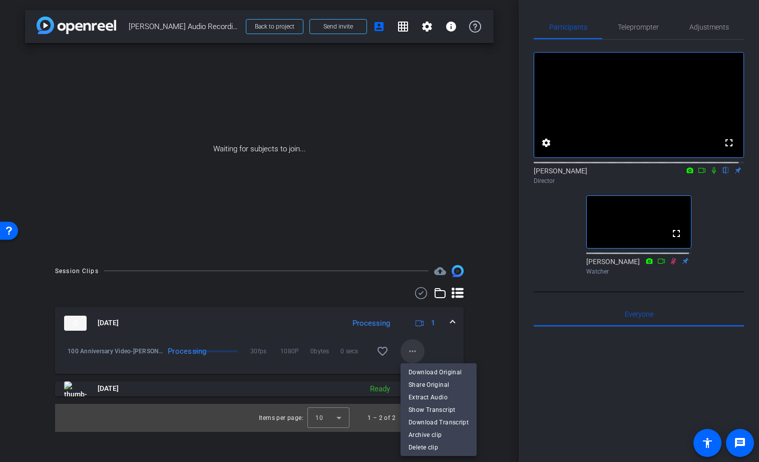
click at [412, 350] on div at bounding box center [379, 231] width 759 height 462
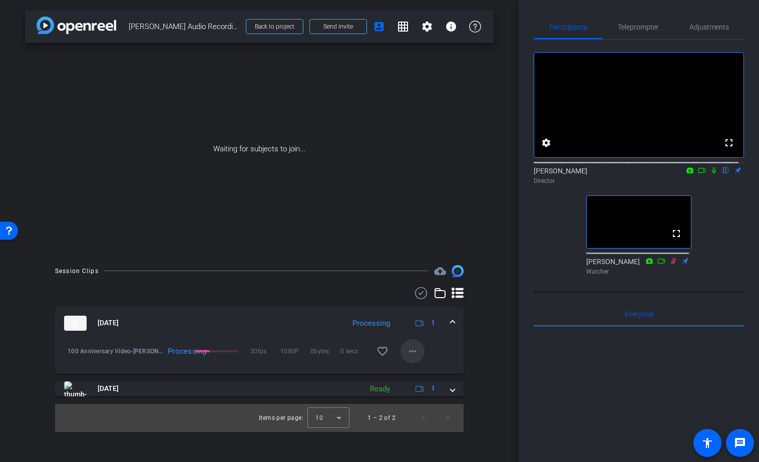
click at [411, 351] on mat-icon "more_horiz" at bounding box center [412, 351] width 12 height 12
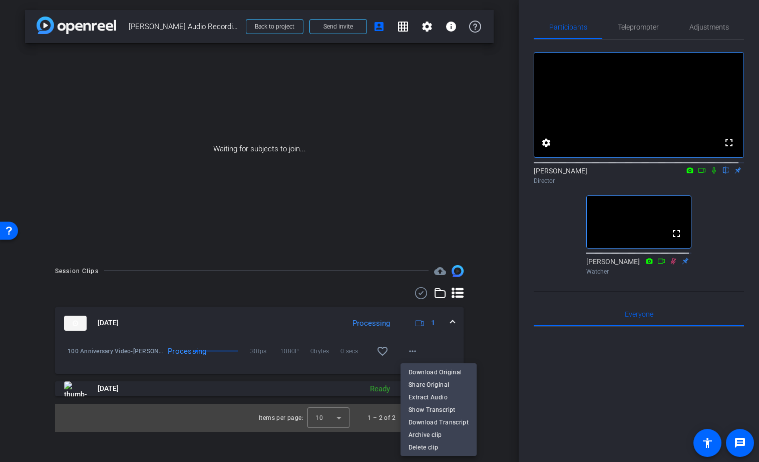
click at [481, 335] on div at bounding box center [379, 231] width 759 height 462
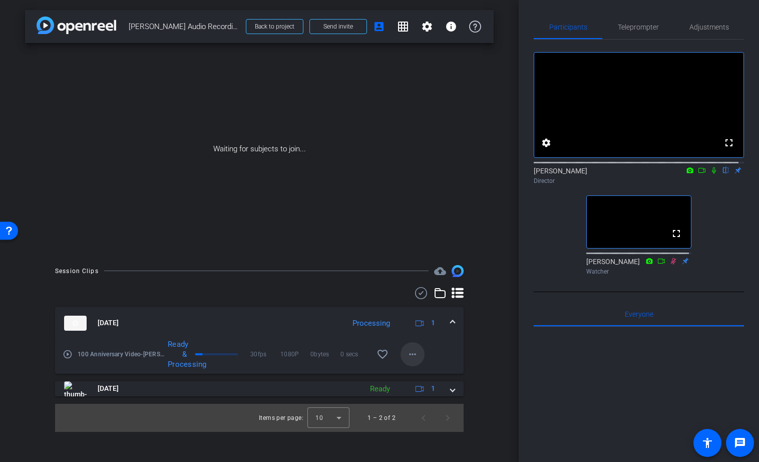
click at [410, 351] on mat-icon "more_horiz" at bounding box center [412, 354] width 12 height 12
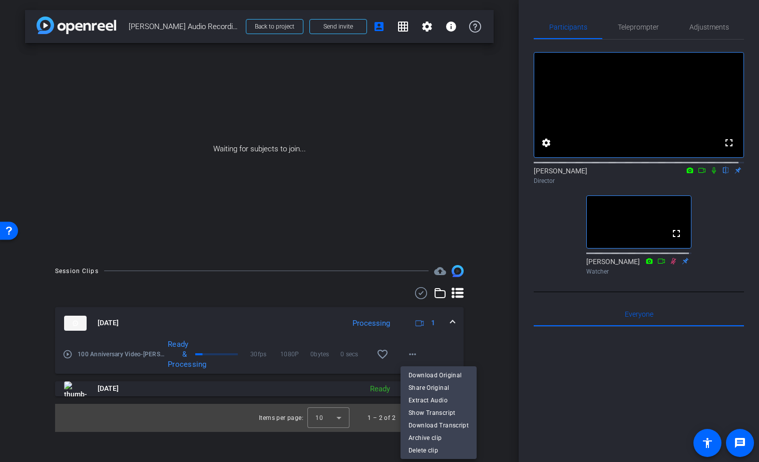
click at [484, 322] on div at bounding box center [379, 231] width 759 height 462
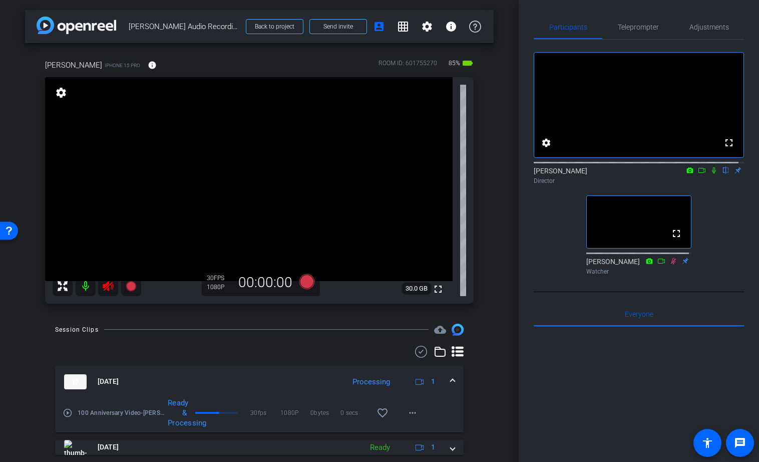
click at [61, 89] on mat-icon "settings" at bounding box center [61, 93] width 14 height 12
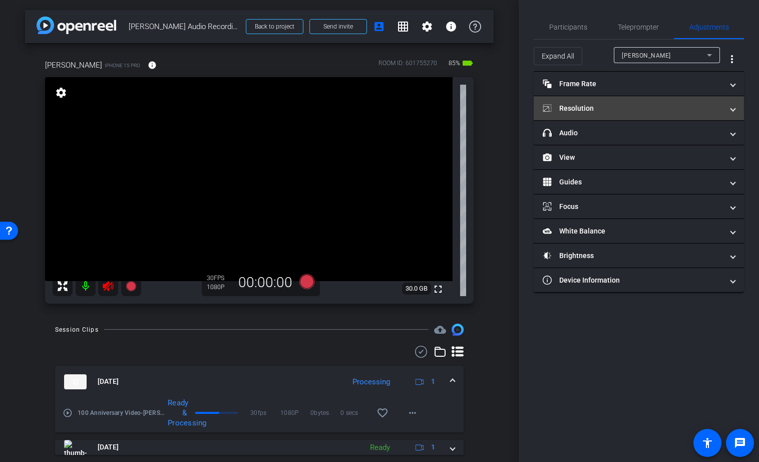
click at [608, 108] on mat-panel-title "Resolution" at bounding box center [633, 108] width 180 height 11
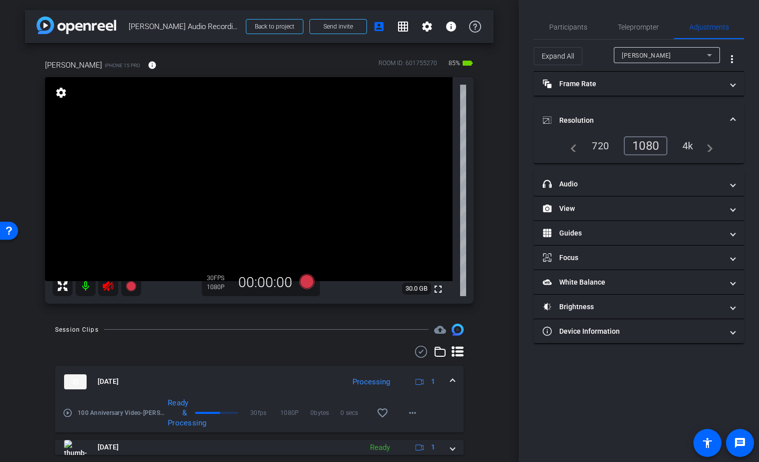
click at [111, 286] on icon at bounding box center [108, 286] width 11 height 10
click at [148, 63] on mat-icon "info" at bounding box center [152, 65] width 9 height 9
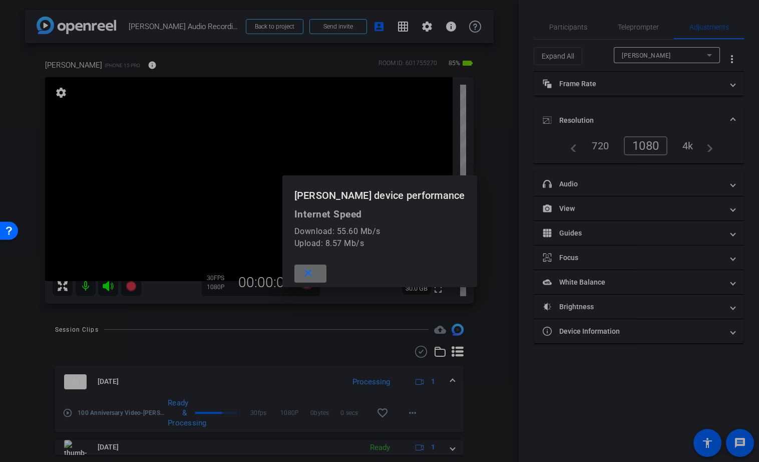
click at [311, 271] on mat-icon "close" at bounding box center [308, 273] width 13 height 13
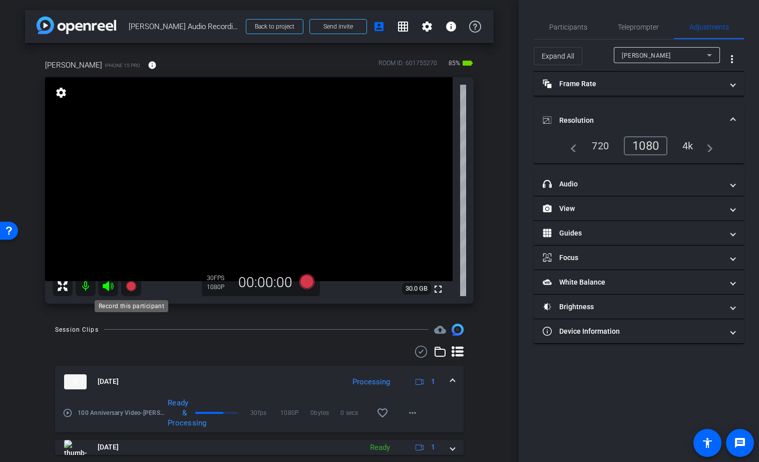
click at [130, 285] on icon at bounding box center [131, 286] width 10 height 10
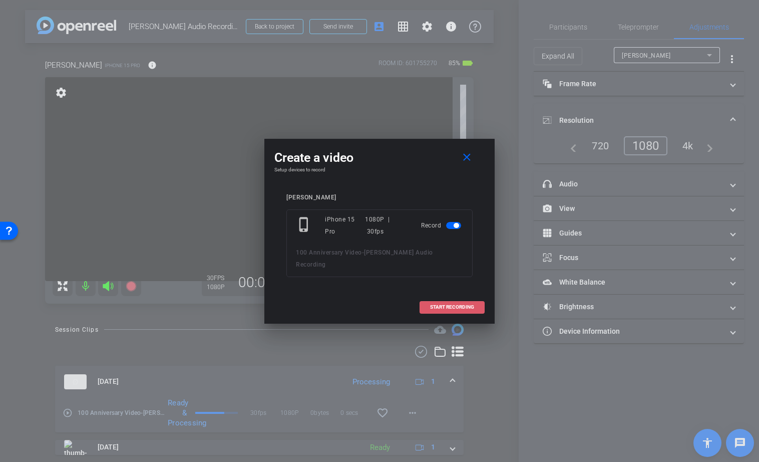
click at [442, 304] on span "START RECORDING" at bounding box center [452, 306] width 44 height 5
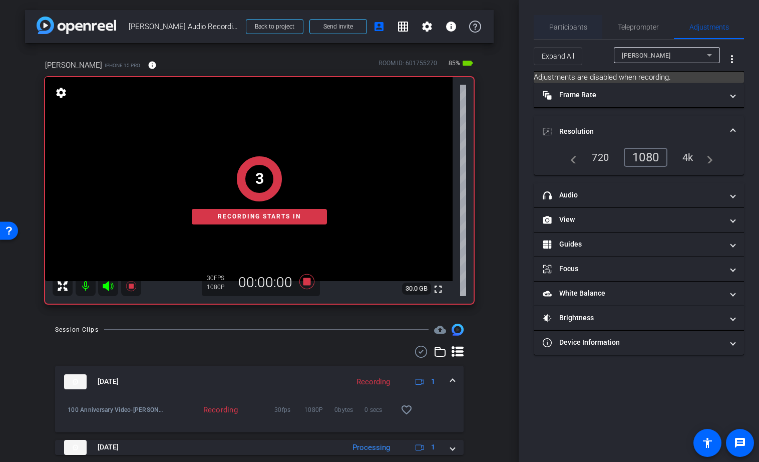
click at [564, 25] on span "Participants" at bounding box center [568, 27] width 38 height 7
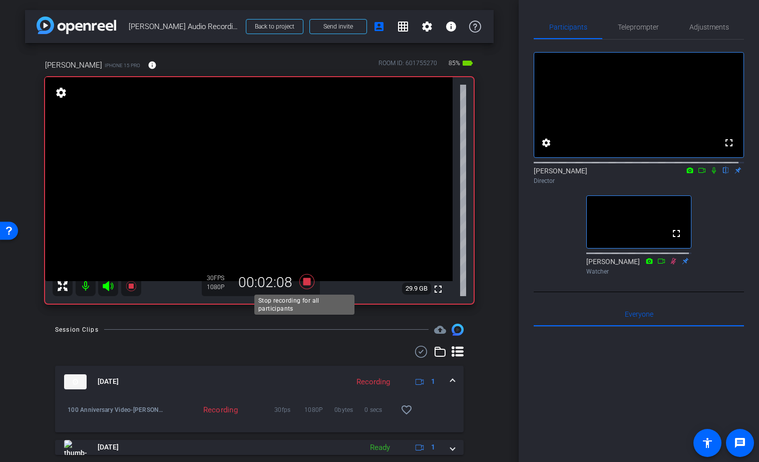
click at [300, 282] on icon at bounding box center [307, 281] width 24 height 18
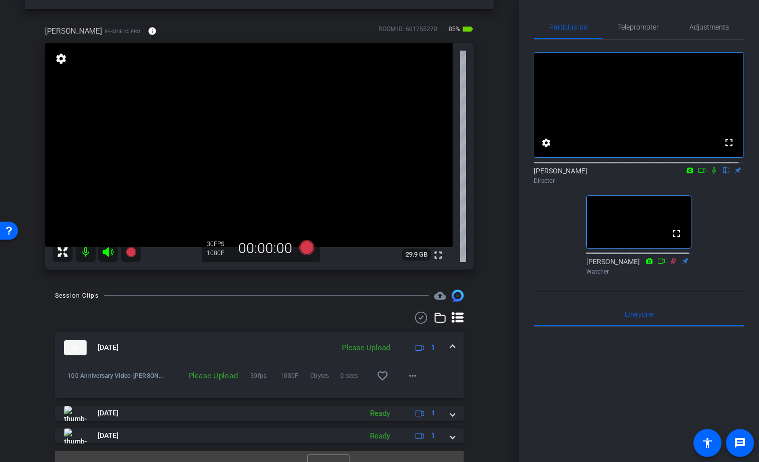
scroll to position [39, 0]
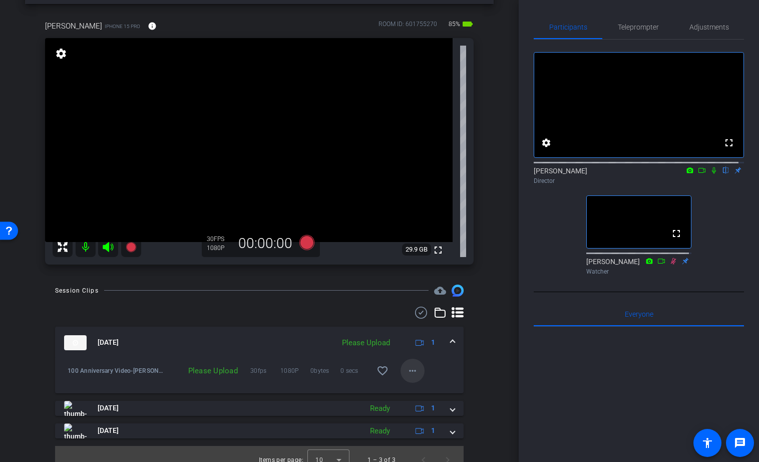
click at [412, 368] on mat-icon "more_horiz" at bounding box center [412, 370] width 12 height 12
click at [423, 392] on span "Upload" at bounding box center [423, 391] width 40 height 12
click at [406, 372] on mat-icon "more_horiz" at bounding box center [412, 370] width 12 height 12
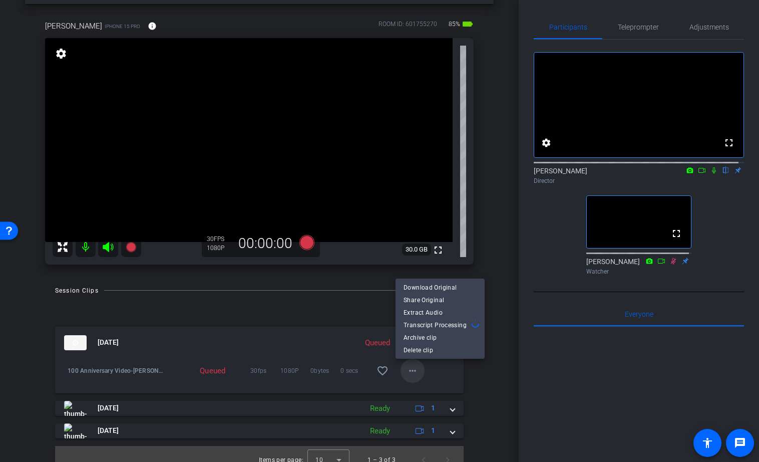
click at [405, 372] on div at bounding box center [379, 231] width 759 height 462
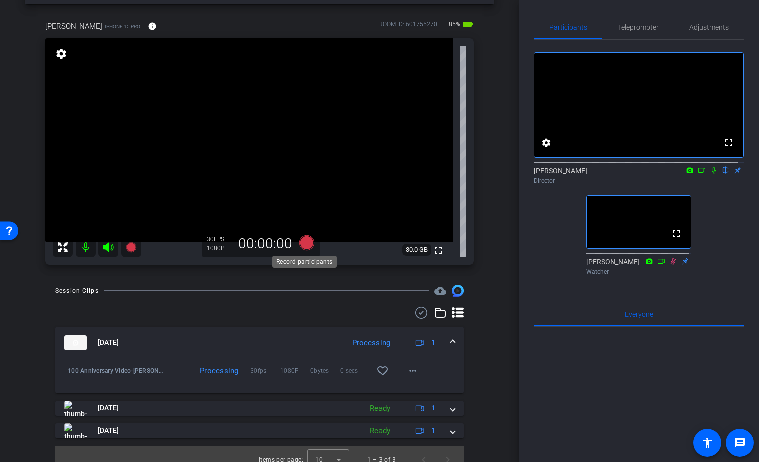
click at [302, 241] on icon at bounding box center [306, 242] width 15 height 15
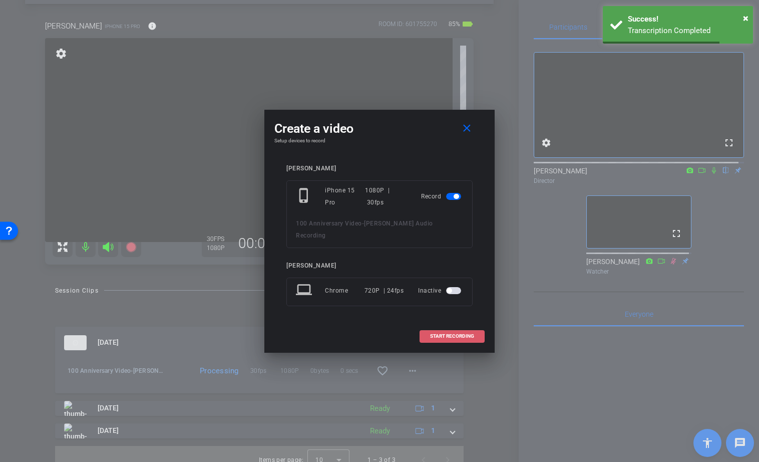
click at [448, 333] on span "START RECORDING" at bounding box center [452, 335] width 44 height 5
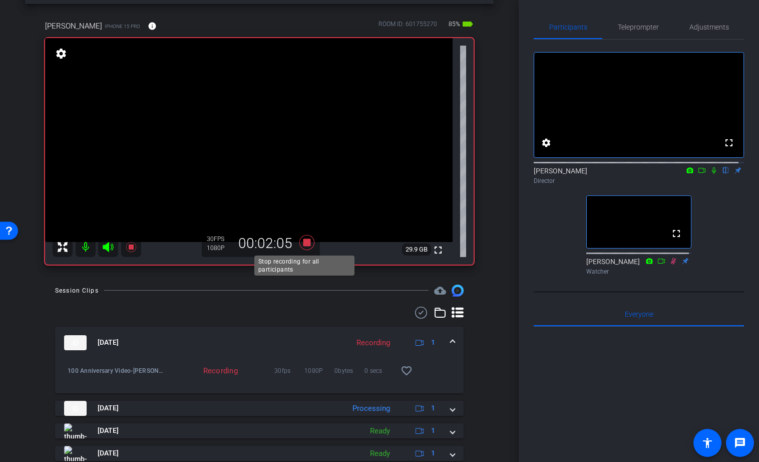
click at [308, 244] on icon at bounding box center [307, 242] width 24 height 18
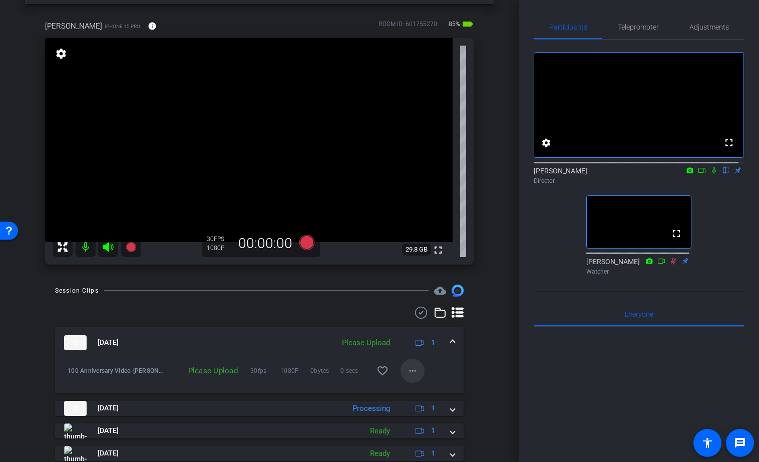
click at [408, 370] on mat-icon "more_horiz" at bounding box center [412, 370] width 12 height 12
click at [422, 391] on span "Upload" at bounding box center [423, 391] width 40 height 12
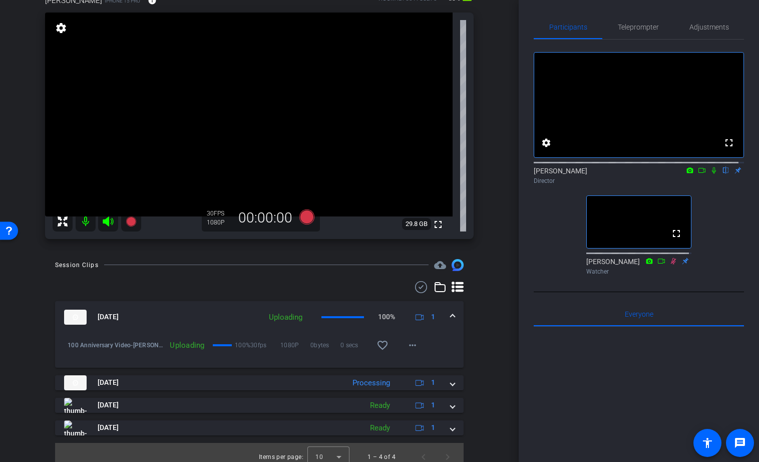
scroll to position [70, 0]
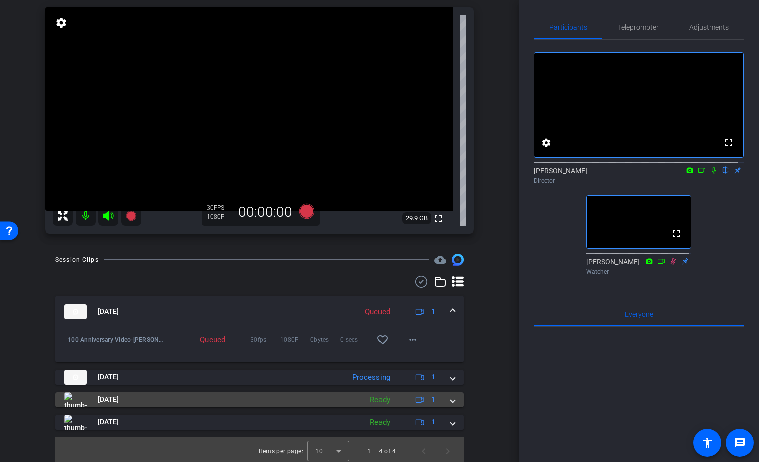
click at [443, 400] on div "[DATE] Ready 1" at bounding box center [257, 399] width 386 height 15
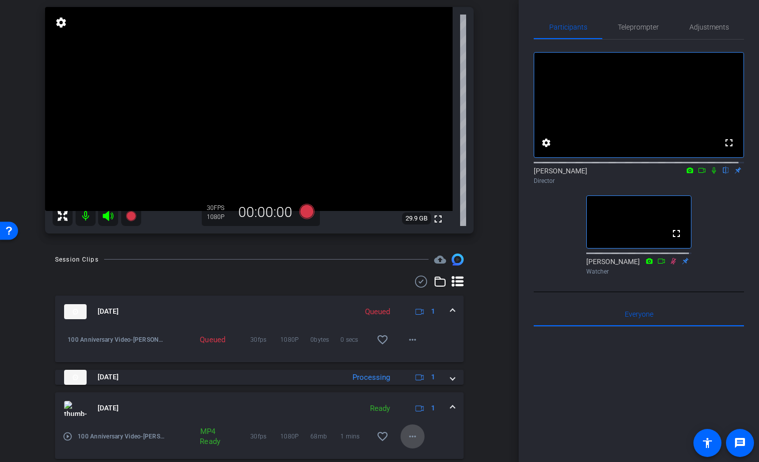
click at [406, 434] on mat-icon "more_horiz" at bounding box center [412, 436] width 12 height 12
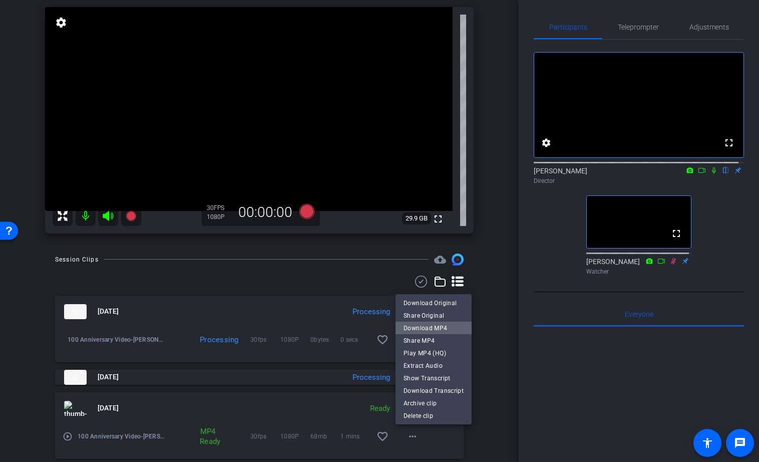
click at [435, 330] on span "Download MP4" at bounding box center [433, 328] width 60 height 12
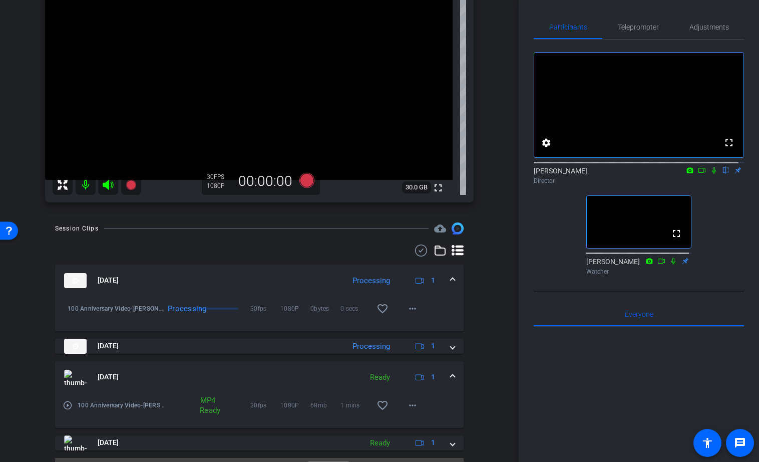
scroll to position [125, 0]
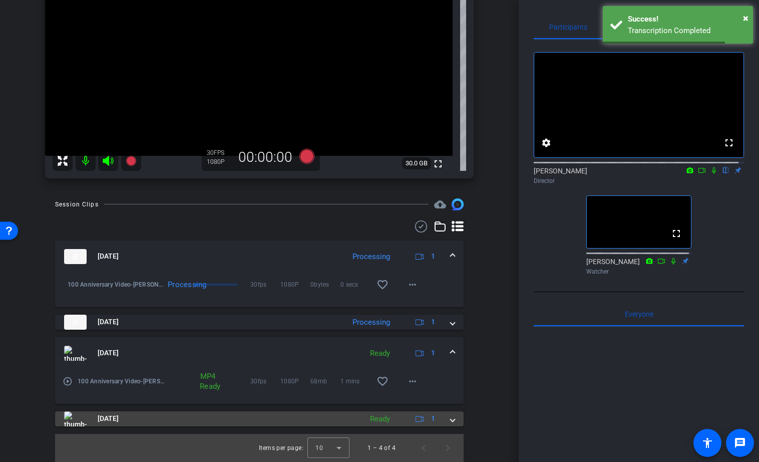
click at [451, 418] on span at bounding box center [453, 418] width 4 height 11
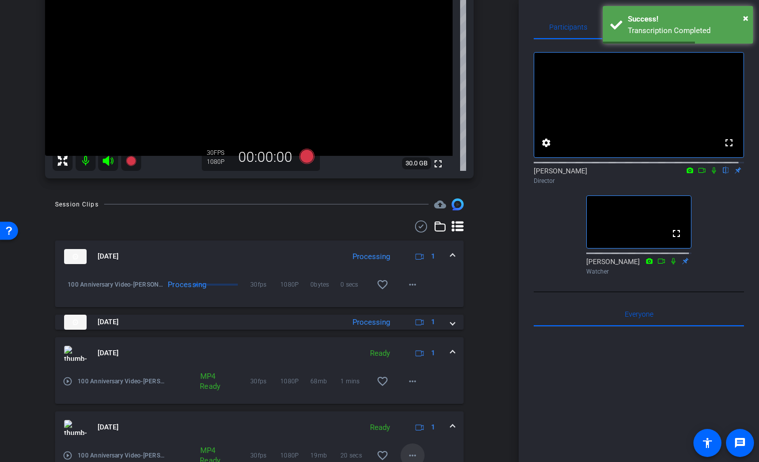
click at [408, 453] on mat-icon "more_horiz" at bounding box center [412, 455] width 12 height 12
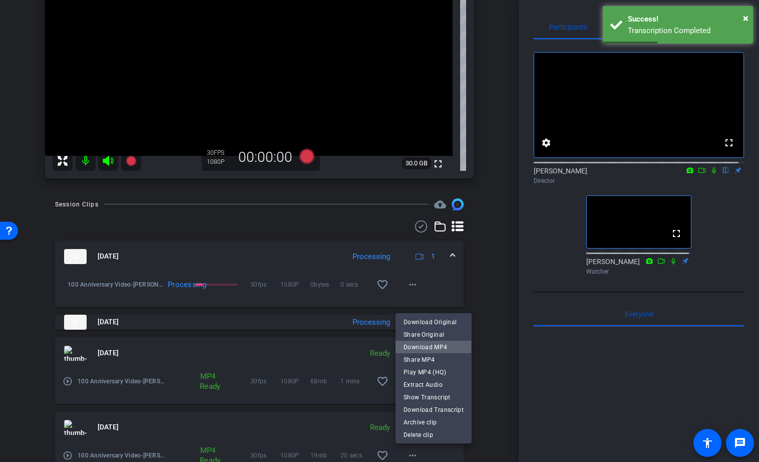
click at [425, 344] on span "Download MP4" at bounding box center [433, 347] width 60 height 12
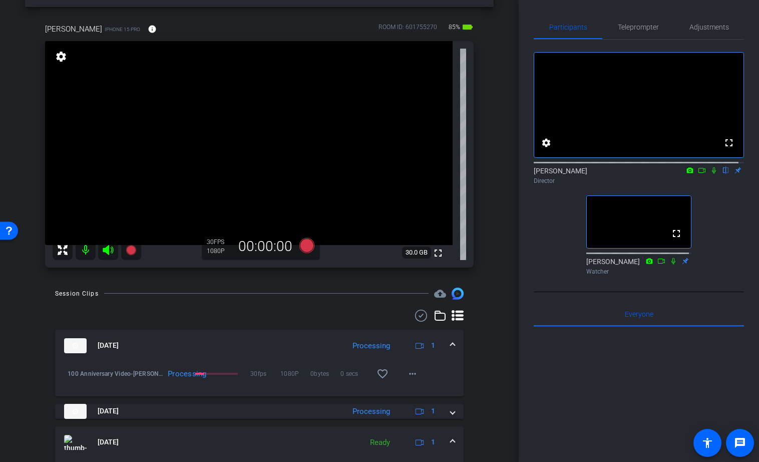
scroll to position [36, 0]
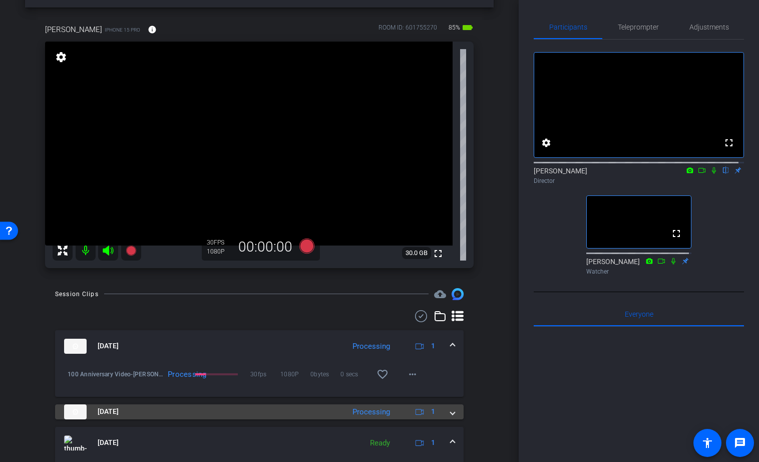
click at [451, 409] on span at bounding box center [453, 411] width 4 height 11
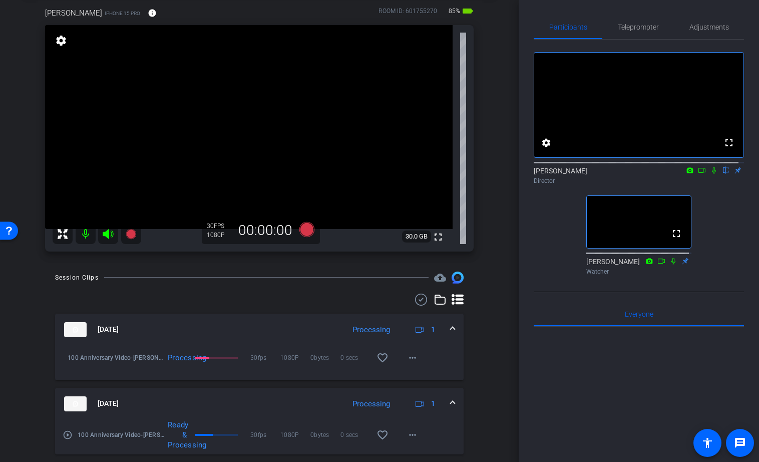
scroll to position [53, 0]
click at [408, 432] on mat-icon "more_horiz" at bounding box center [412, 433] width 12 height 12
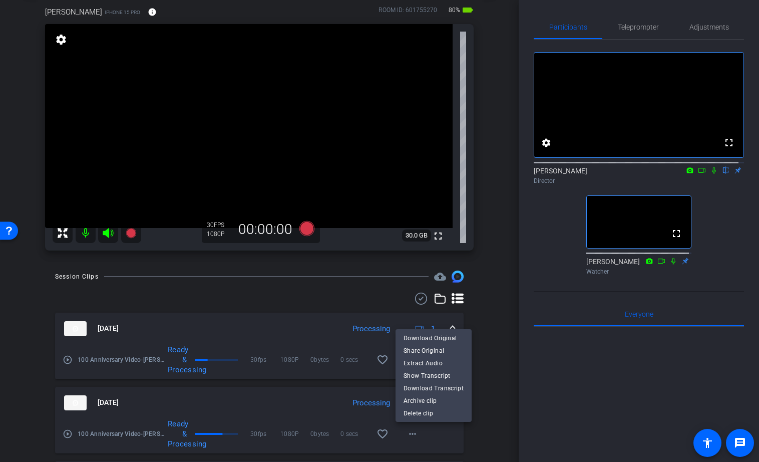
click at [490, 377] on div at bounding box center [379, 231] width 759 height 462
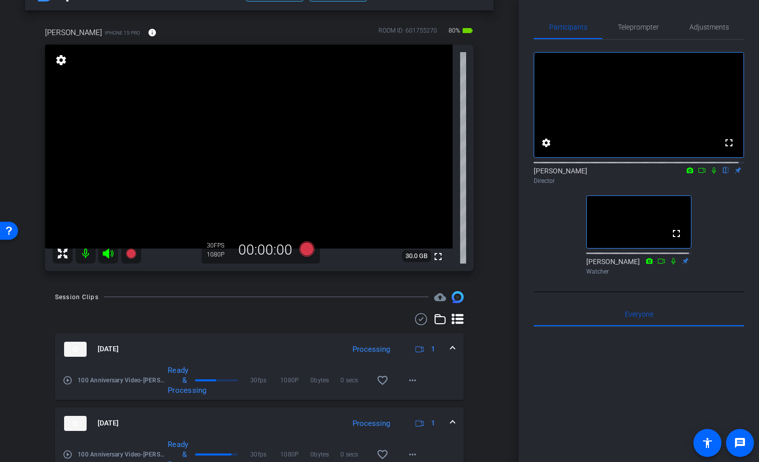
scroll to position [27, 0]
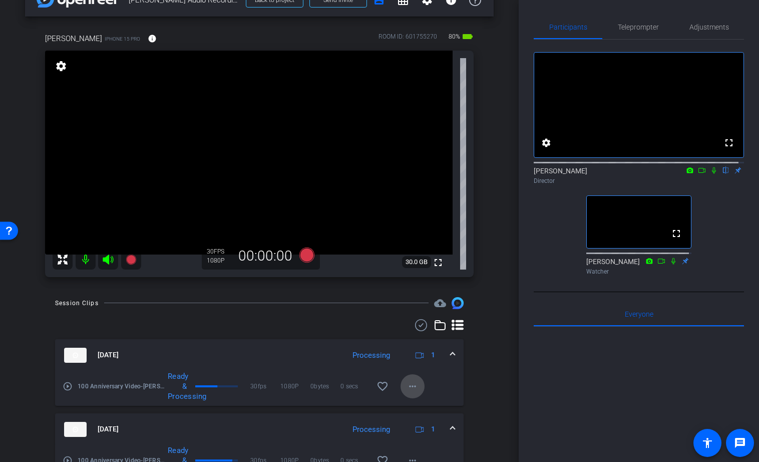
click at [408, 388] on mat-icon "more_horiz" at bounding box center [412, 386] width 12 height 12
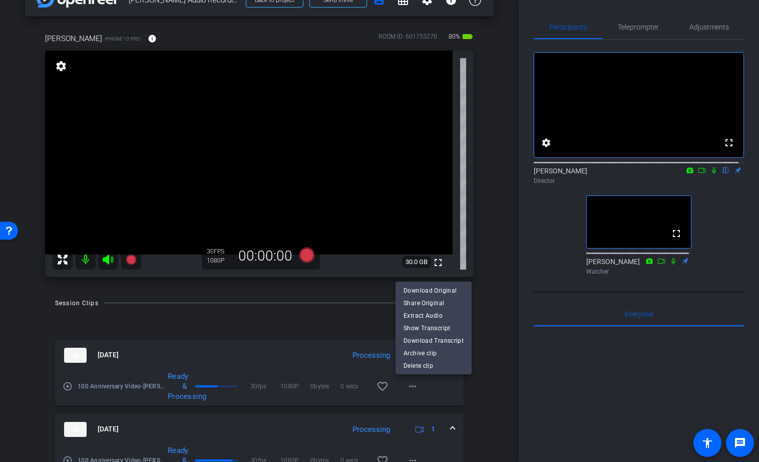
click at [483, 379] on div at bounding box center [379, 231] width 759 height 462
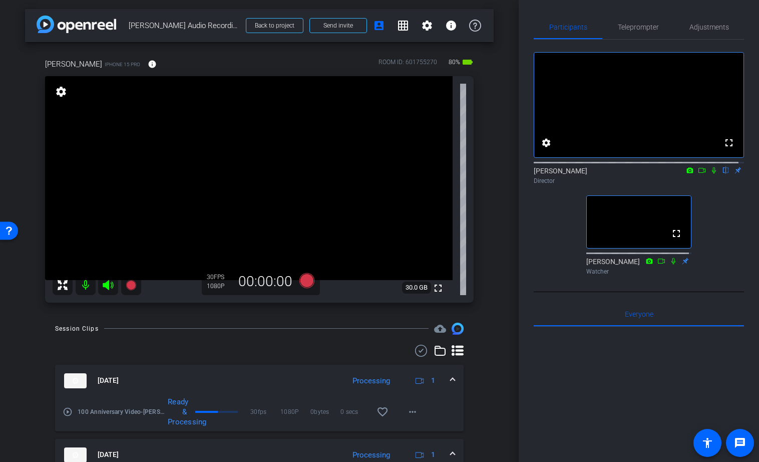
scroll to position [0, 0]
click at [710, 174] on icon at bounding box center [714, 170] width 8 height 7
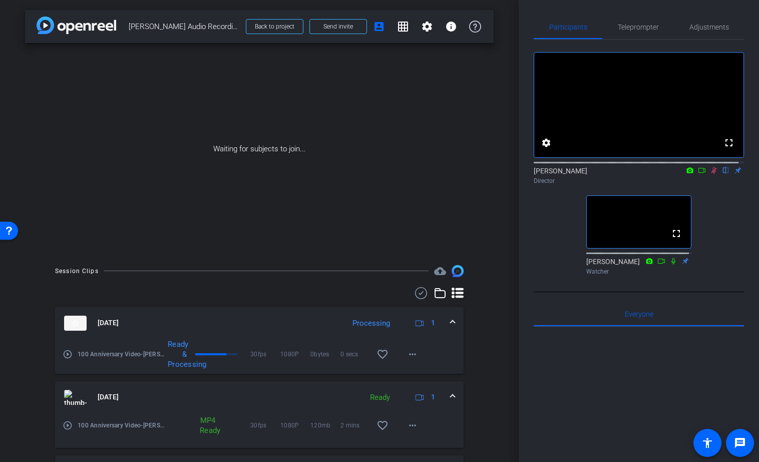
click at [698, 174] on icon at bounding box center [702, 170] width 8 height 7
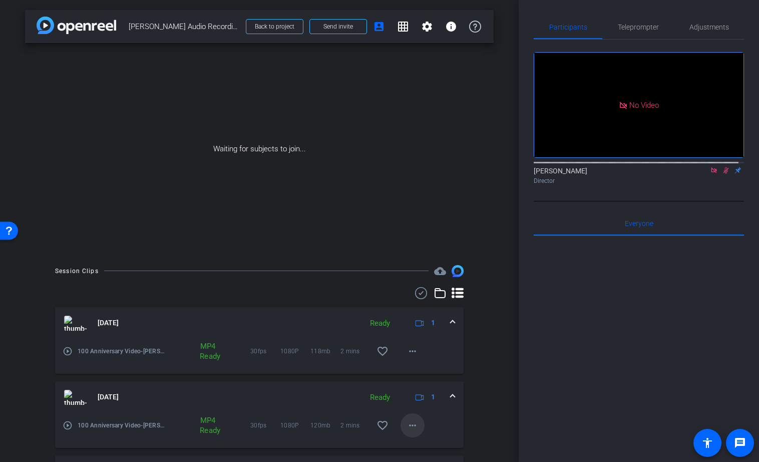
click at [407, 425] on mat-icon "more_horiz" at bounding box center [412, 425] width 12 height 12
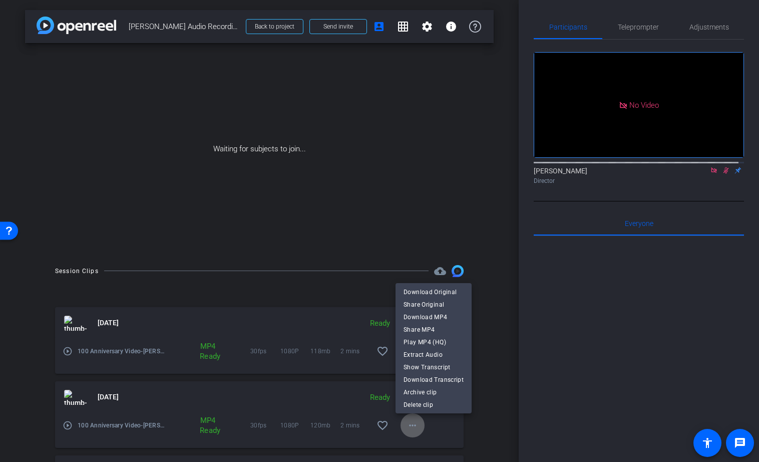
click at [407, 425] on body "Accessibility Screen-Reader Guide, Feedback, and Issue Reporting | New window m…" at bounding box center [379, 231] width 759 height 462
click at [432, 317] on span "Download MP4" at bounding box center [433, 317] width 60 height 12
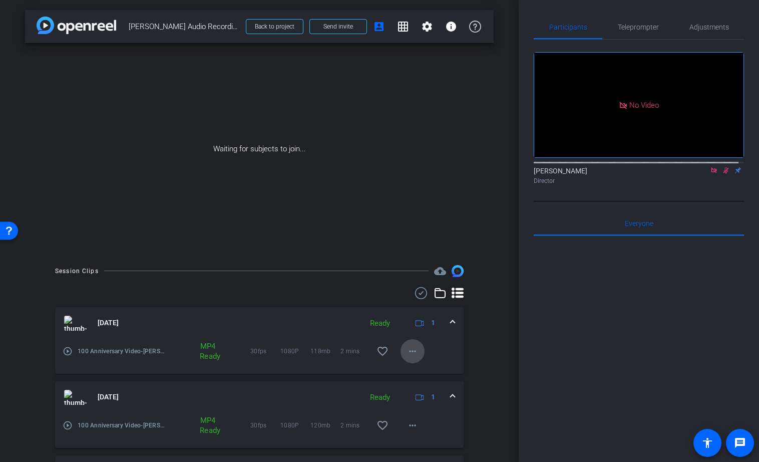
click at [410, 351] on mat-icon "more_horiz" at bounding box center [412, 351] width 12 height 12
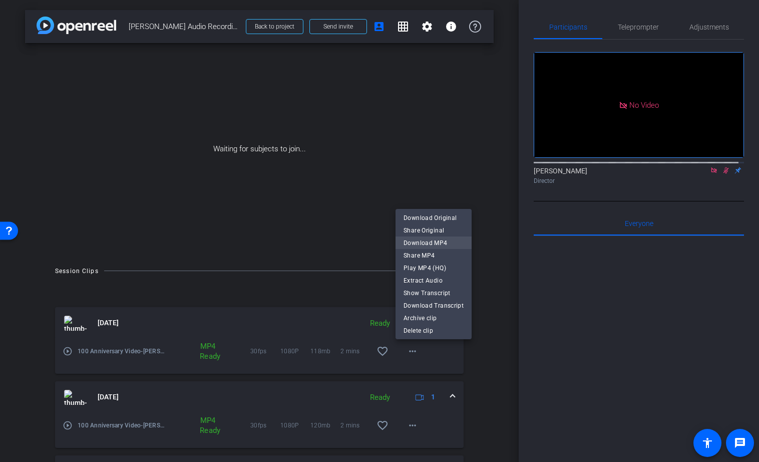
click at [420, 244] on span "Download MP4" at bounding box center [433, 243] width 60 height 12
